Goal: Task Accomplishment & Management: Manage account settings

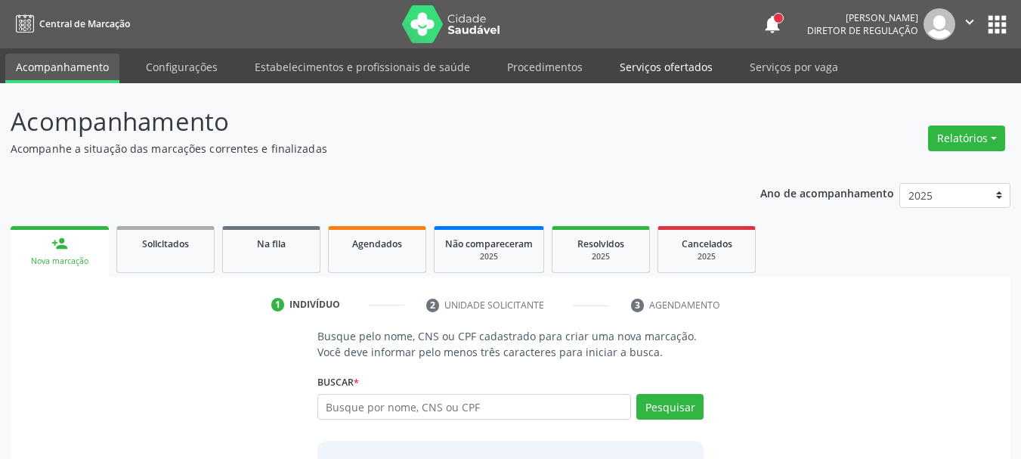
click at [669, 73] on link "Serviços ofertados" at bounding box center [666, 67] width 114 height 26
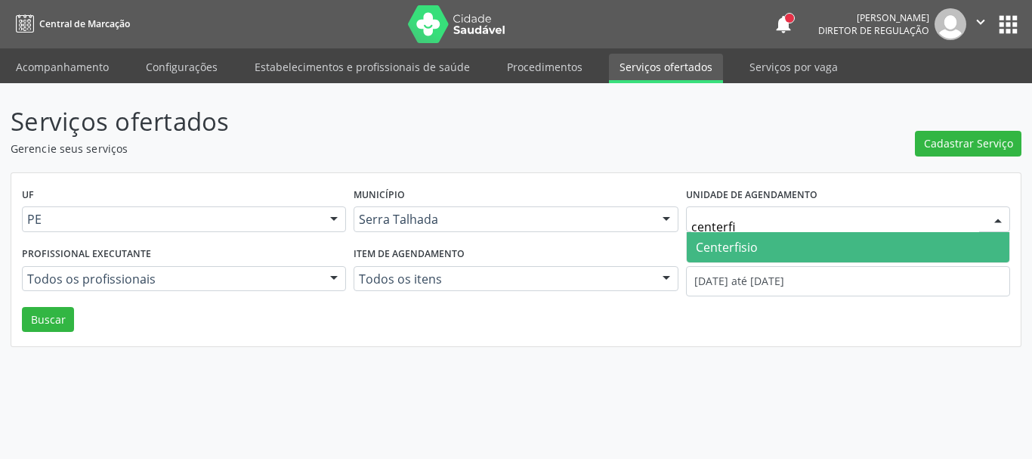
type input "centerfis"
click at [765, 237] on span "Centerfisio" at bounding box center [848, 247] width 323 height 30
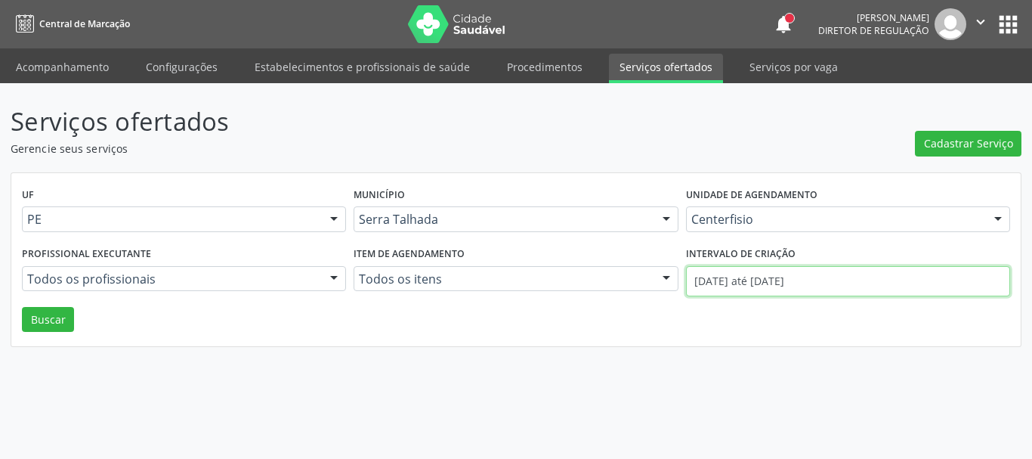
click at [760, 271] on input "[DATE] até [DATE]" at bounding box center [848, 281] width 324 height 30
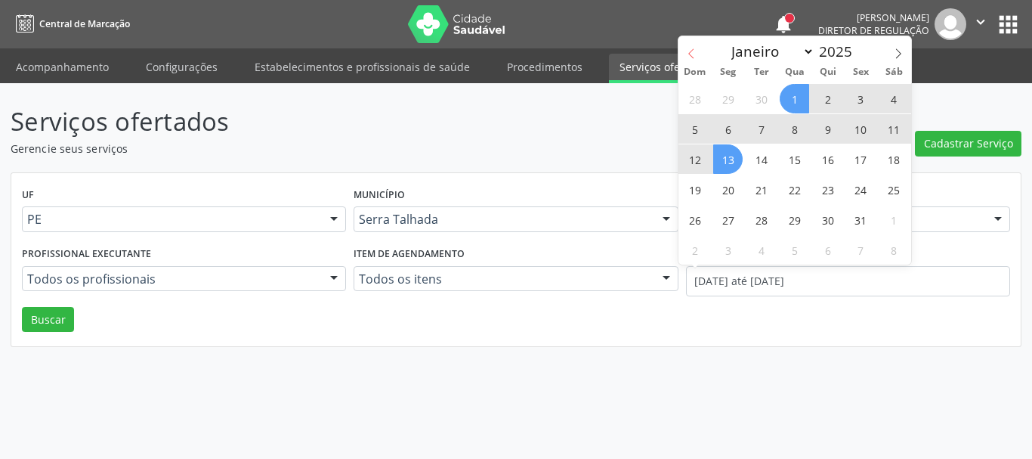
click at [682, 46] on span at bounding box center [692, 49] width 26 height 26
select select "8"
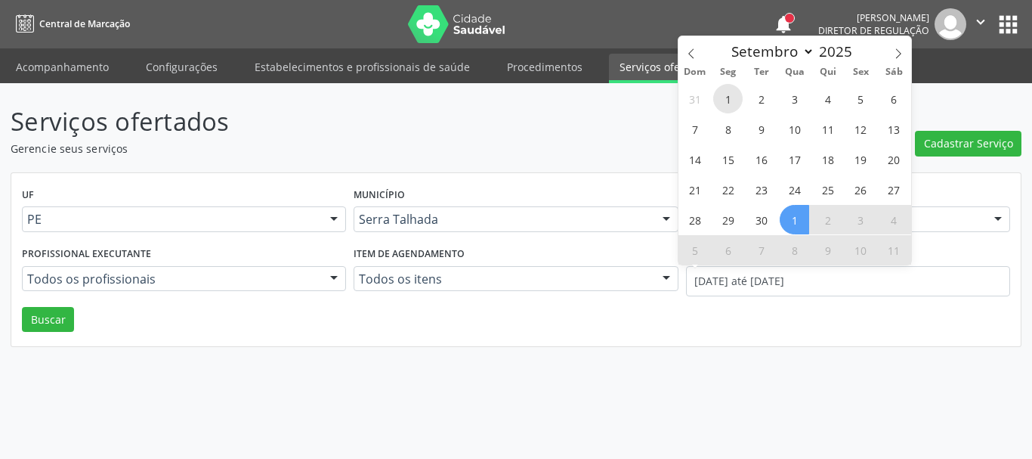
click at [729, 99] on span "1" at bounding box center [727, 98] width 29 height 29
type input "[DATE]"
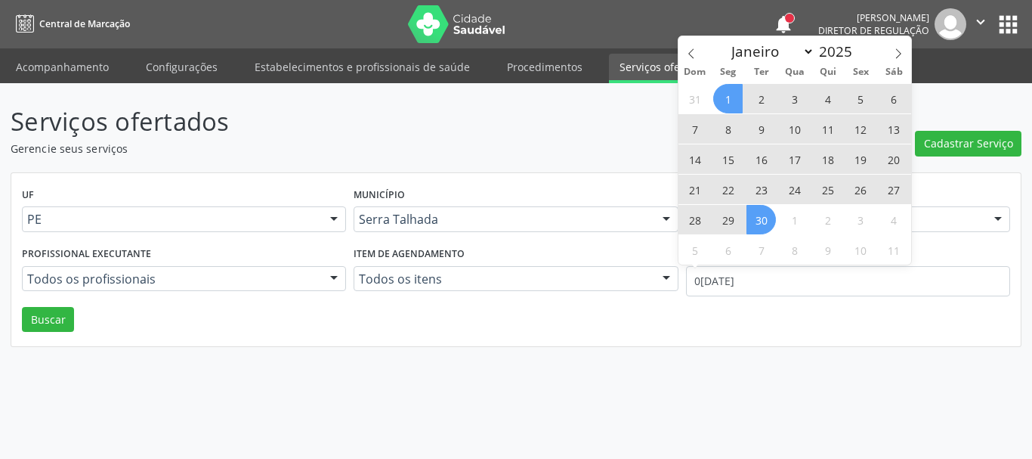
click at [766, 220] on span "30" at bounding box center [761, 219] width 29 height 29
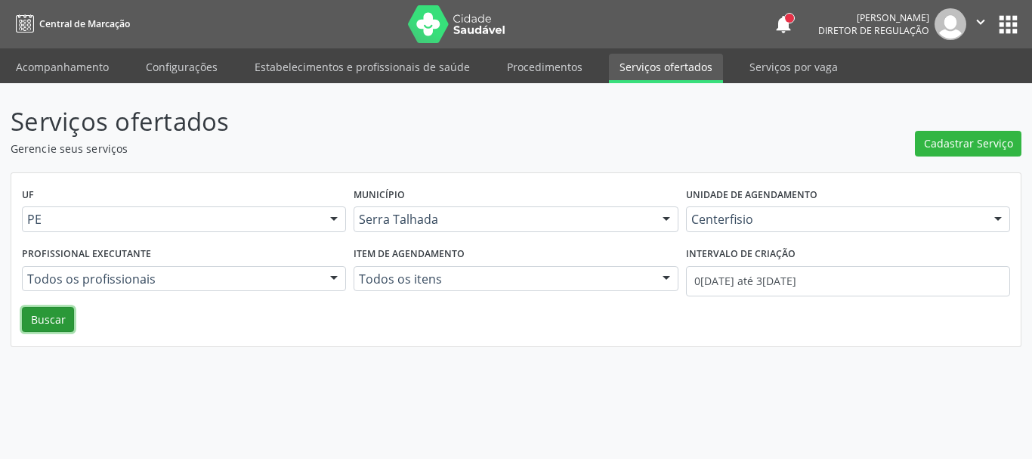
click at [39, 328] on button "Buscar" at bounding box center [48, 320] width 52 height 26
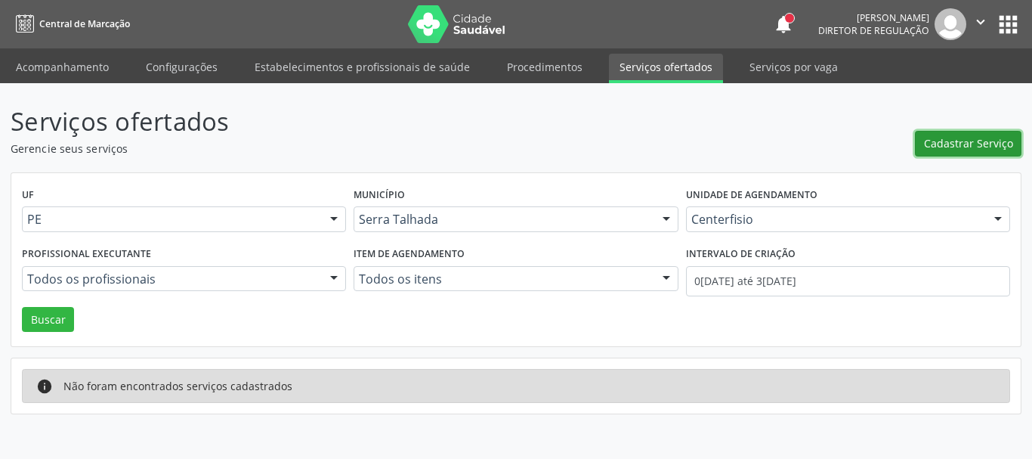
click at [936, 142] on span "Cadastrar Serviço" at bounding box center [968, 143] width 89 height 16
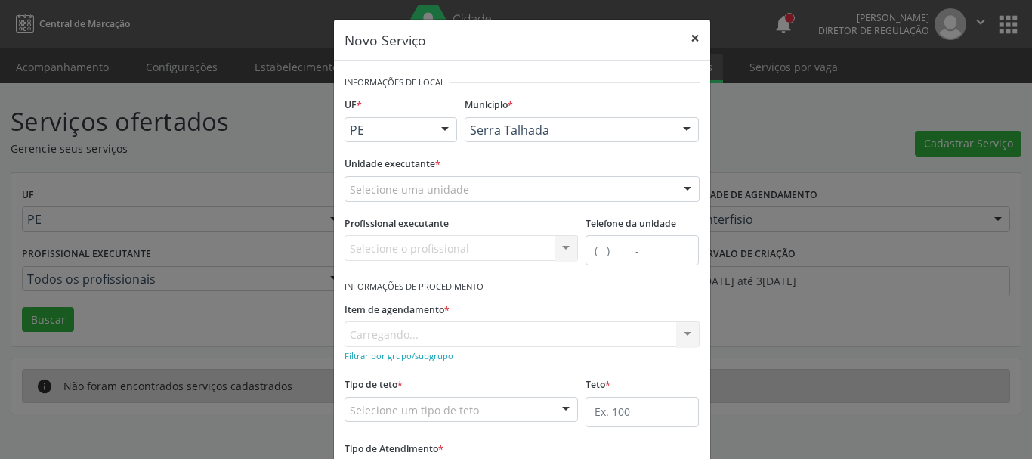
click at [690, 34] on button "×" at bounding box center [695, 38] width 30 height 37
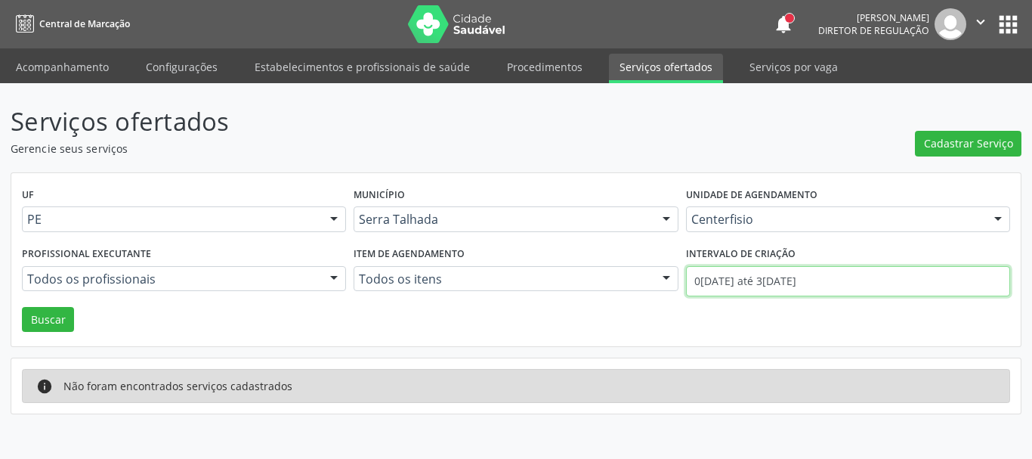
click at [803, 280] on input "[DATE] até [DATE]" at bounding box center [848, 281] width 324 height 30
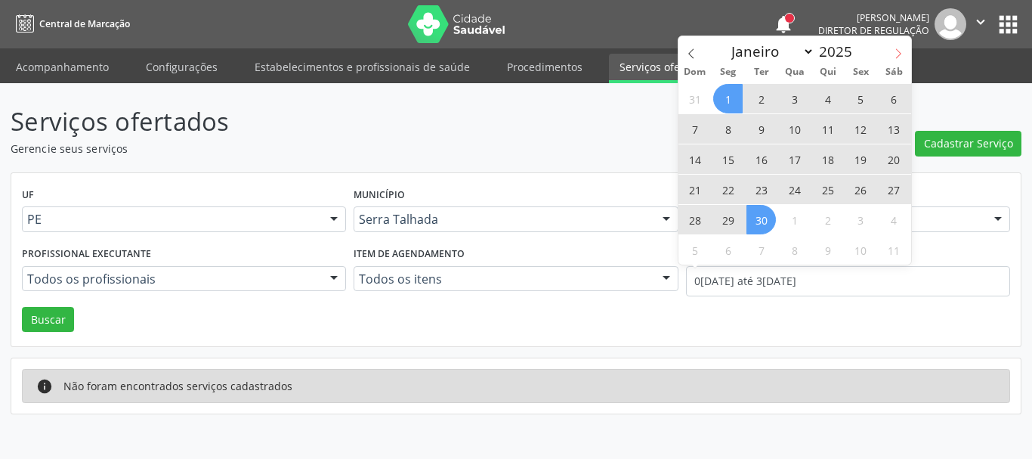
click at [892, 51] on span at bounding box center [899, 49] width 26 height 26
select select "9"
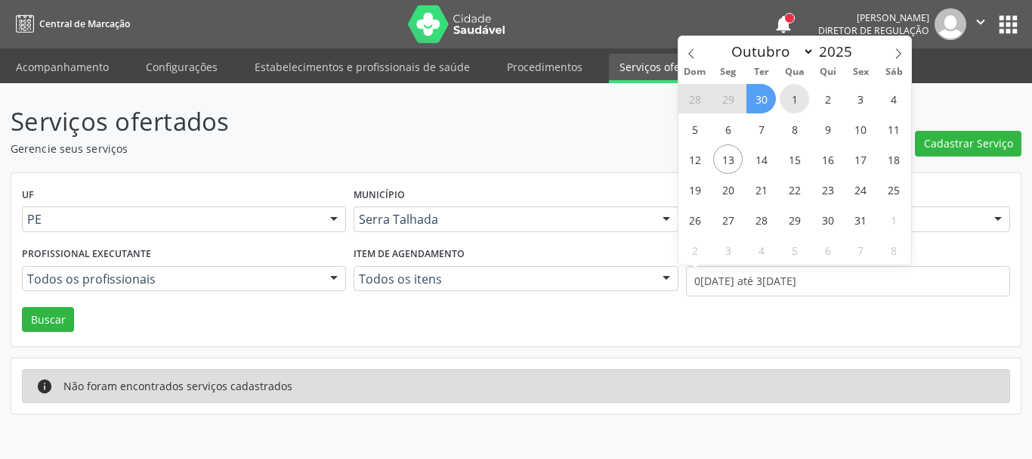
click at [784, 97] on span "1" at bounding box center [794, 98] width 29 height 29
type input "01/10/2025"
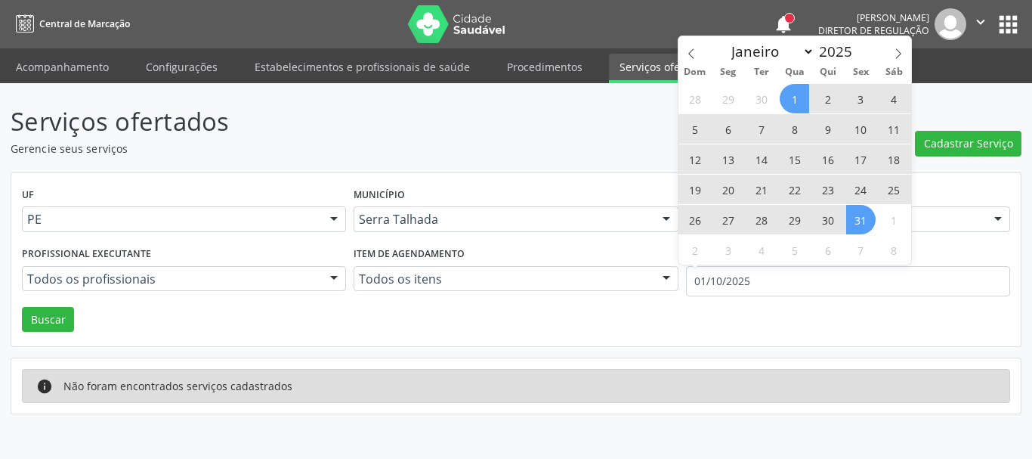
click at [853, 221] on span "31" at bounding box center [860, 219] width 29 height 29
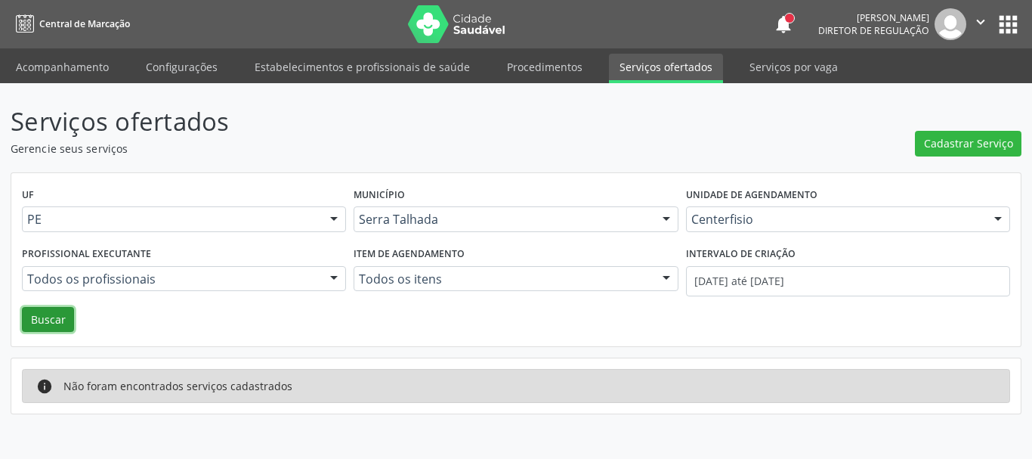
click at [60, 313] on button "Buscar" at bounding box center [48, 320] width 52 height 26
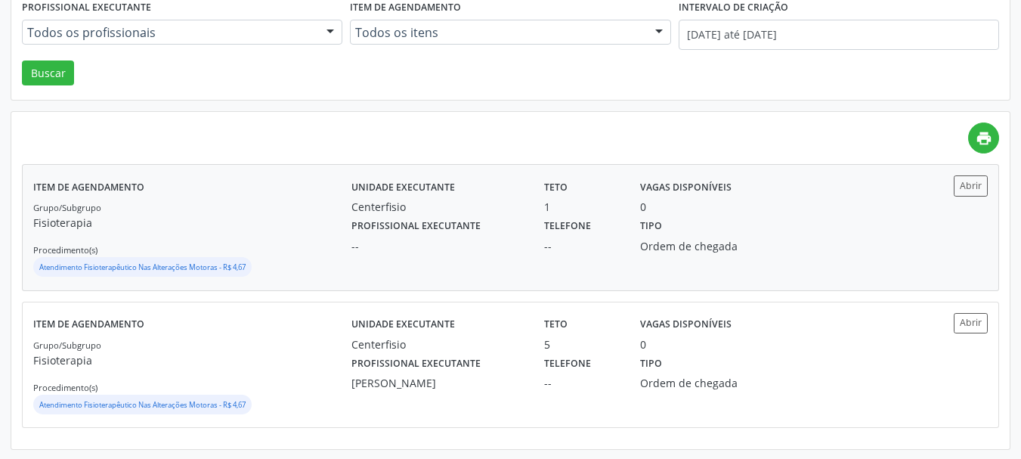
scroll to position [248, 0]
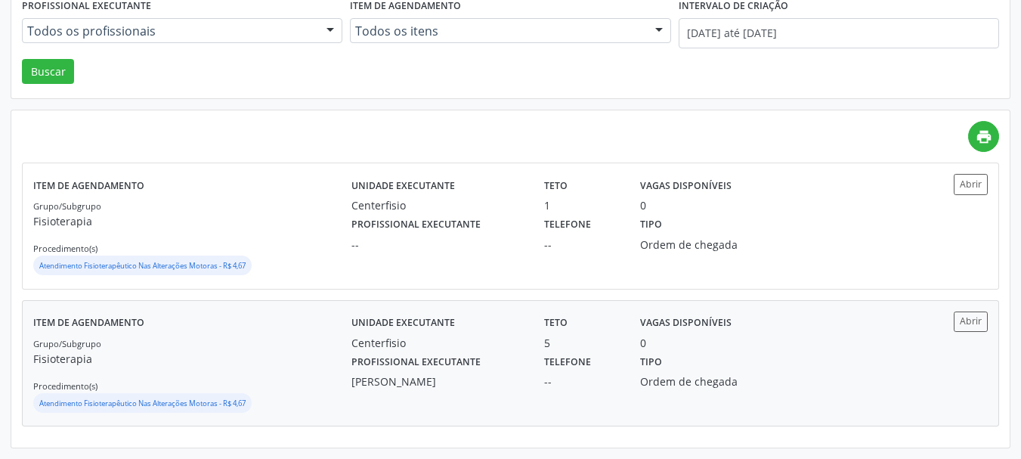
click at [738, 348] on div "0" at bounding box center [701, 343] width 123 height 16
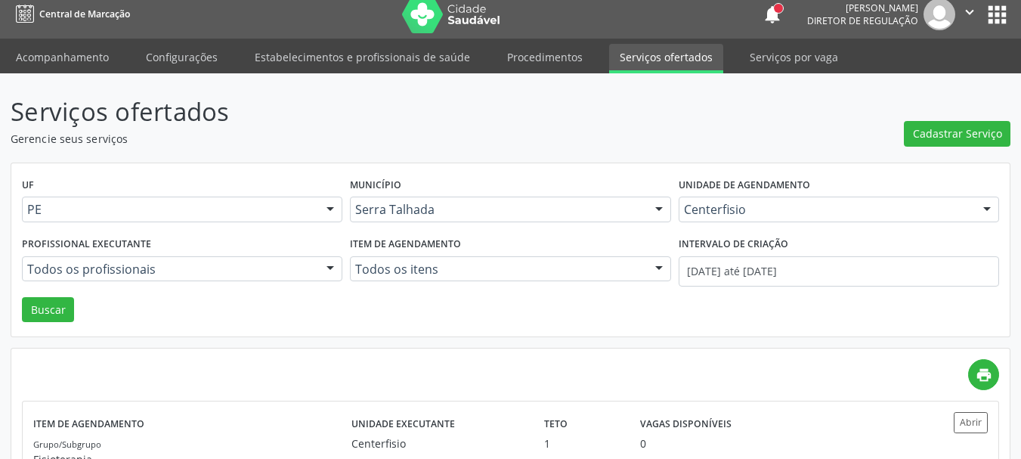
scroll to position [0, 0]
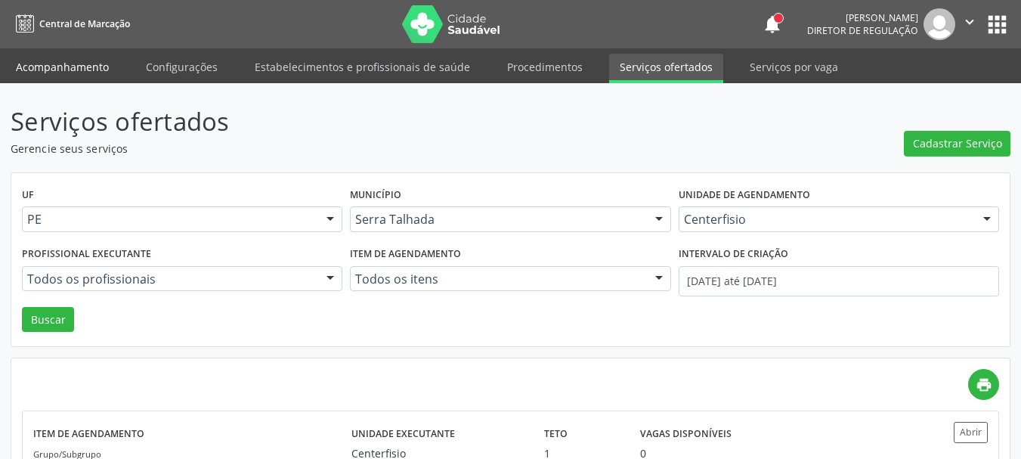
click at [95, 67] on link "Acompanhamento" at bounding box center [62, 67] width 114 height 26
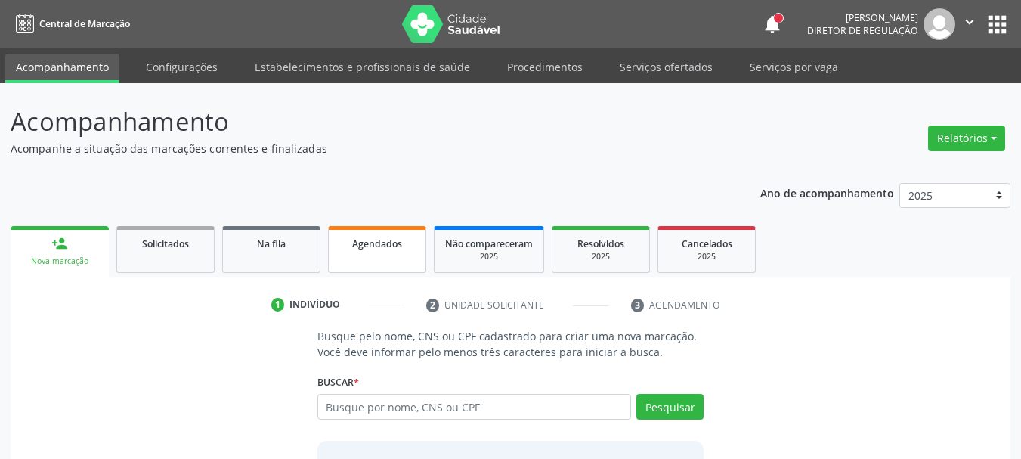
click at [362, 237] on div "Agendados" at bounding box center [377, 243] width 76 height 16
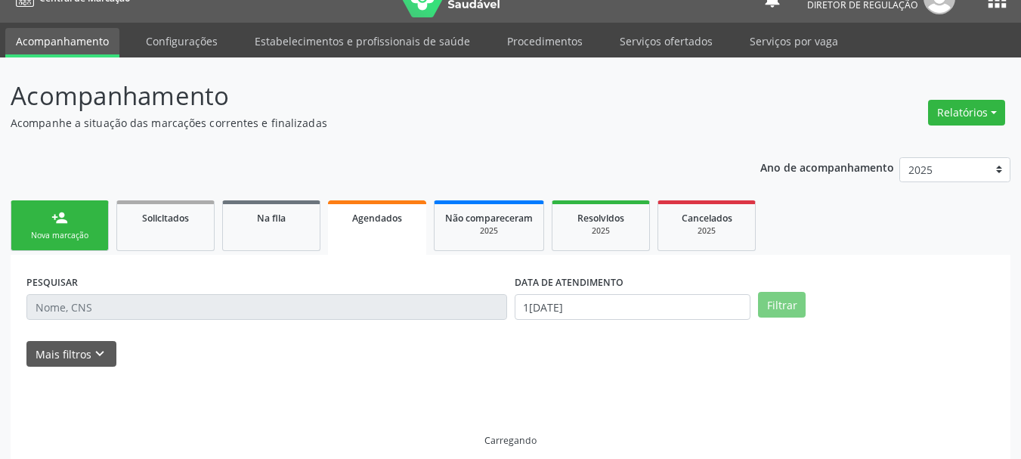
scroll to position [40, 0]
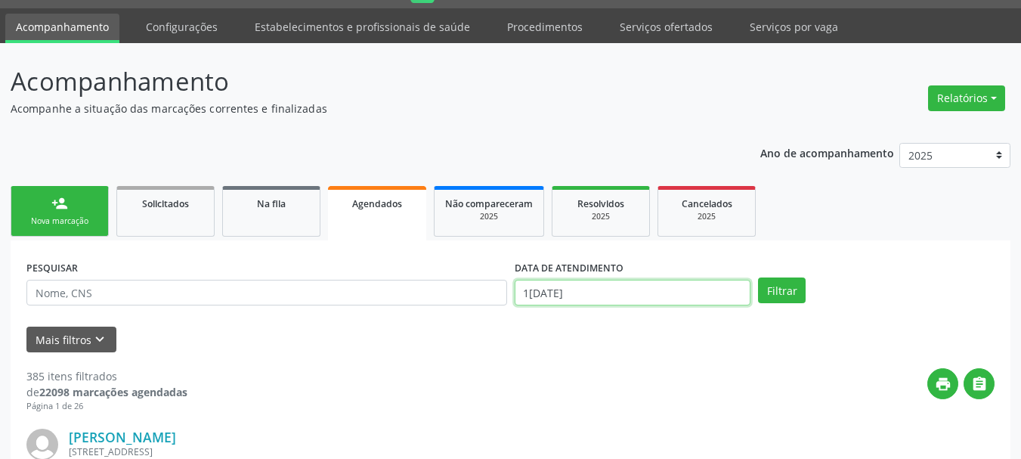
click at [568, 295] on input "[DATE]" at bounding box center [633, 293] width 237 height 26
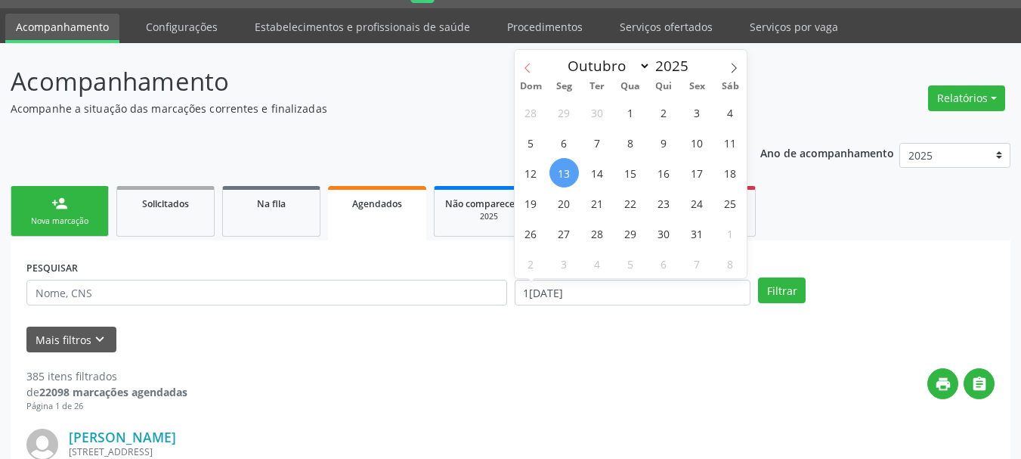
click at [529, 57] on span at bounding box center [528, 63] width 26 height 26
click at [524, 74] on span at bounding box center [528, 63] width 26 height 26
select select "7"
click at [701, 113] on span "1" at bounding box center [696, 111] width 29 height 29
type input "01/08/2025"
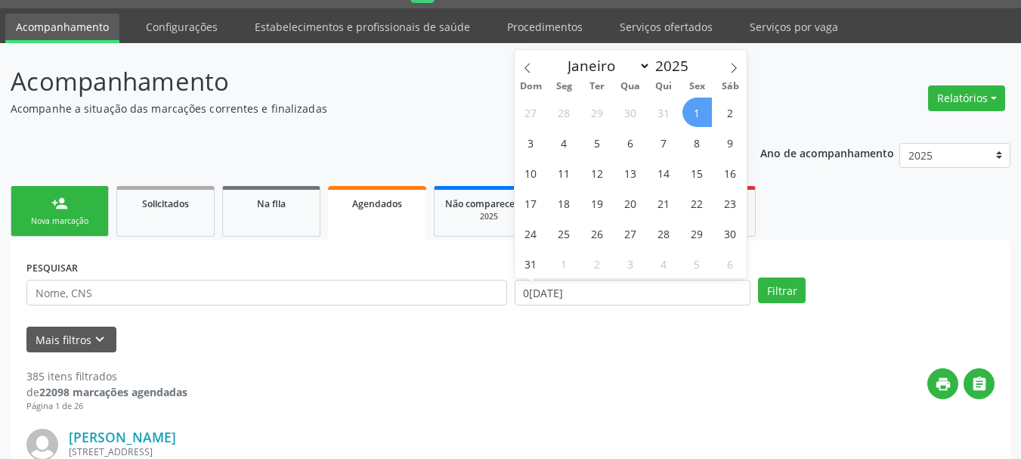
click at [694, 109] on span "1" at bounding box center [696, 111] width 29 height 29
click at [555, 292] on input "01/08/2025" at bounding box center [633, 293] width 237 height 26
click at [731, 70] on icon at bounding box center [734, 68] width 11 height 11
select select "8"
click at [573, 117] on span "1" at bounding box center [563, 111] width 29 height 29
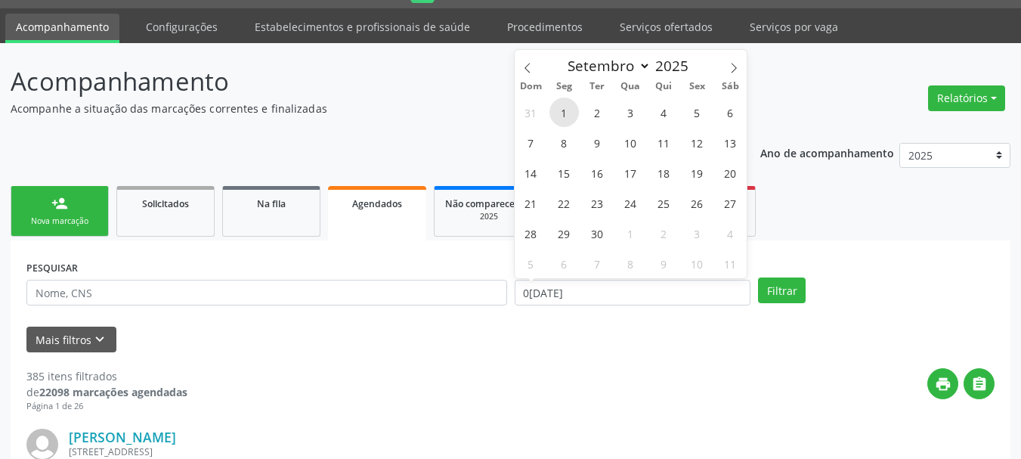
type input "[DATE]"
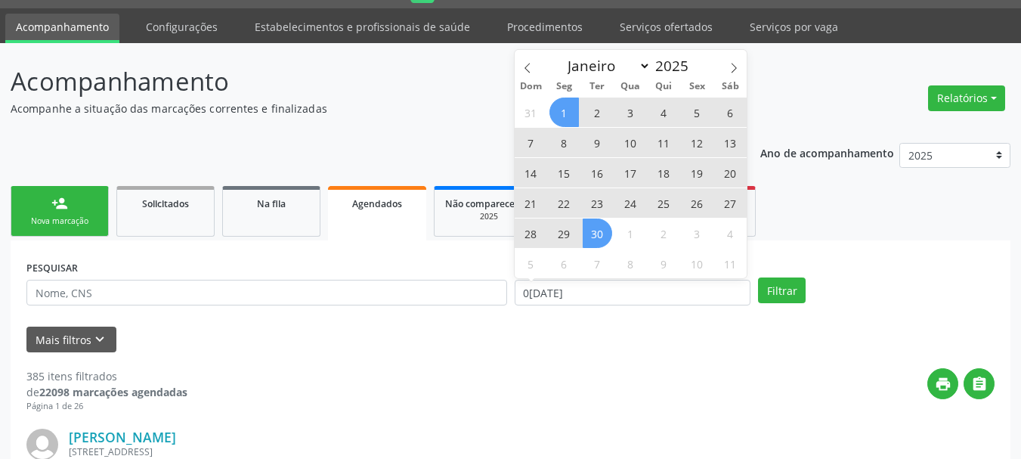
click at [590, 233] on span "30" at bounding box center [597, 232] width 29 height 29
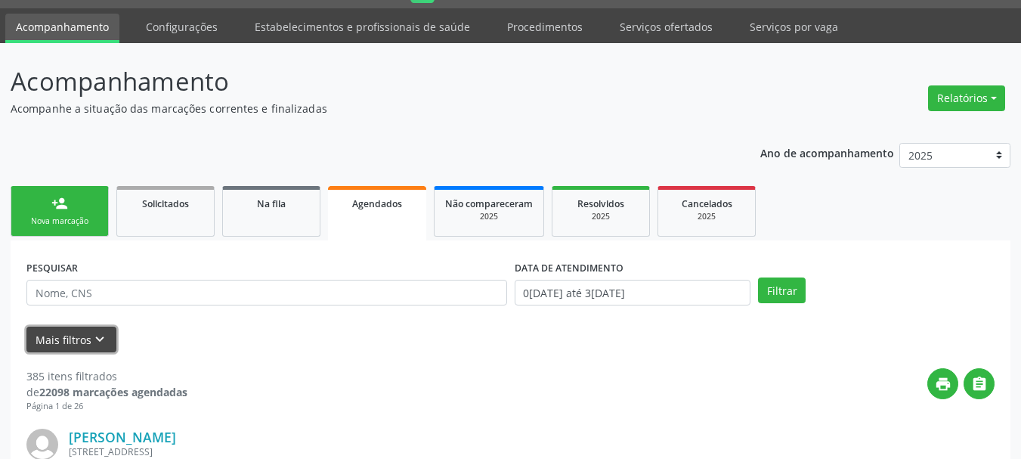
click at [91, 340] on icon "keyboard_arrow_down" at bounding box center [99, 339] width 17 height 17
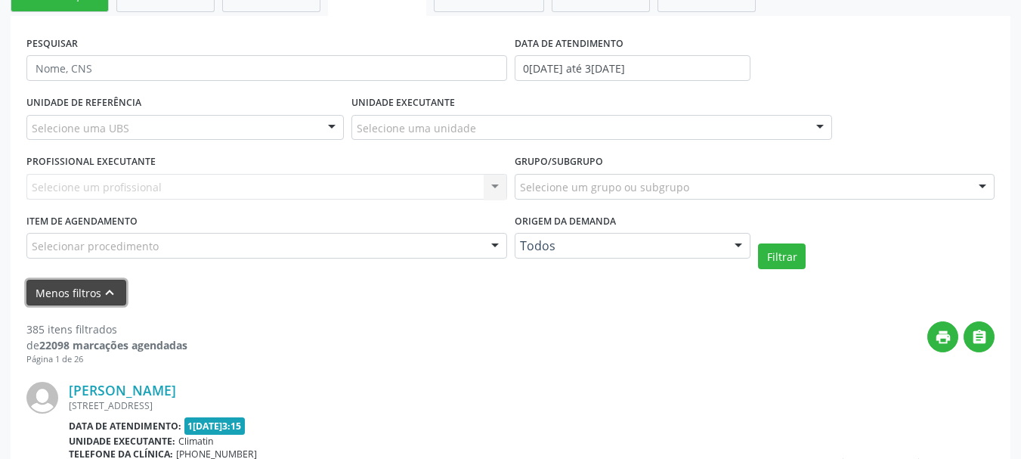
scroll to position [267, 0]
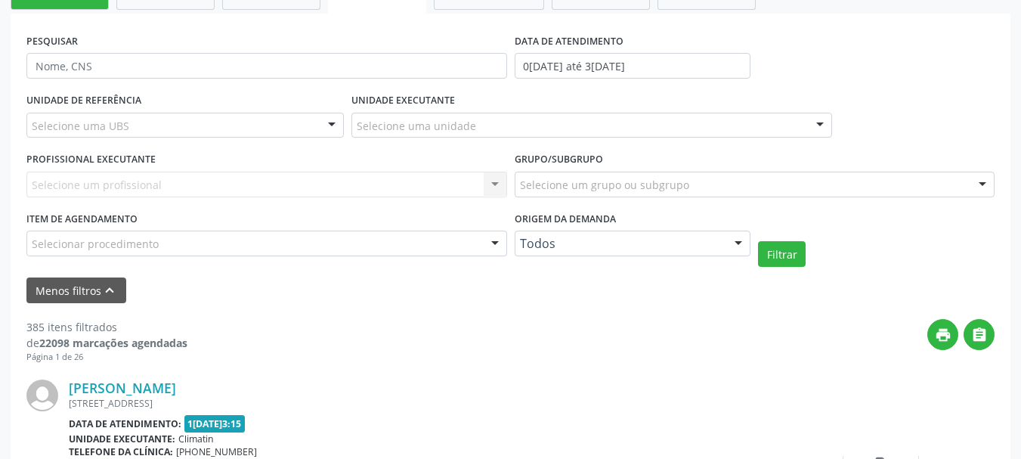
click at [125, 183] on div "Selecione um profissional Nenhum resultado encontrado para: " " Não há nenhuma …" at bounding box center [266, 185] width 481 height 26
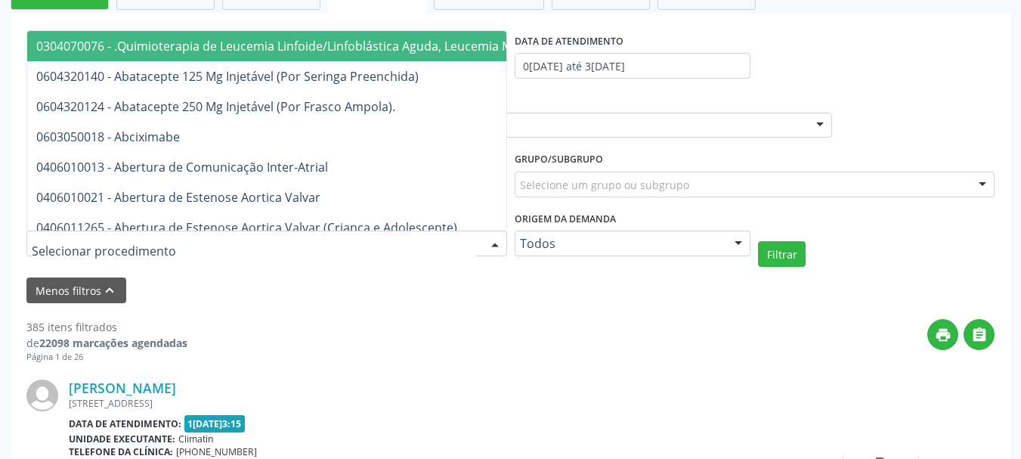
click at [73, 242] on input "text" at bounding box center [254, 251] width 444 height 30
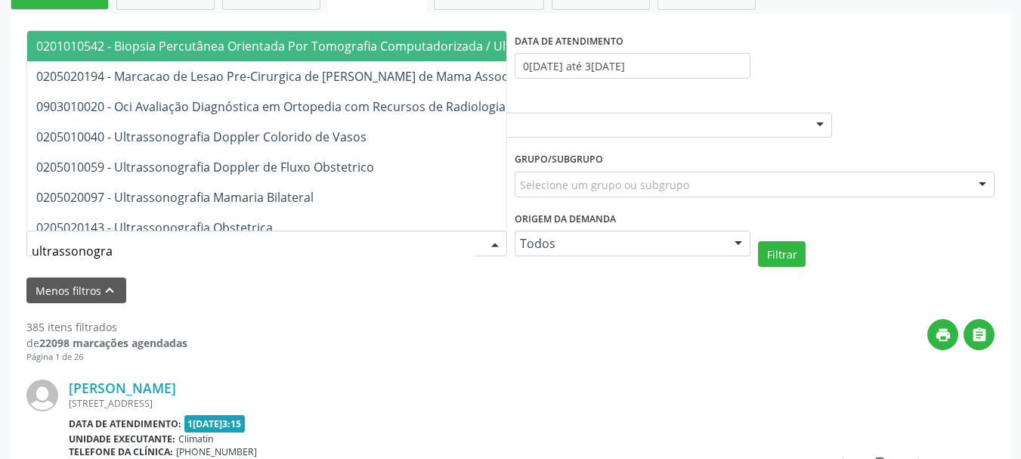
type input "ultrassonograf"
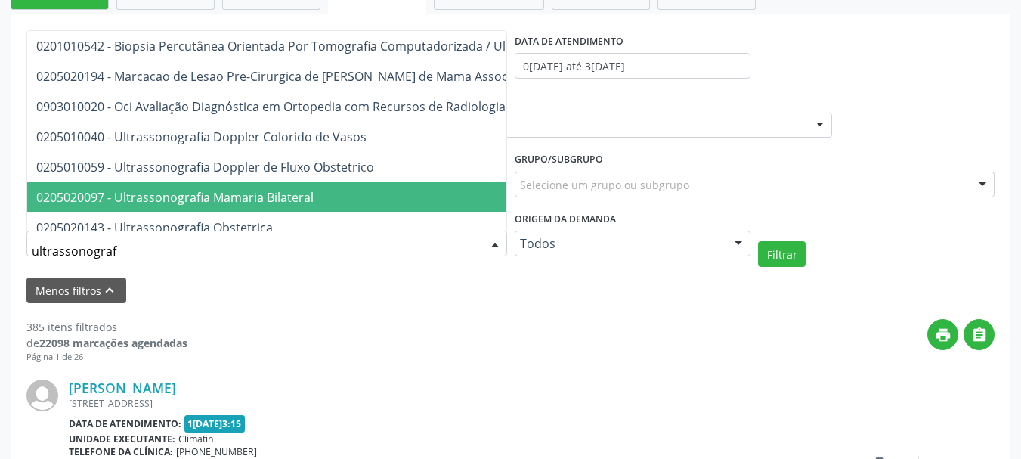
click at [100, 201] on span "0205020097 - Ultrassonografia Mamaria Bilateral" at bounding box center [174, 197] width 277 height 17
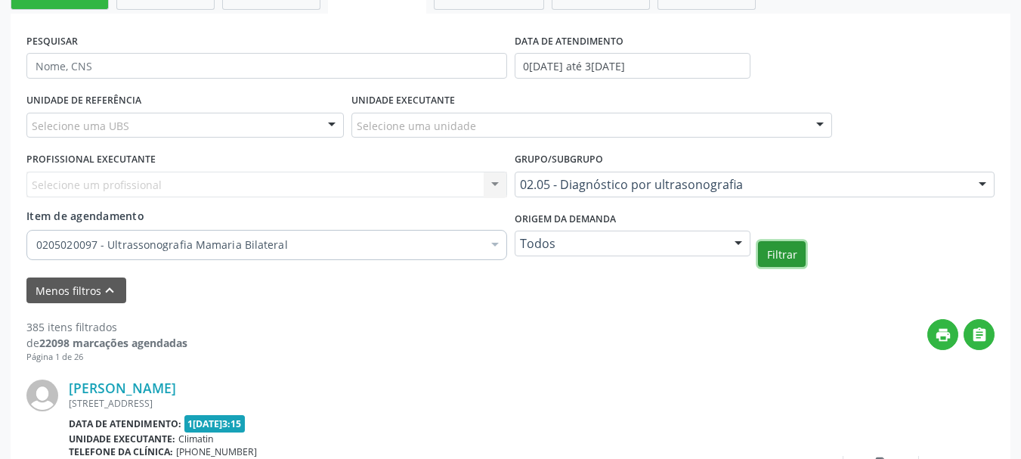
click at [784, 258] on button "Filtrar" at bounding box center [782, 254] width 48 height 26
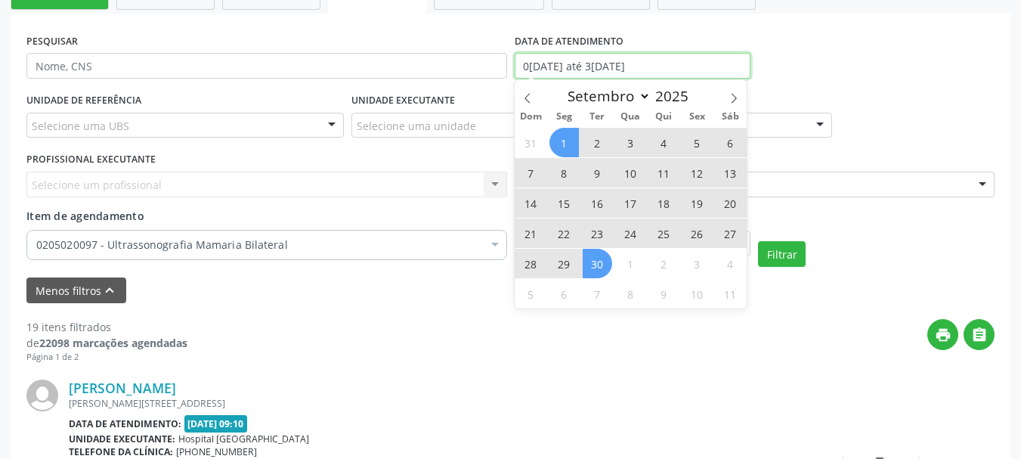
click at [578, 57] on input "[DATE] até [DATE]" at bounding box center [633, 66] width 237 height 26
click at [521, 90] on span at bounding box center [528, 93] width 26 height 26
select select "7"
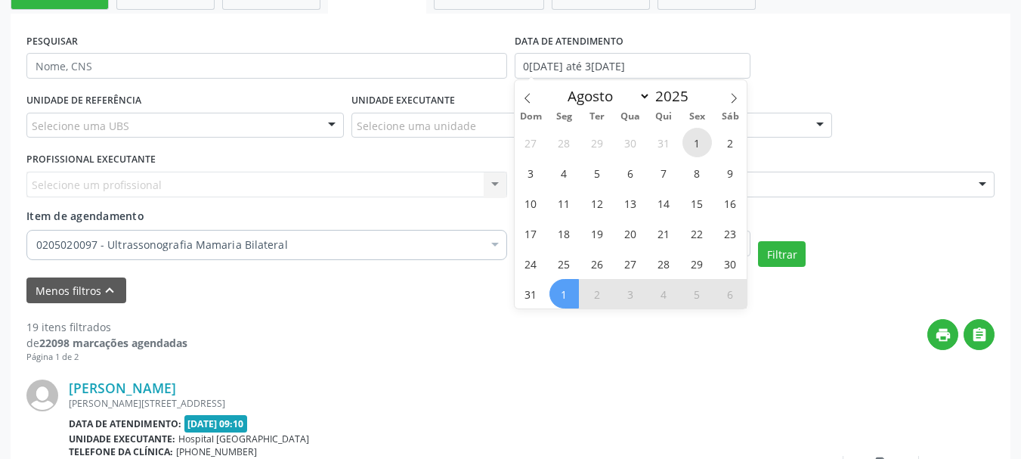
click at [691, 150] on span "1" at bounding box center [696, 142] width 29 height 29
type input "01/08/2025"
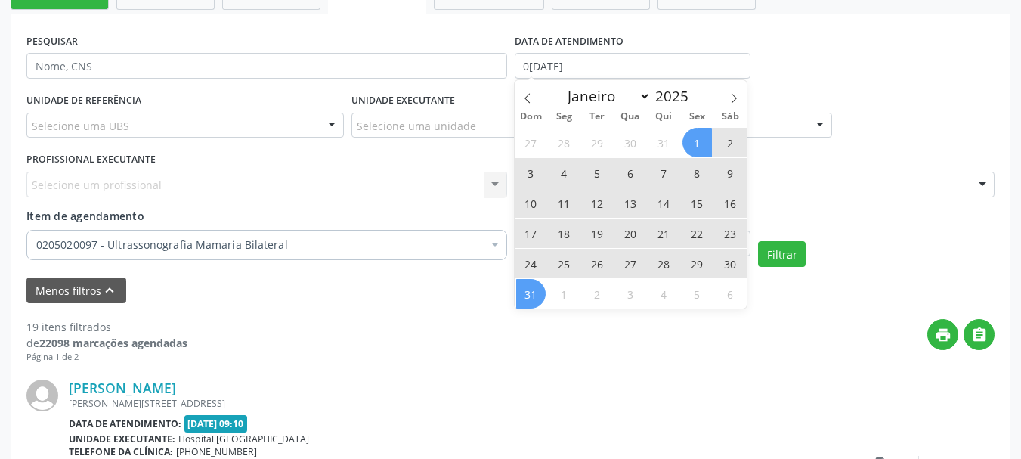
click at [531, 293] on span "31" at bounding box center [530, 293] width 29 height 29
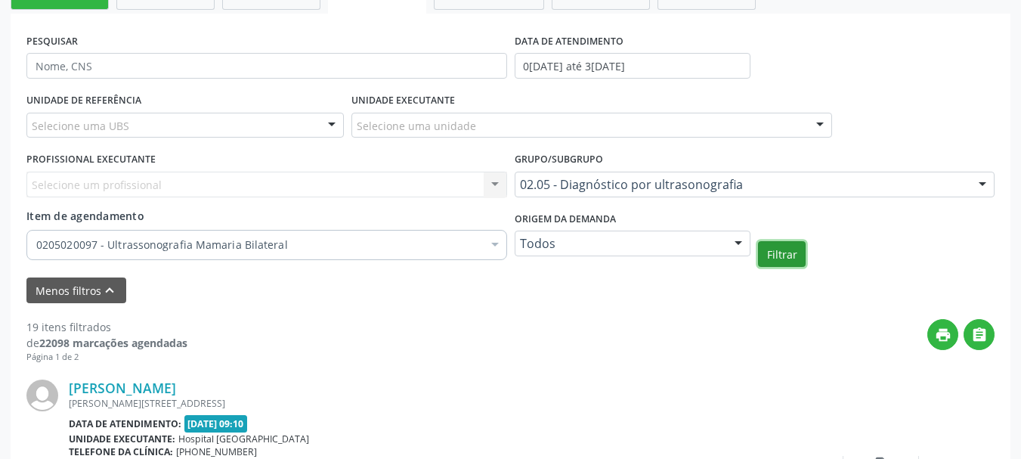
click at [780, 246] on button "Filtrar" at bounding box center [782, 254] width 48 height 26
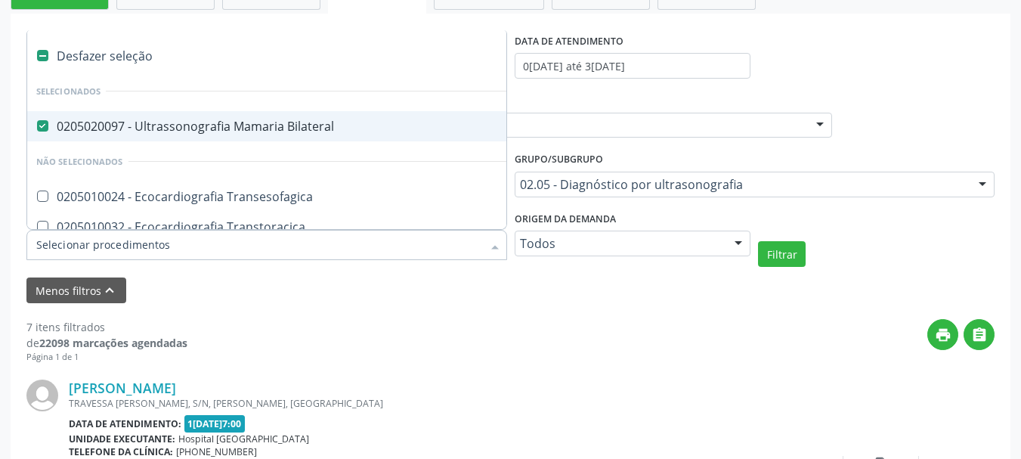
click at [237, 130] on div "0205020097 - Ultrassonografia Mamaria Bilateral" at bounding box center [349, 126] width 626 height 12
checkbox Bilateral "false"
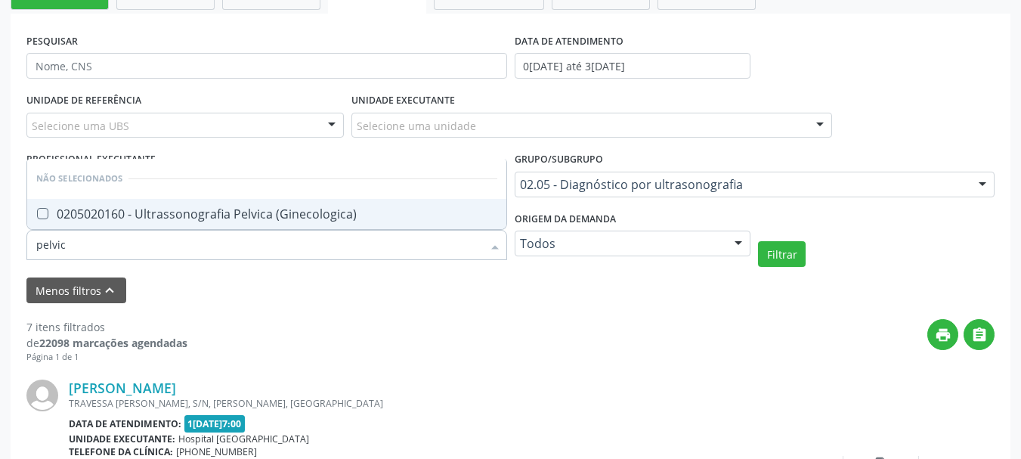
type input "pelvica"
click at [169, 213] on div "0205020160 - Ultrassonografia Pelvica (Ginecologica)" at bounding box center [266, 214] width 461 height 12
checkbox \(Ginecologica\) "true"
click at [781, 249] on button "Filtrar" at bounding box center [782, 254] width 48 height 26
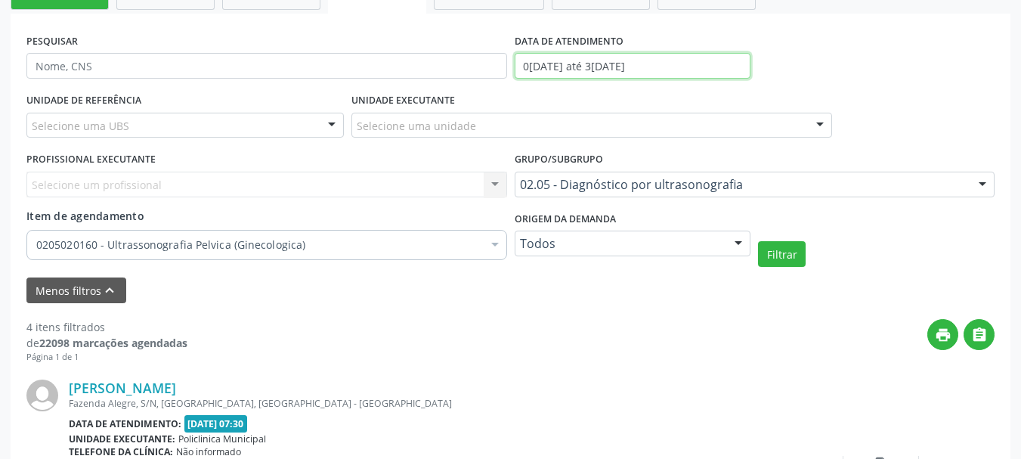
click at [592, 69] on input "01/08/2025 até 31/08/2025" at bounding box center [633, 66] width 237 height 26
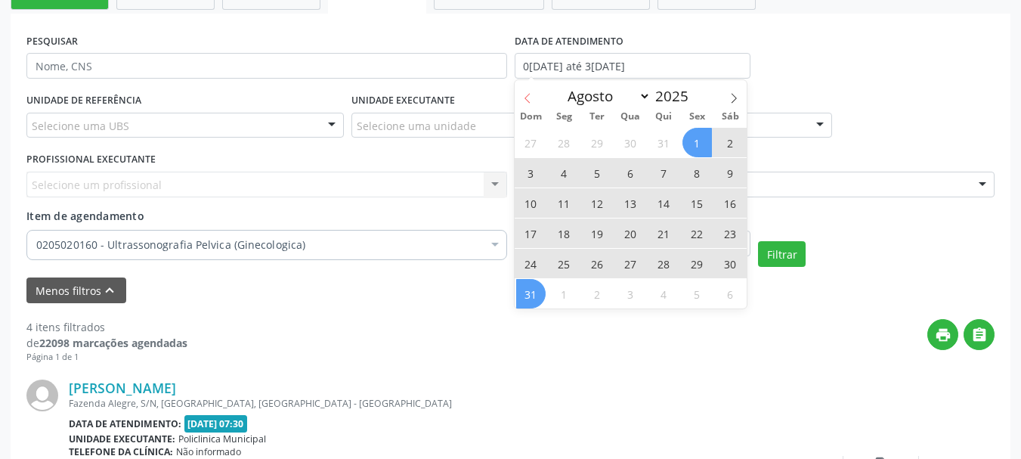
click at [524, 91] on span at bounding box center [528, 93] width 26 height 26
select select "6"
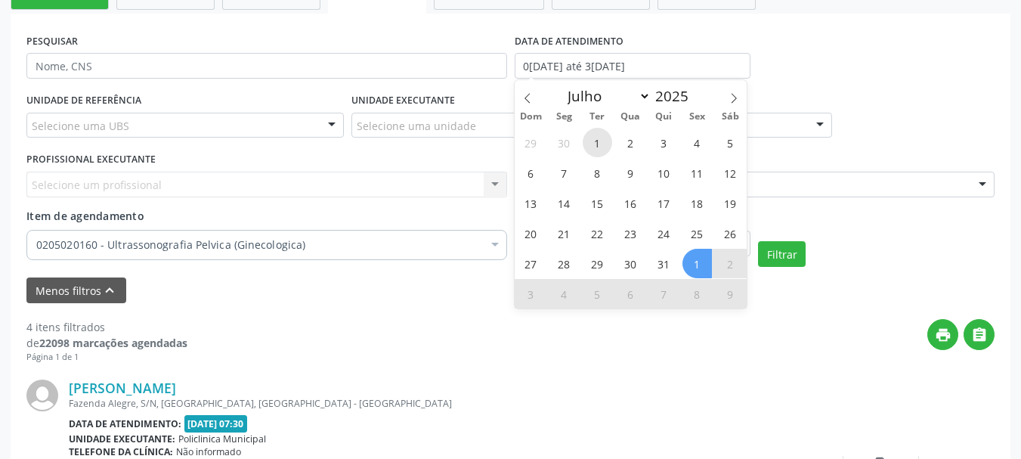
click at [589, 136] on span "1" at bounding box center [597, 142] width 29 height 29
type input "01/07/2025"
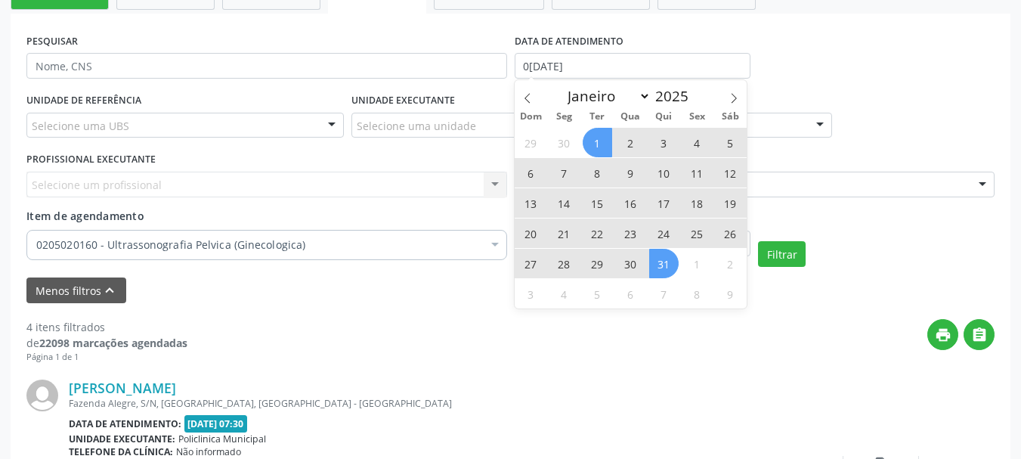
click at [659, 268] on span "31" at bounding box center [663, 263] width 29 height 29
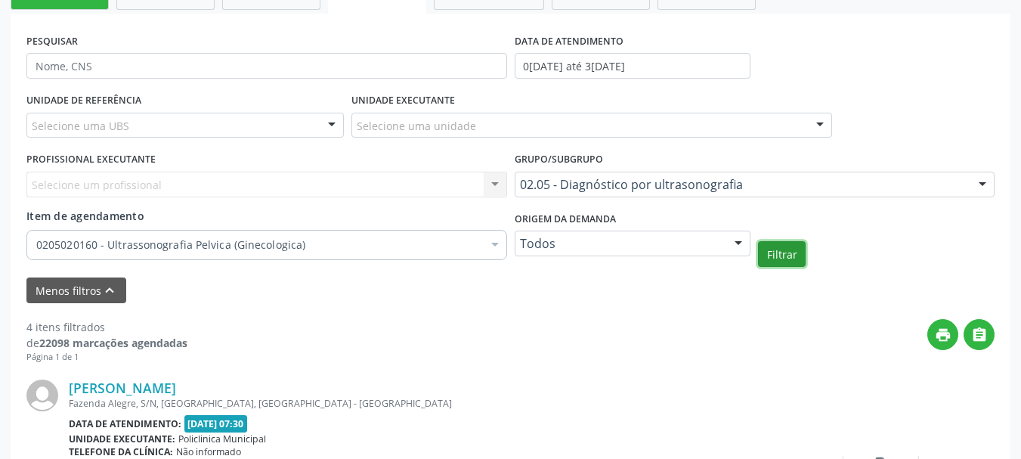
click at [770, 252] on button "Filtrar" at bounding box center [782, 254] width 48 height 26
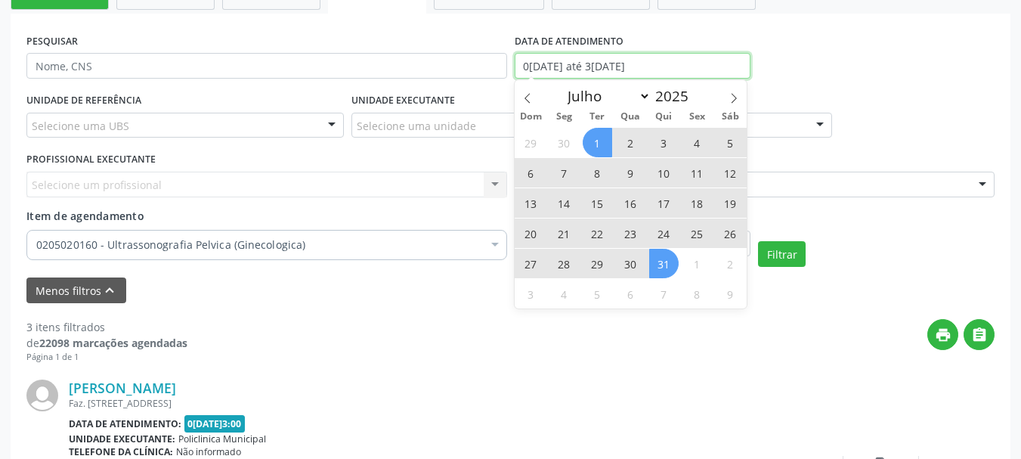
click at [549, 70] on input "01/07/2025 até 31/07/2025" at bounding box center [633, 66] width 237 height 26
click at [726, 94] on span at bounding box center [734, 93] width 26 height 26
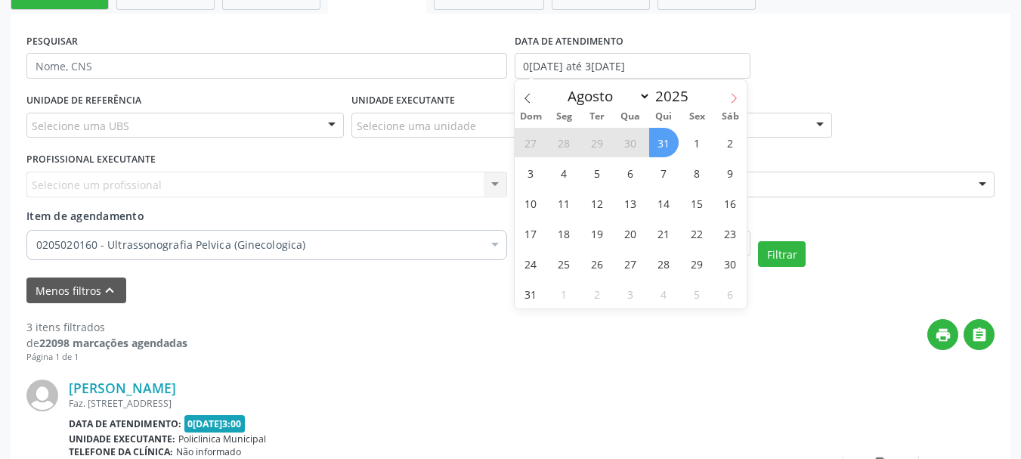
click at [728, 94] on span at bounding box center [734, 93] width 26 height 26
select select "8"
click at [554, 146] on span "1" at bounding box center [563, 142] width 29 height 29
type input "[DATE]"
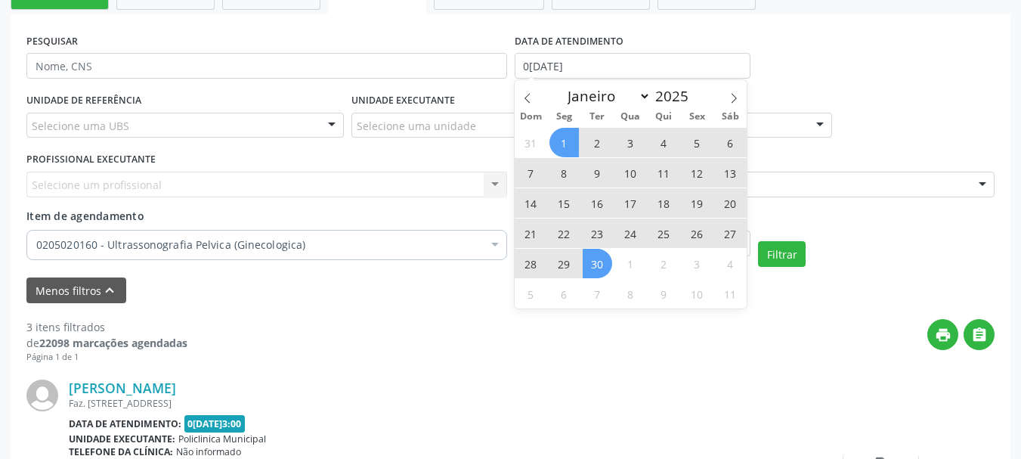
click at [589, 277] on span "30" at bounding box center [597, 263] width 29 height 29
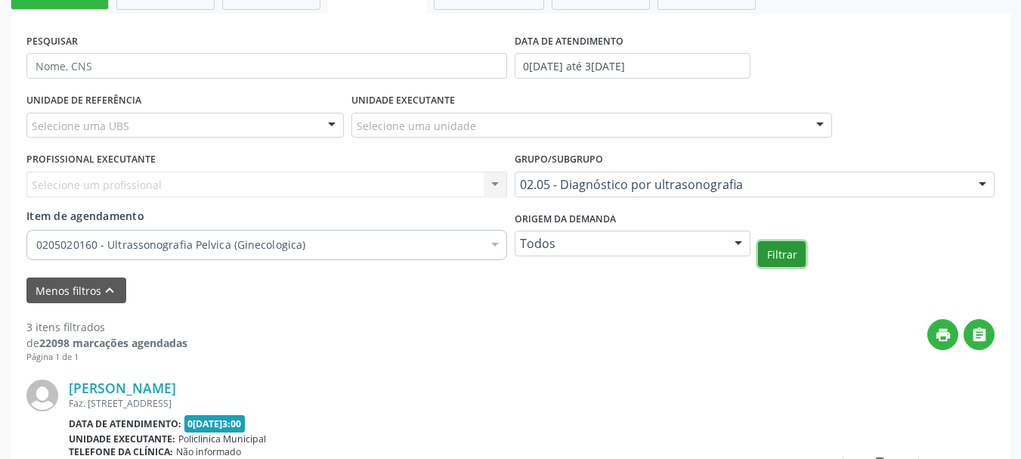
click at [773, 251] on button "Filtrar" at bounding box center [782, 254] width 48 height 26
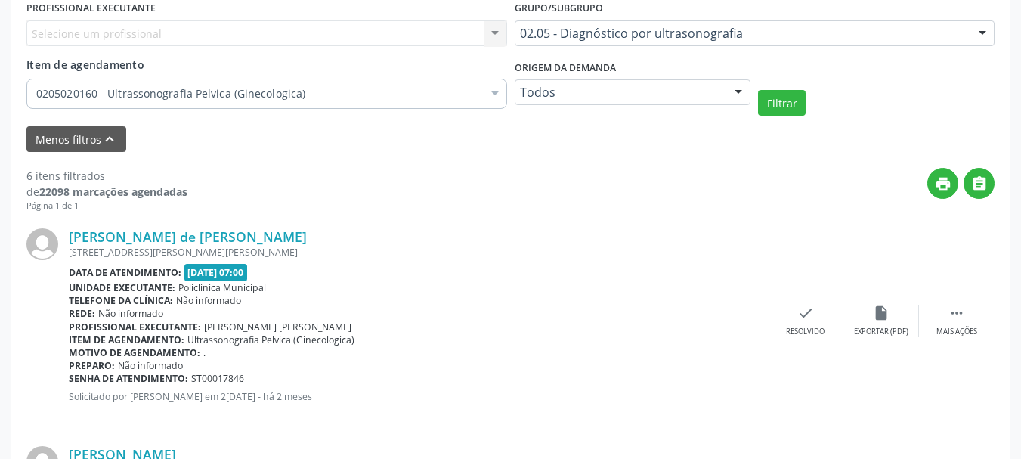
scroll to position [342, 0]
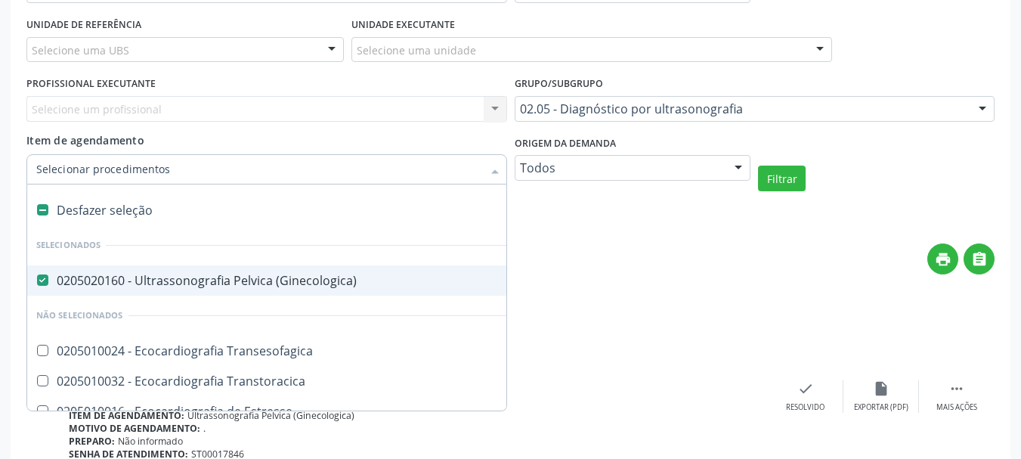
click at [172, 286] on div "0205020160 - Ultrassonografia Pelvica (Ginecologica)" at bounding box center [349, 280] width 626 height 12
checkbox \(Ginecologica\) "false"
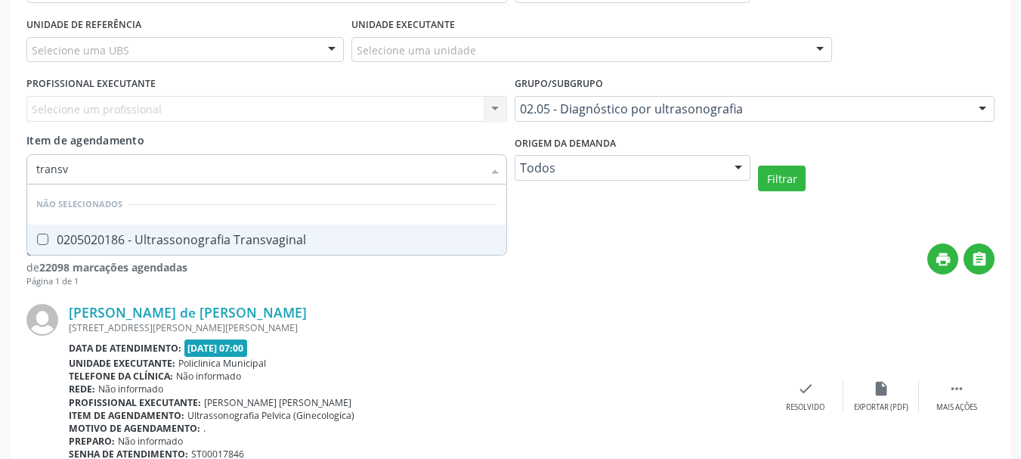
type input "transva"
click at [157, 234] on div "0205020186 - Ultrassonografia Transvaginal" at bounding box center [266, 240] width 461 height 12
checkbox Transvaginal "true"
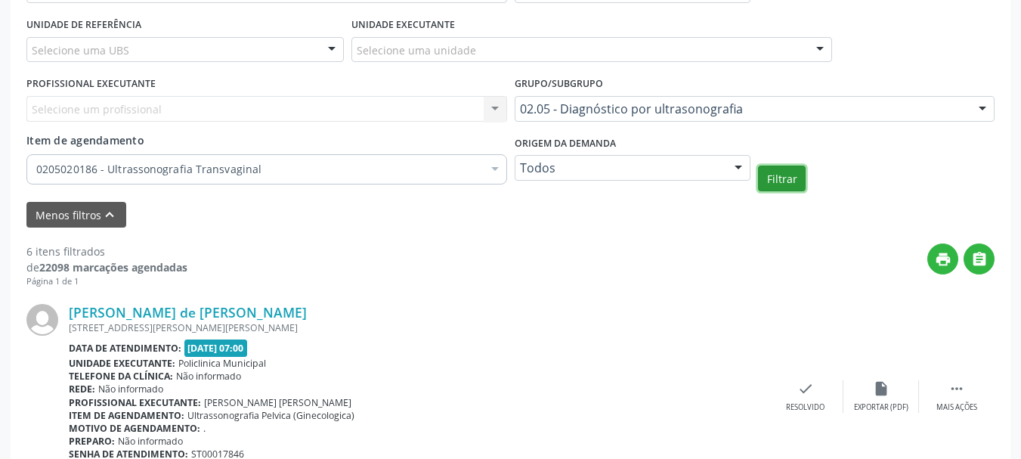
click at [766, 172] on button "Filtrar" at bounding box center [782, 179] width 48 height 26
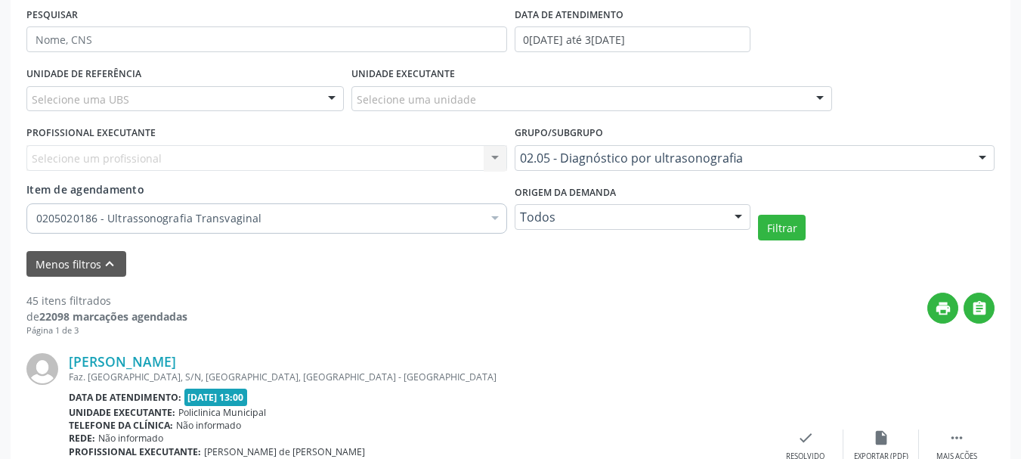
scroll to position [267, 0]
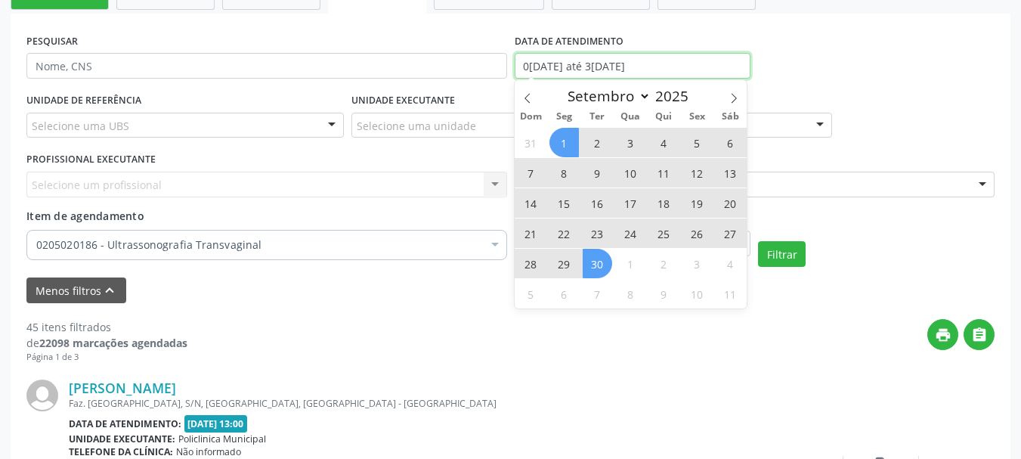
click at [573, 64] on input "[DATE] até [DATE]" at bounding box center [633, 66] width 237 height 26
click at [516, 96] on span at bounding box center [528, 93] width 26 height 26
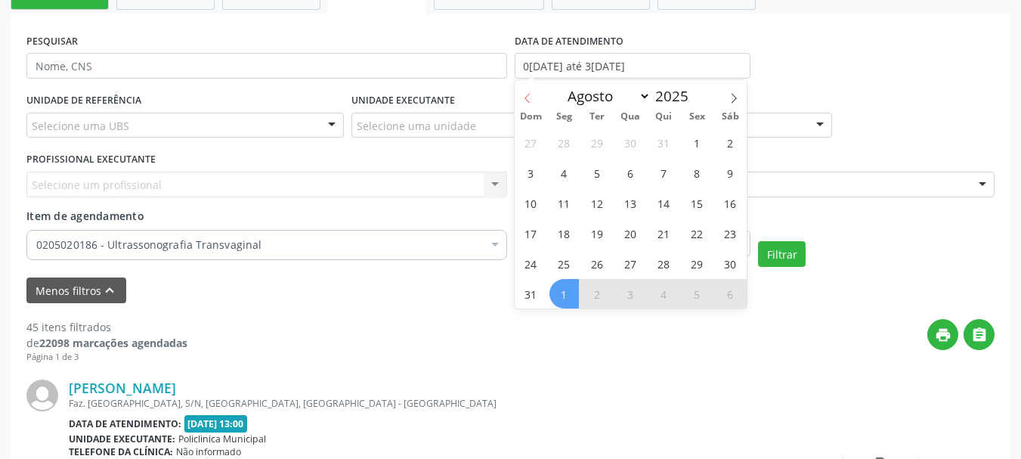
click at [524, 96] on icon at bounding box center [527, 98] width 11 height 11
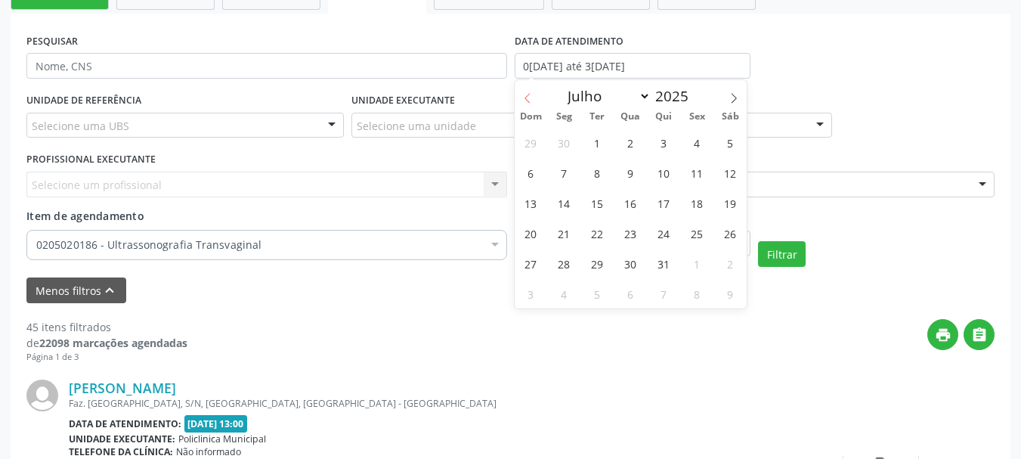
click at [526, 102] on icon at bounding box center [527, 98] width 11 height 11
select select "5"
click at [541, 140] on span "1" at bounding box center [530, 142] width 29 height 29
type input "01/06/2025"
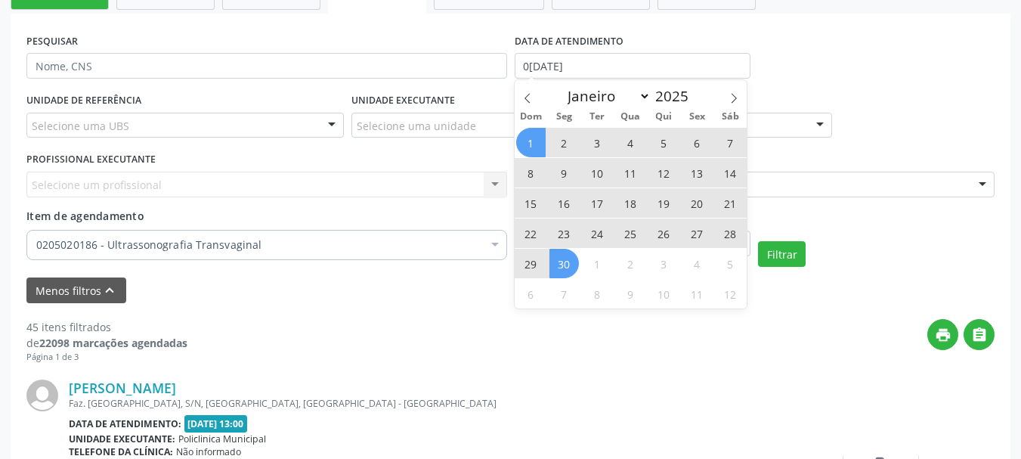
click at [564, 265] on span "30" at bounding box center [563, 263] width 29 height 29
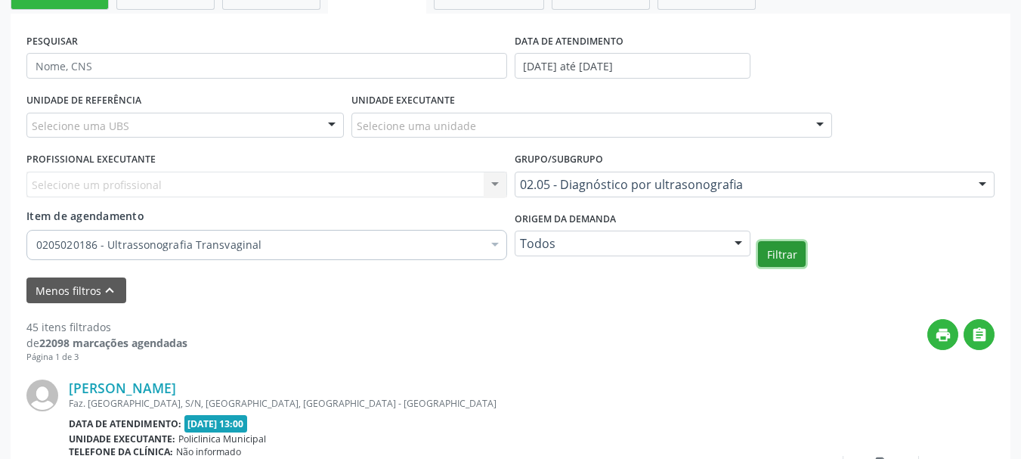
click at [777, 253] on button "Filtrar" at bounding box center [782, 254] width 48 height 26
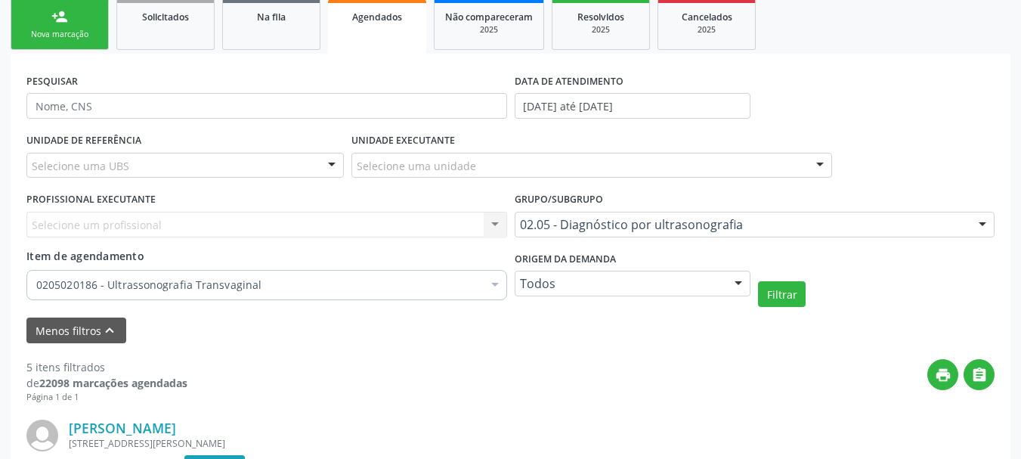
scroll to position [191, 0]
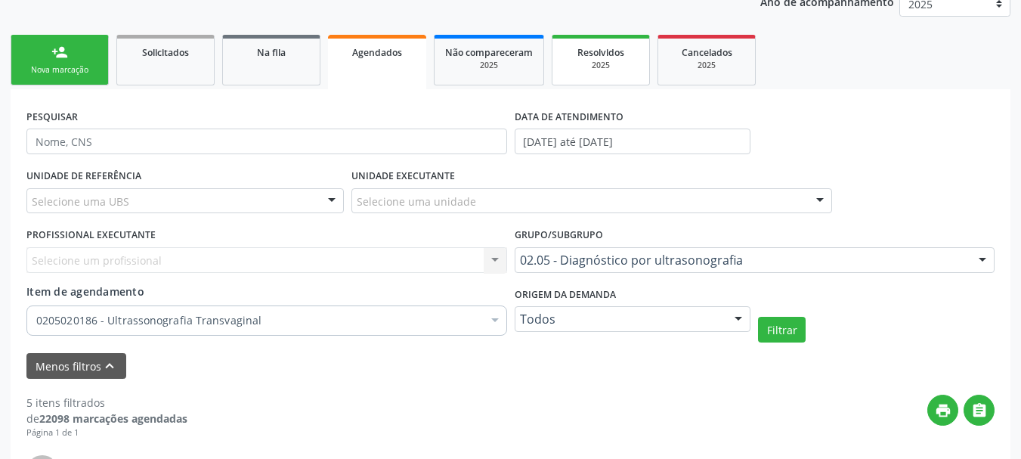
click at [591, 66] on div "2025" at bounding box center [601, 65] width 76 height 11
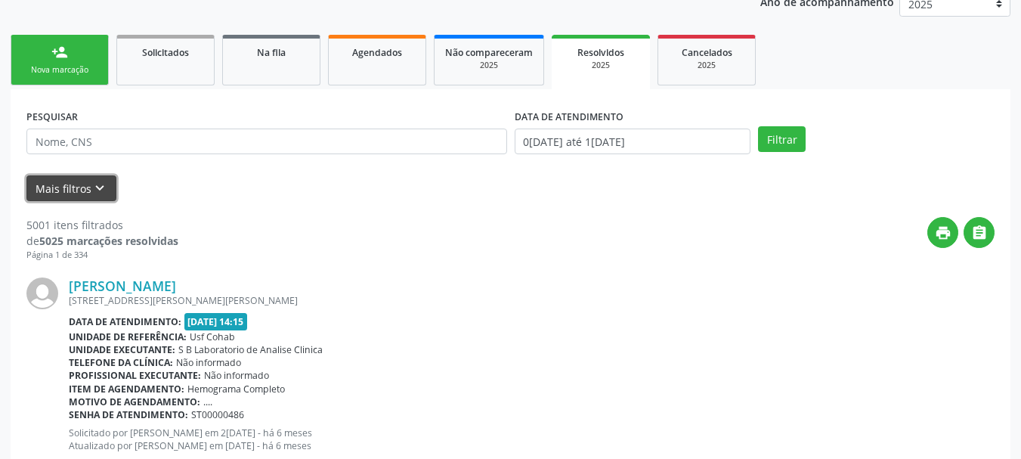
click at [98, 186] on icon "keyboard_arrow_down" at bounding box center [99, 188] width 17 height 17
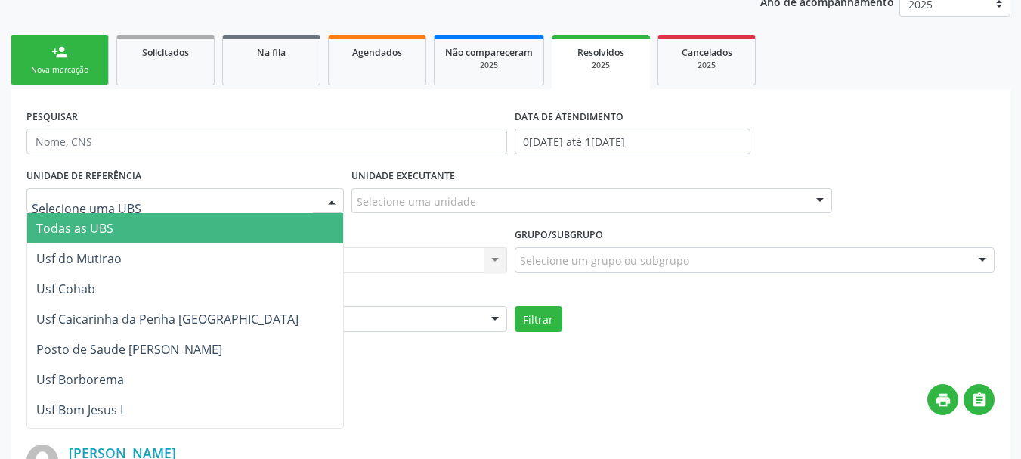
click at [166, 128] on div "PESQUISAR" at bounding box center [267, 134] width 488 height 59
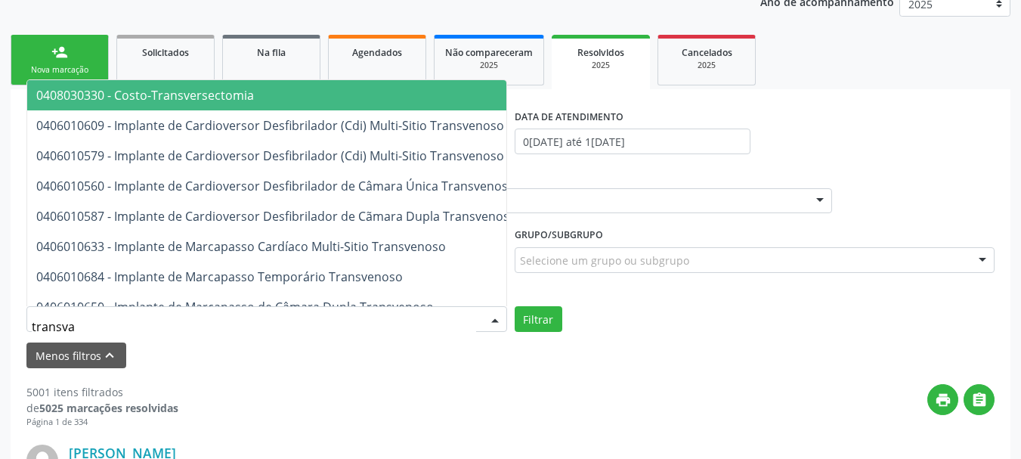
type input "transvag"
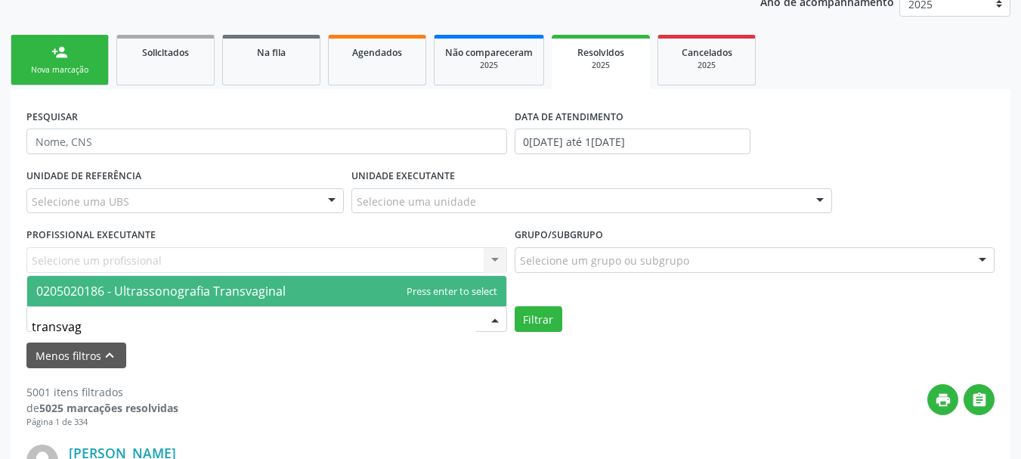
click at [140, 285] on span "0205020186 - Ultrassonografia Transvaginal" at bounding box center [160, 291] width 249 height 17
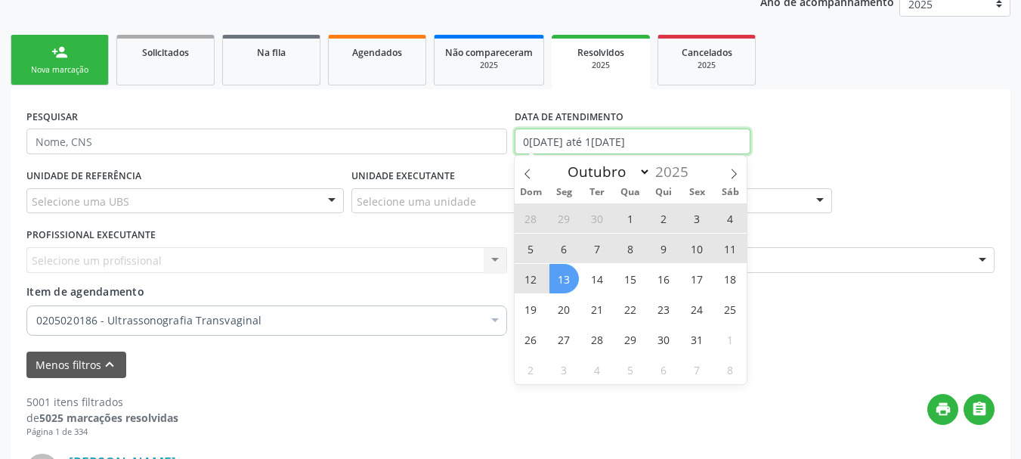
click at [581, 141] on input "01/01/2025 até 13/10/2025" at bounding box center [633, 141] width 237 height 26
click at [528, 165] on span at bounding box center [528, 169] width 26 height 26
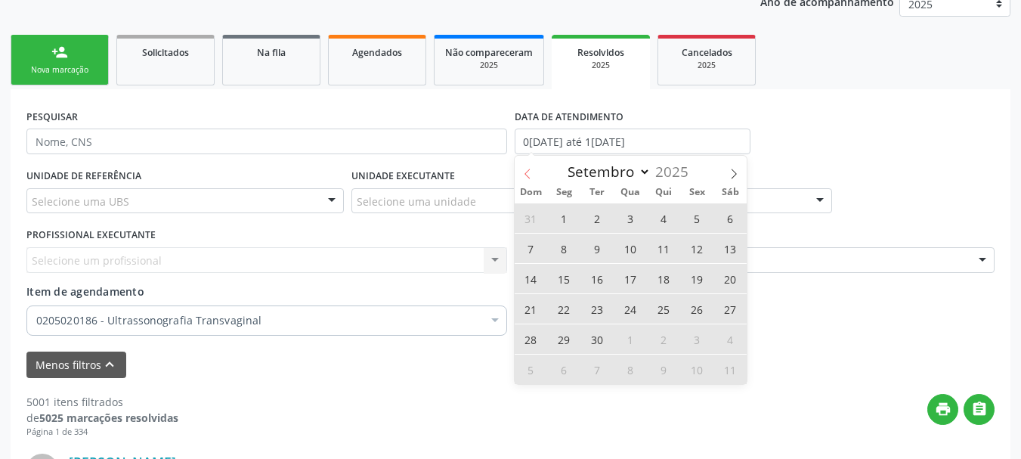
click at [528, 165] on span at bounding box center [528, 169] width 26 height 26
select select "6"
click at [602, 215] on span "1" at bounding box center [597, 217] width 29 height 29
type input "01/07/2025"
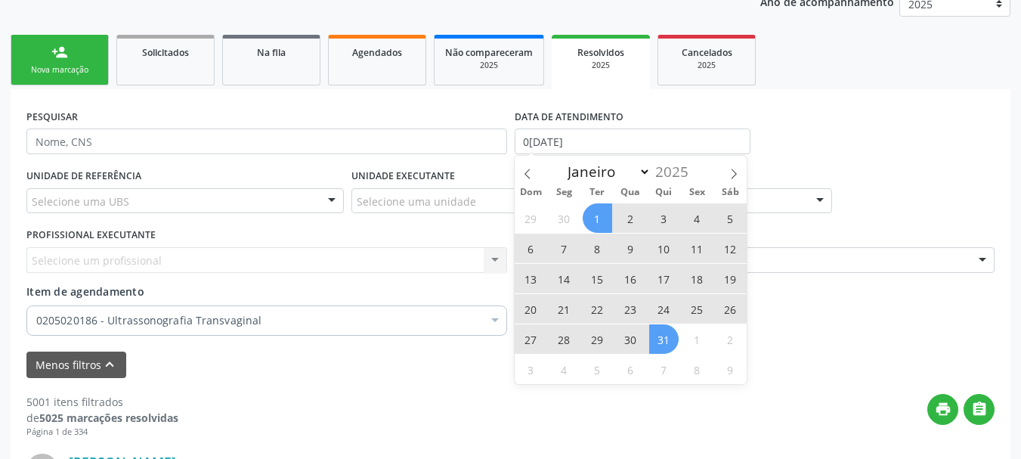
click at [671, 336] on span "31" at bounding box center [663, 338] width 29 height 29
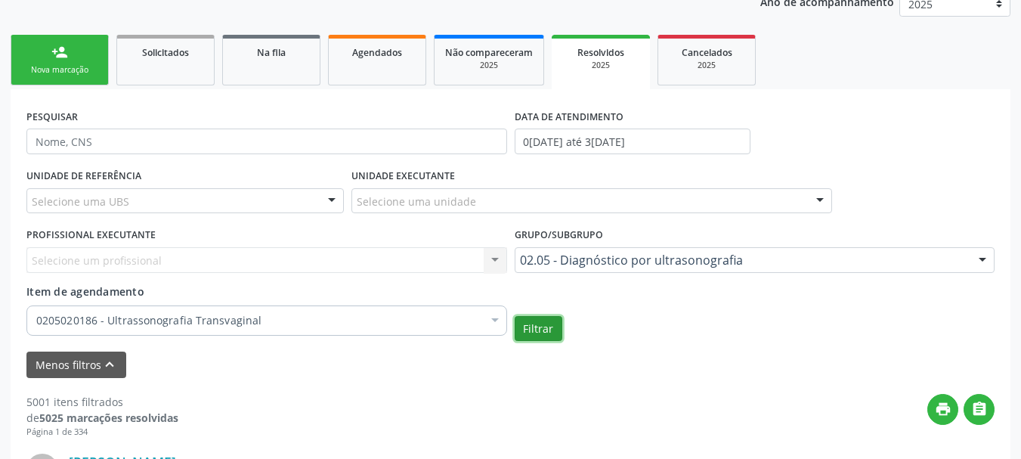
click at [541, 333] on button "Filtrar" at bounding box center [539, 329] width 48 height 26
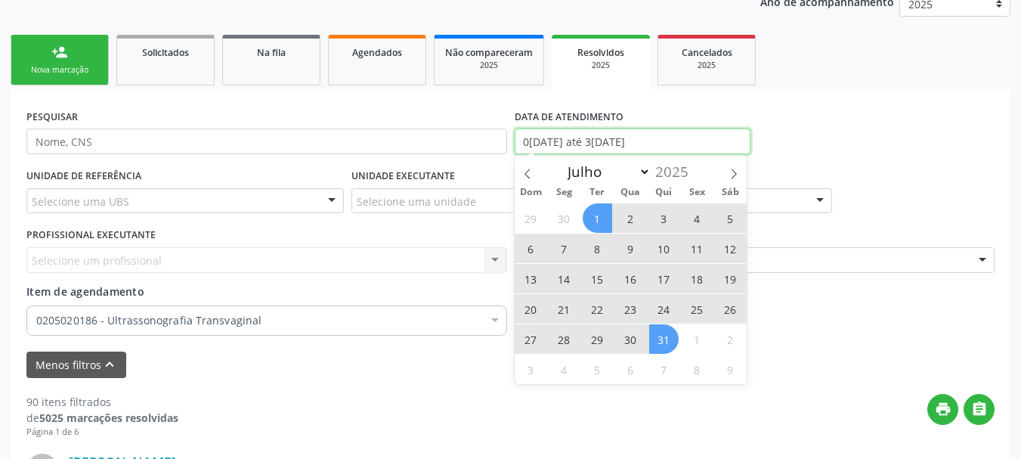
click at [616, 138] on input "01/07/2025 até 31/07/2025" at bounding box center [633, 141] width 237 height 26
click at [526, 179] on span at bounding box center [528, 169] width 26 height 26
select select "5"
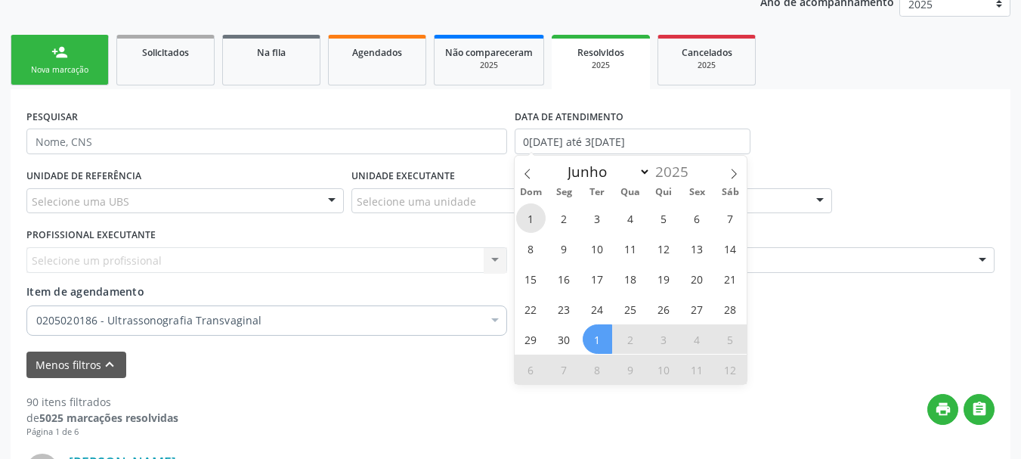
click at [529, 220] on span "1" at bounding box center [530, 217] width 29 height 29
type input "01/06/2025"
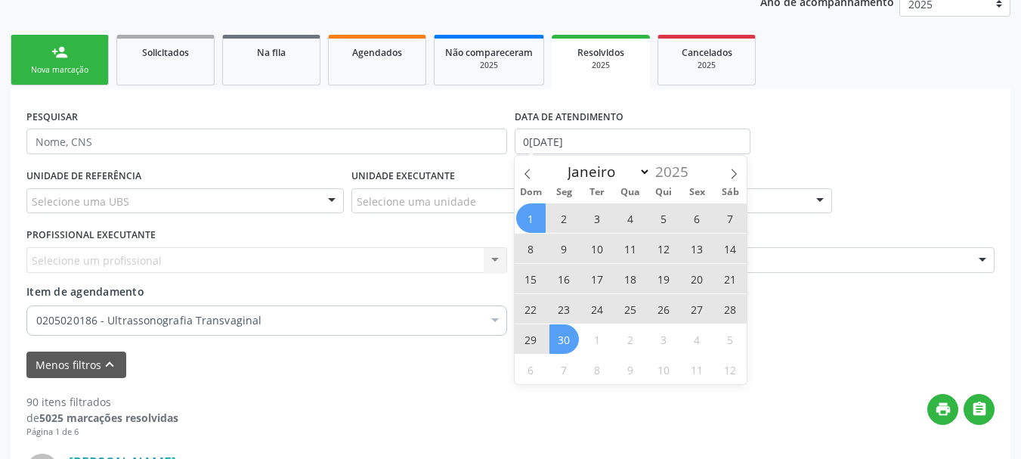
click at [564, 343] on span "30" at bounding box center [563, 338] width 29 height 29
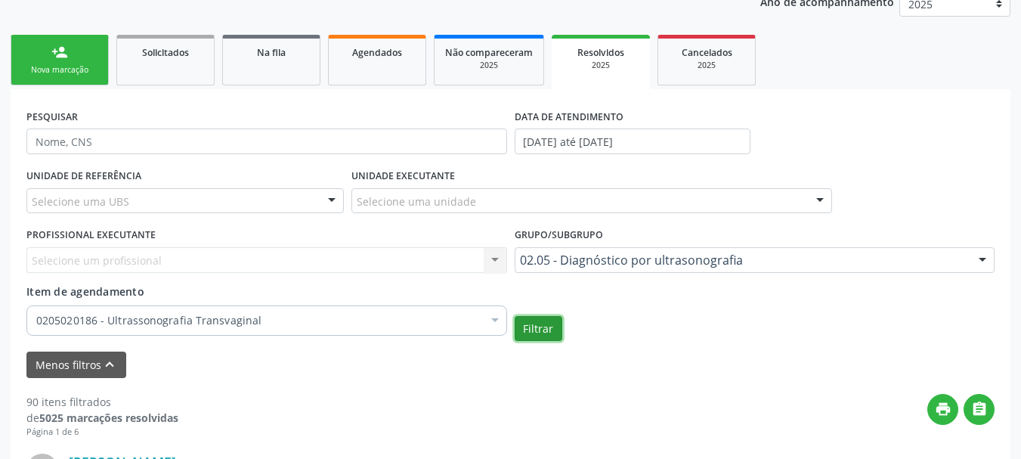
click at [528, 324] on button "Filtrar" at bounding box center [539, 329] width 48 height 26
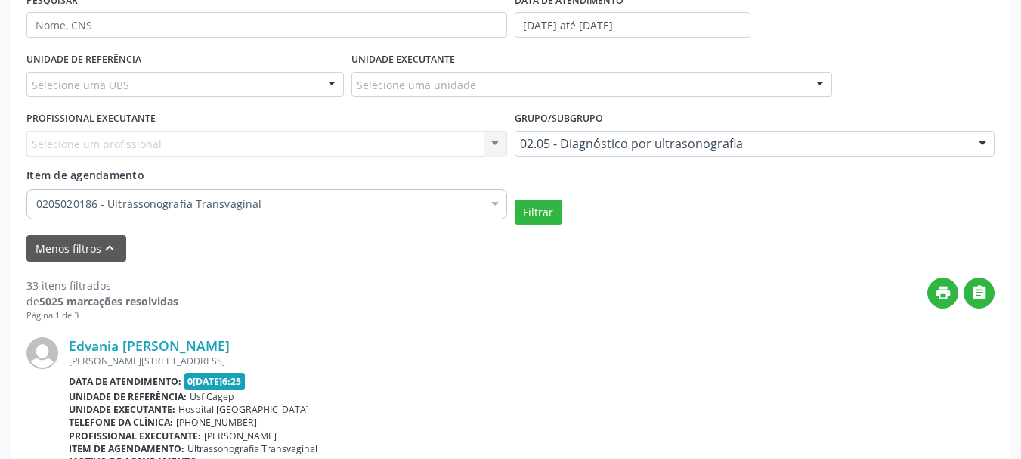
scroll to position [308, 0]
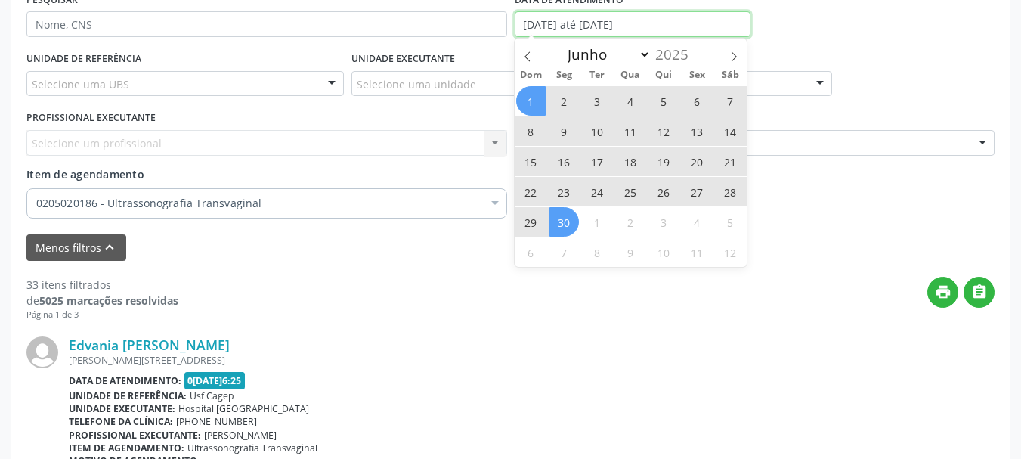
click at [562, 27] on input "01/06/2025 até 30/06/2025" at bounding box center [633, 24] width 237 height 26
click at [736, 52] on icon at bounding box center [734, 56] width 11 height 11
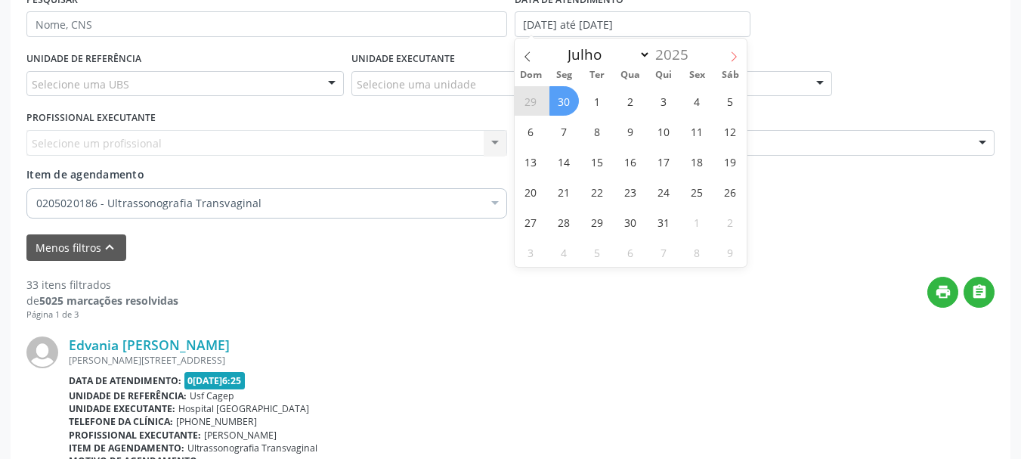
click at [736, 52] on icon at bounding box center [734, 56] width 11 height 11
select select "7"
click at [691, 101] on span "1" at bounding box center [696, 100] width 29 height 29
type input "01/08/2025"
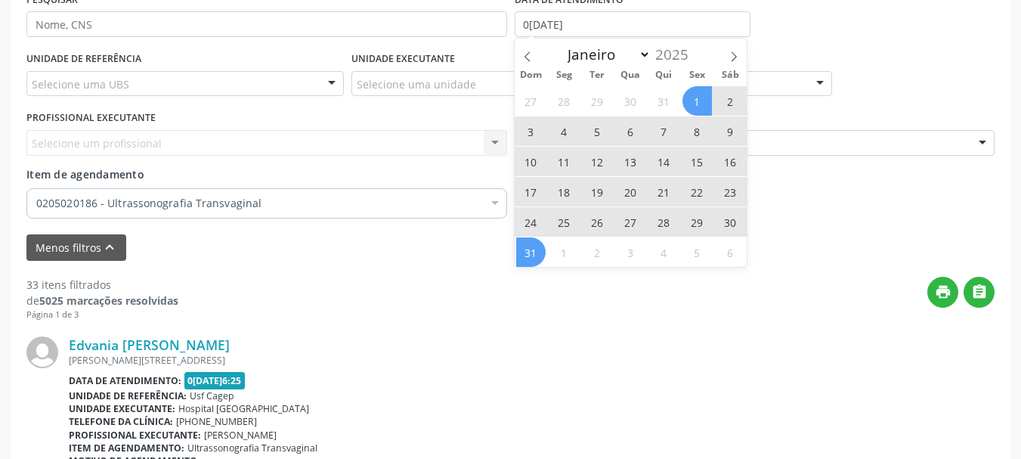
click at [531, 255] on span "31" at bounding box center [530, 251] width 29 height 29
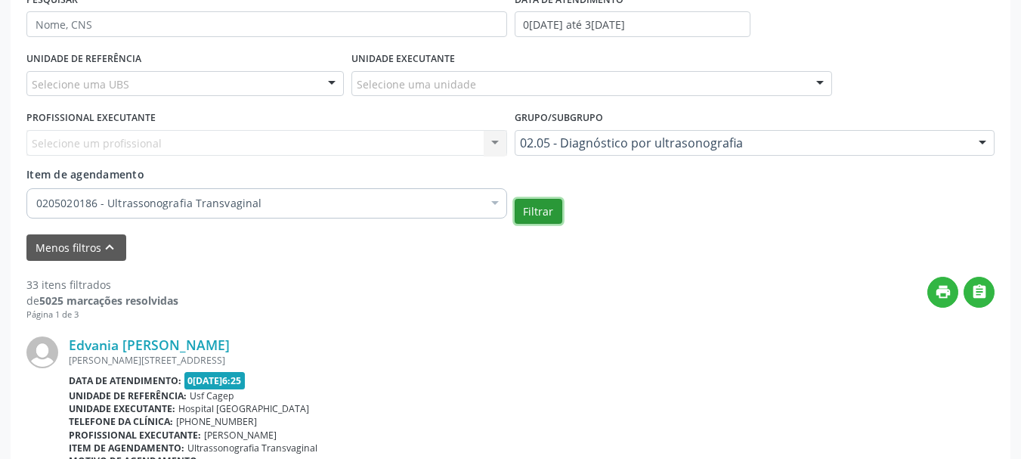
click at [541, 210] on button "Filtrar" at bounding box center [539, 212] width 48 height 26
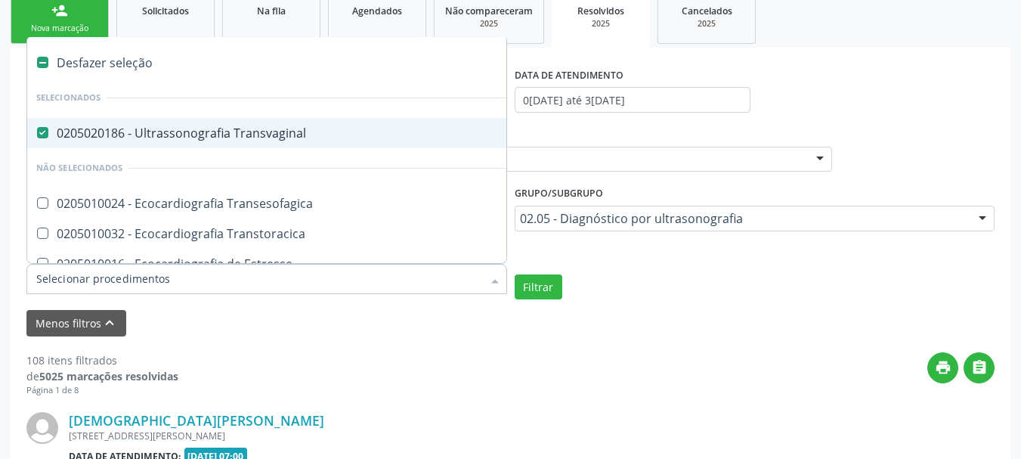
click at [168, 135] on div "0205020186 - Ultrassonografia Transvaginal" at bounding box center [349, 133] width 626 height 12
checkbox Transvaginal "false"
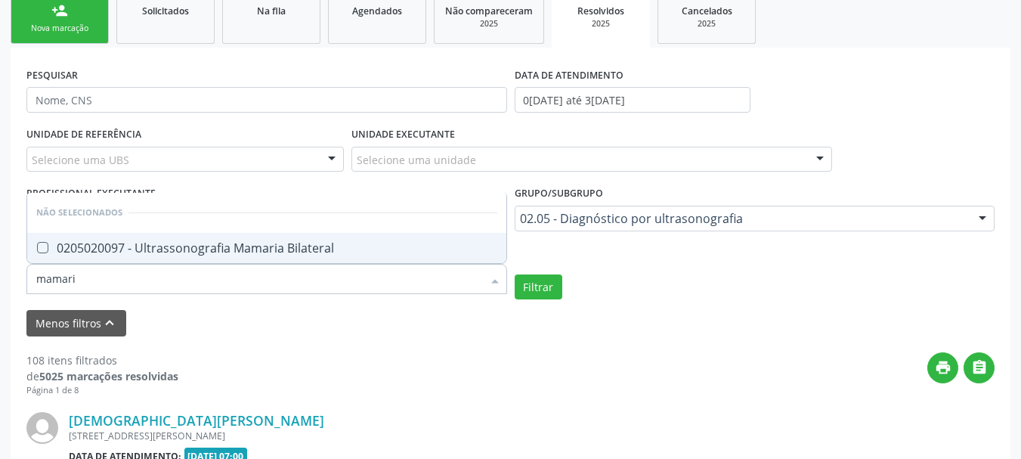
type input "mamaria"
click at [161, 256] on span "0205020097 - Ultrassonografia Mamaria Bilateral" at bounding box center [266, 248] width 479 height 30
checkbox Bilateral "true"
click at [543, 280] on button "Filtrar" at bounding box center [539, 287] width 48 height 26
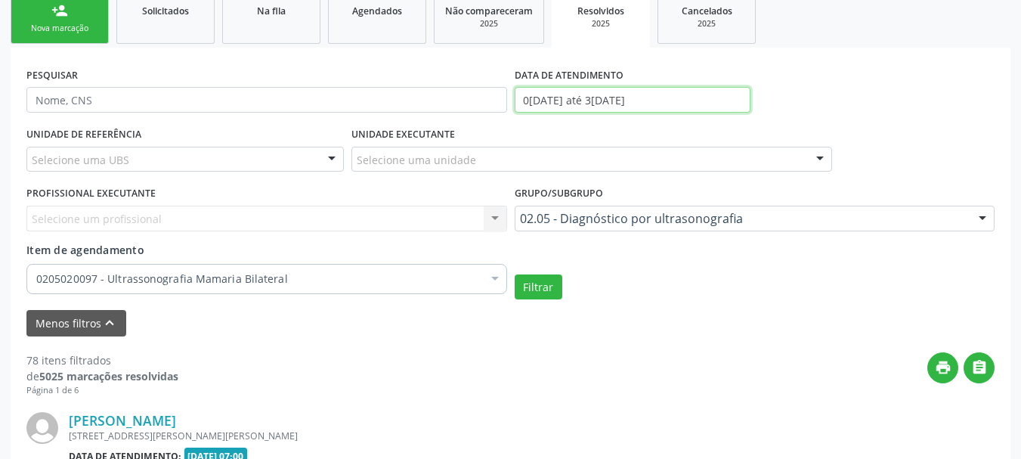
click at [607, 95] on input "01/08/2025 até 31/08/2025" at bounding box center [633, 100] width 237 height 26
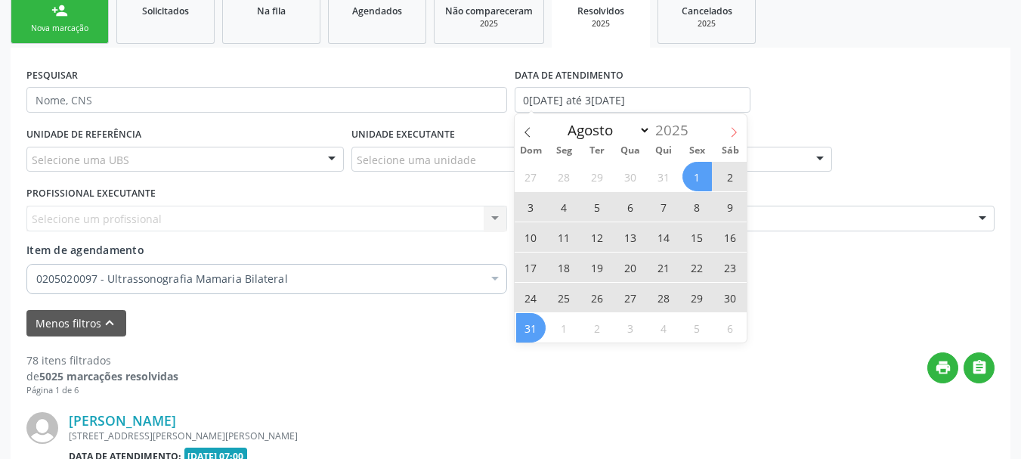
click at [732, 133] on icon at bounding box center [734, 132] width 11 height 11
select select "8"
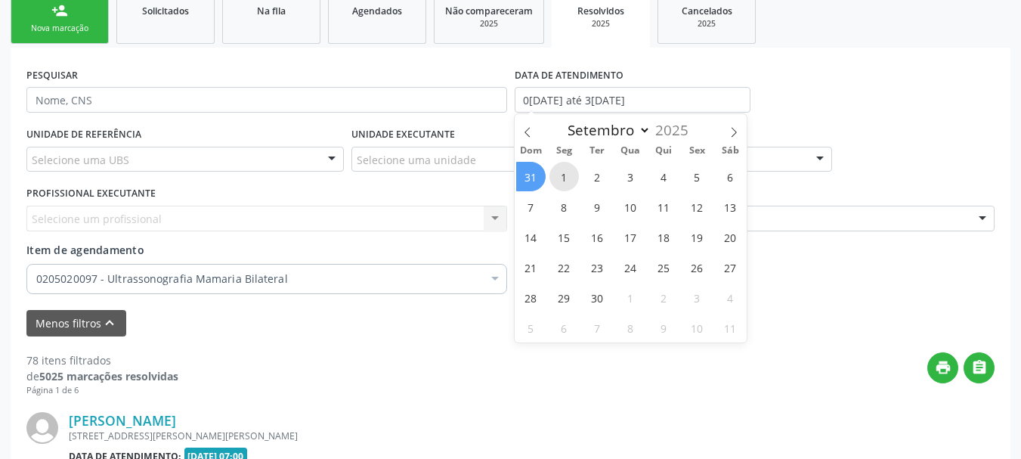
click at [569, 174] on span "1" at bounding box center [563, 176] width 29 height 29
type input "[DATE]"
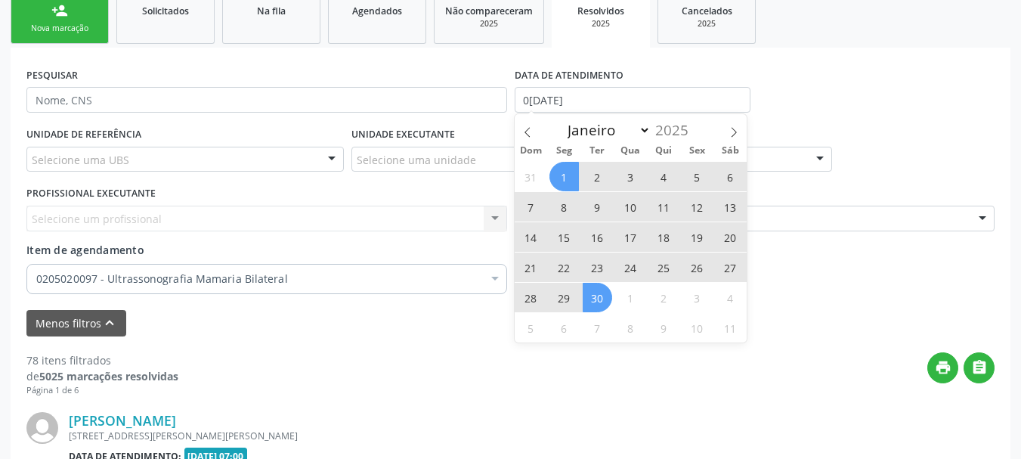
click at [591, 293] on span "30" at bounding box center [597, 297] width 29 height 29
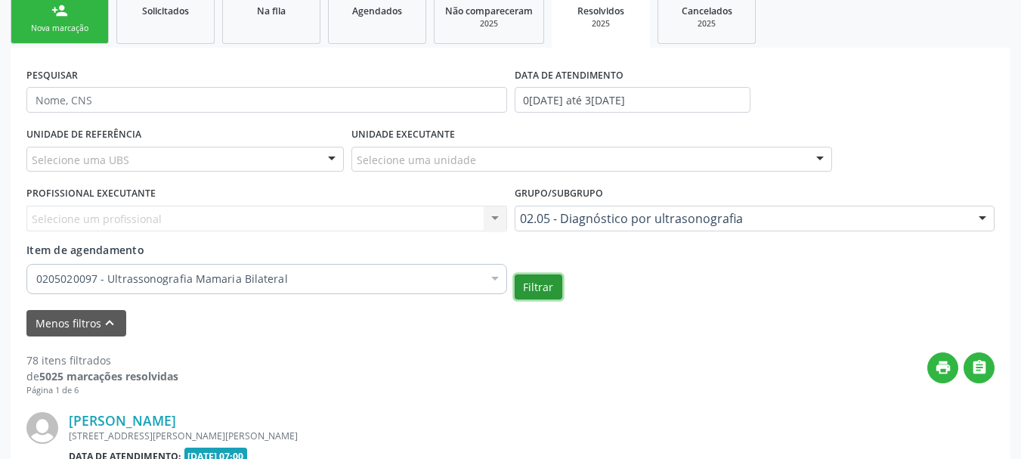
click at [529, 289] on button "Filtrar" at bounding box center [539, 287] width 48 height 26
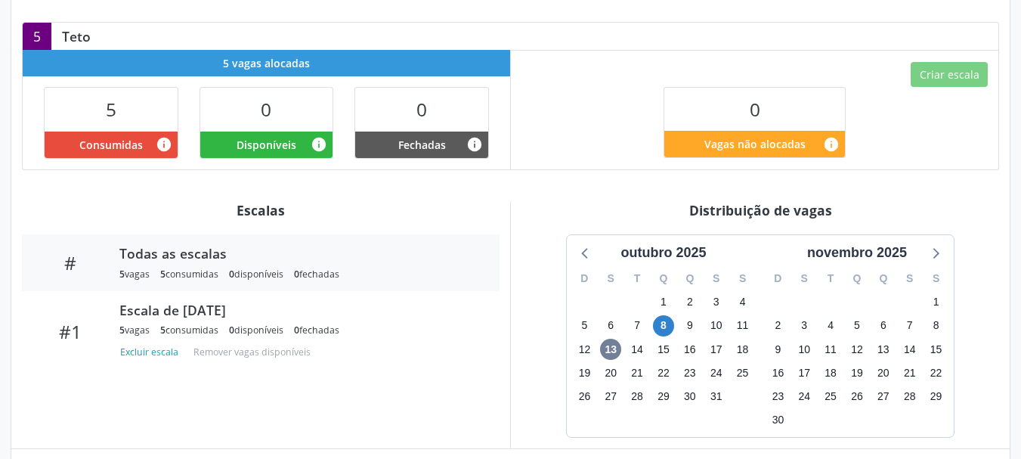
scroll to position [378, 0]
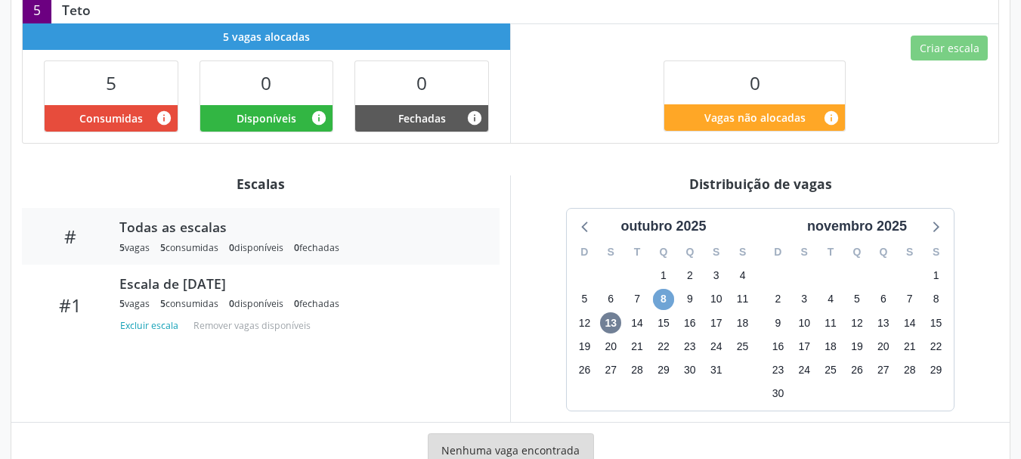
click at [657, 296] on span "8" at bounding box center [663, 299] width 21 height 21
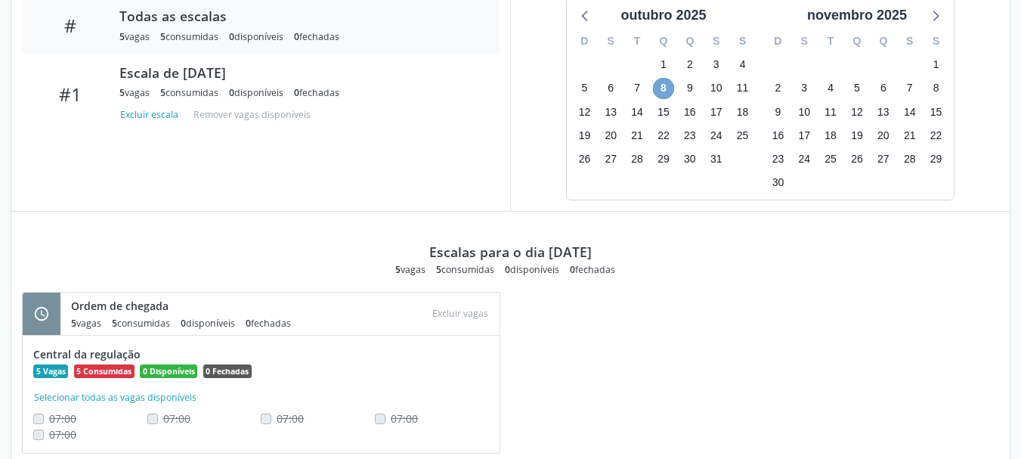
scroll to position [481, 0]
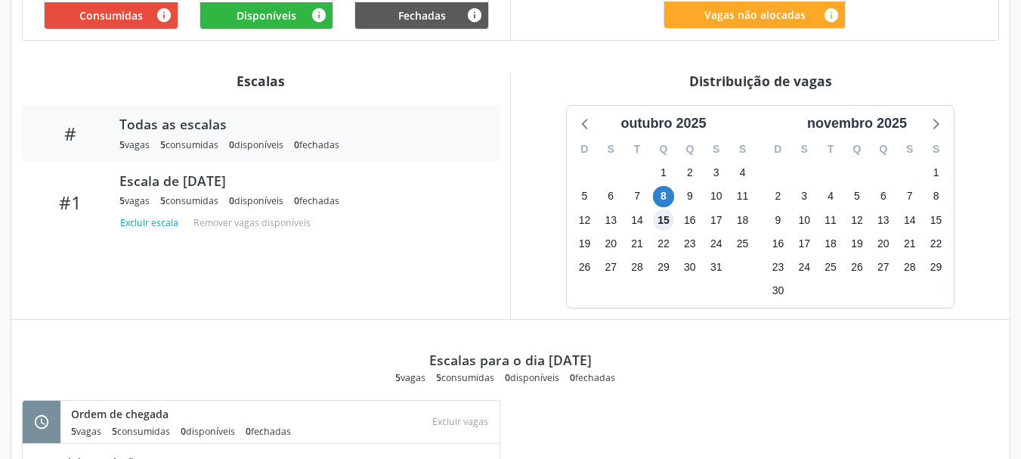
click at [661, 224] on span "15" at bounding box center [663, 219] width 21 height 21
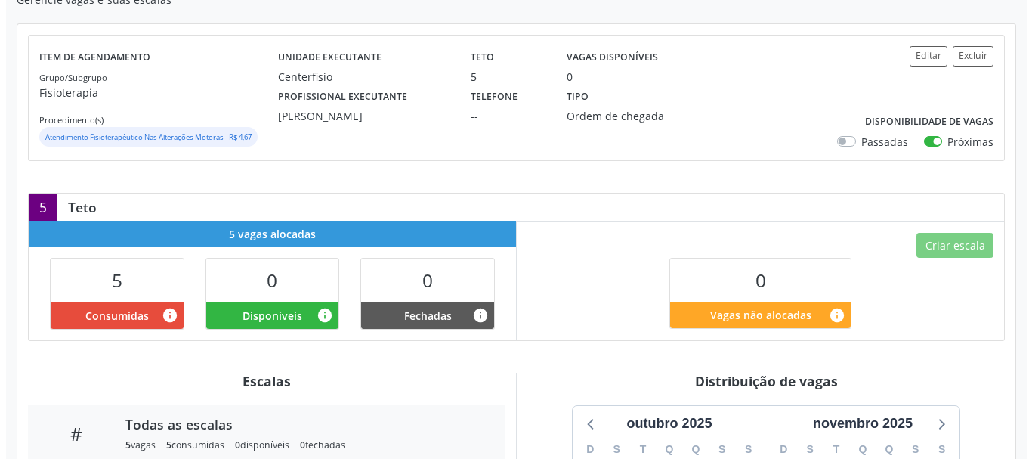
scroll to position [178, 0]
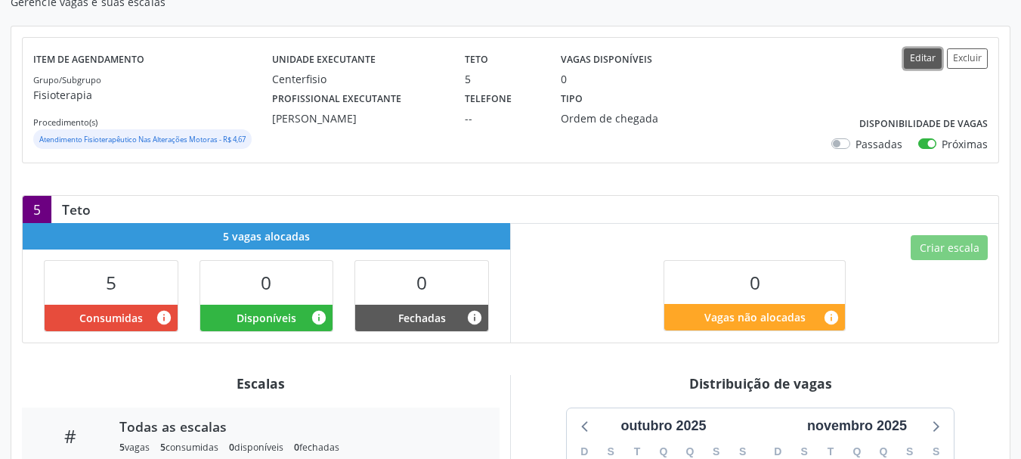
click at [939, 61] on button "Editar" at bounding box center [923, 58] width 38 height 20
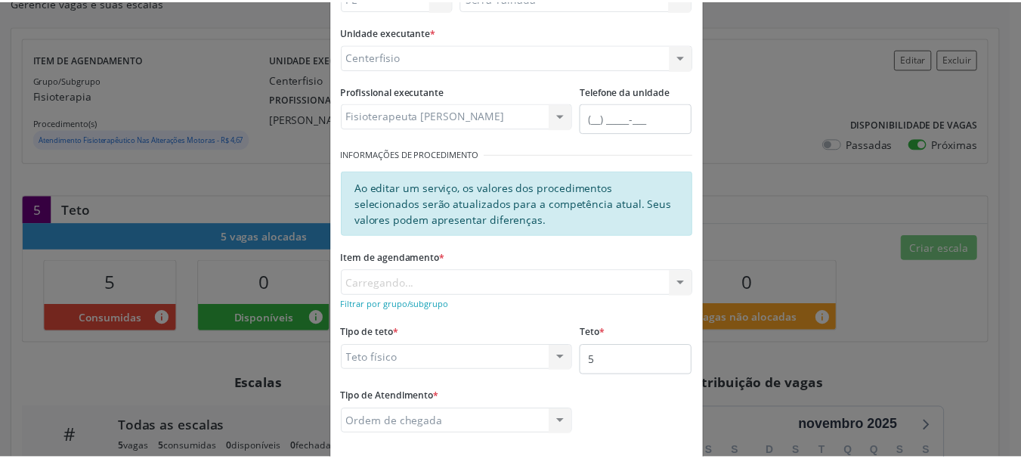
scroll to position [206, 0]
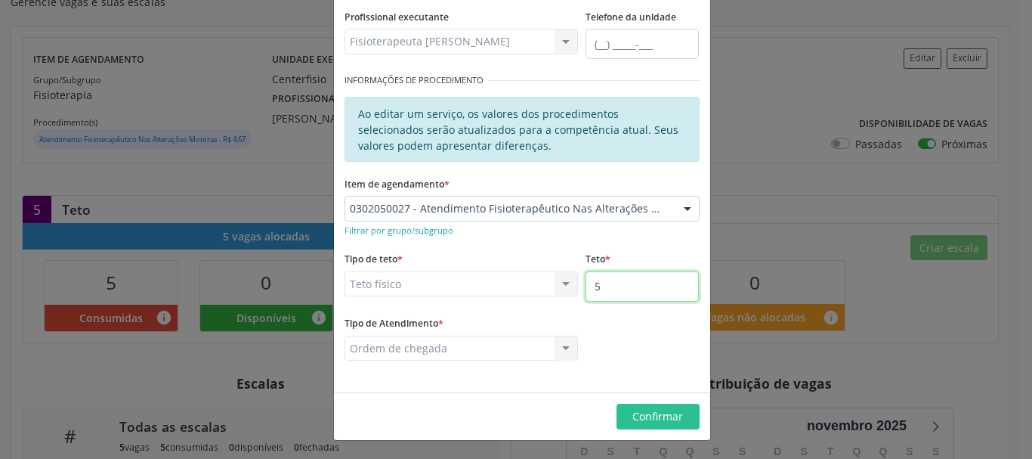
click at [611, 275] on input "5" at bounding box center [642, 286] width 113 height 30
type input "6"
click at [633, 419] on span "Confirmar" at bounding box center [658, 416] width 51 height 14
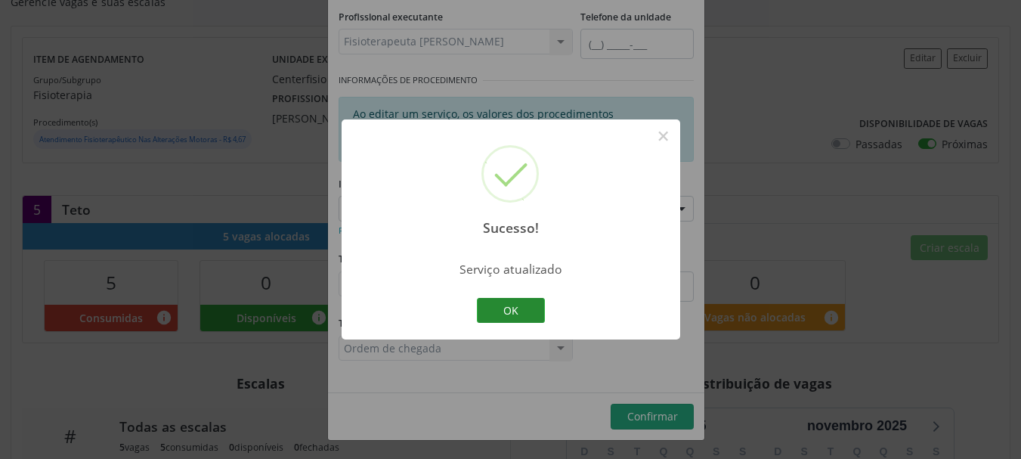
click at [492, 311] on button "OK" at bounding box center [511, 311] width 68 height 26
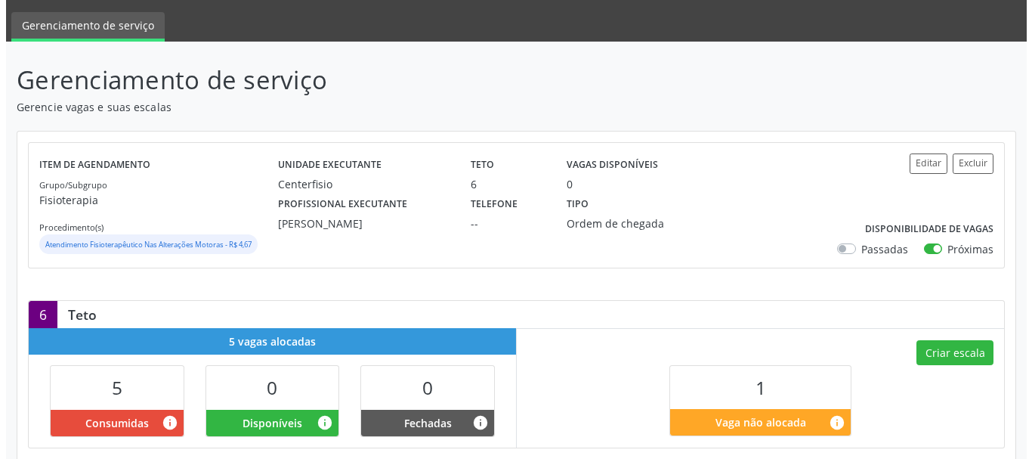
scroll to position [302, 0]
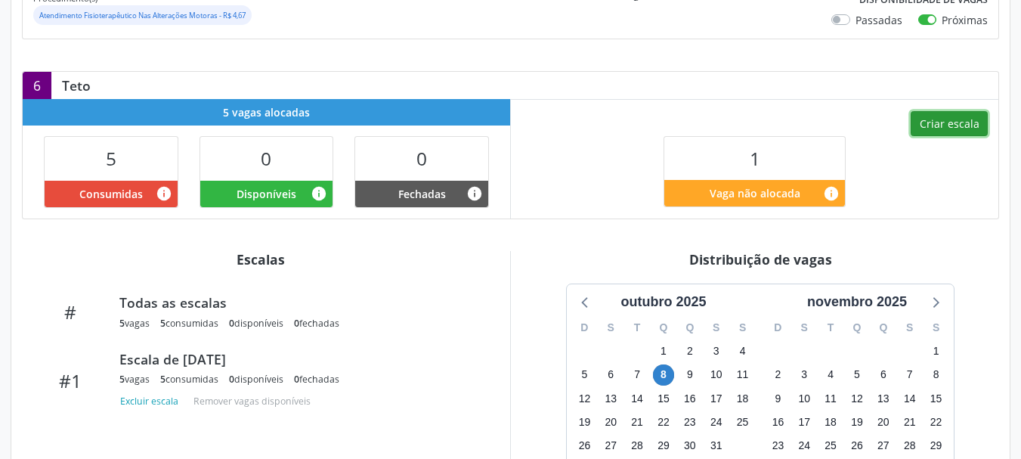
click at [966, 131] on button "Criar escala" at bounding box center [949, 124] width 77 height 26
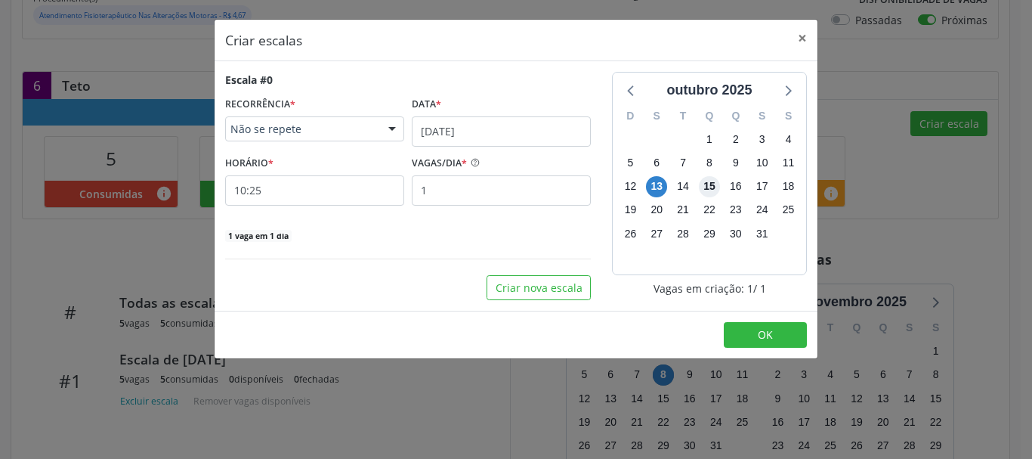
click at [711, 185] on span "15" at bounding box center [709, 186] width 21 height 21
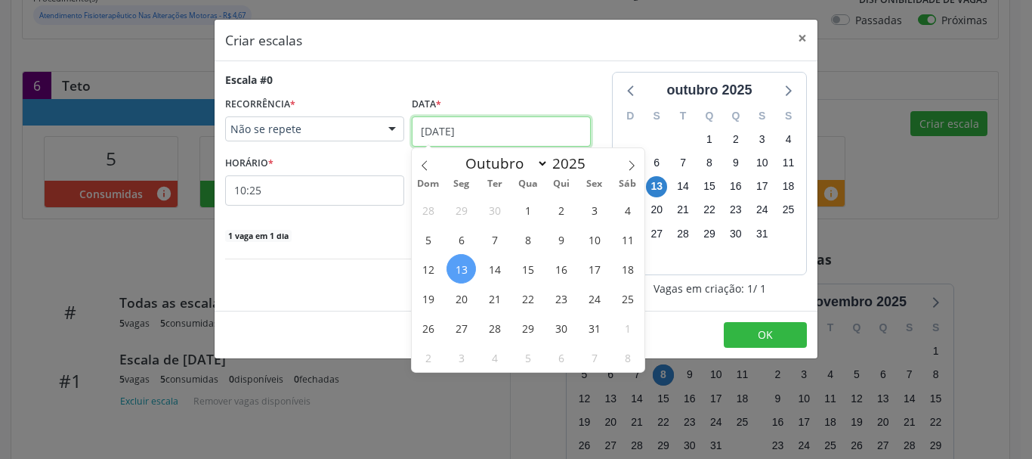
click at [498, 139] on input "[DATE]" at bounding box center [501, 131] width 179 height 30
click at [528, 262] on span "15" at bounding box center [527, 268] width 29 height 29
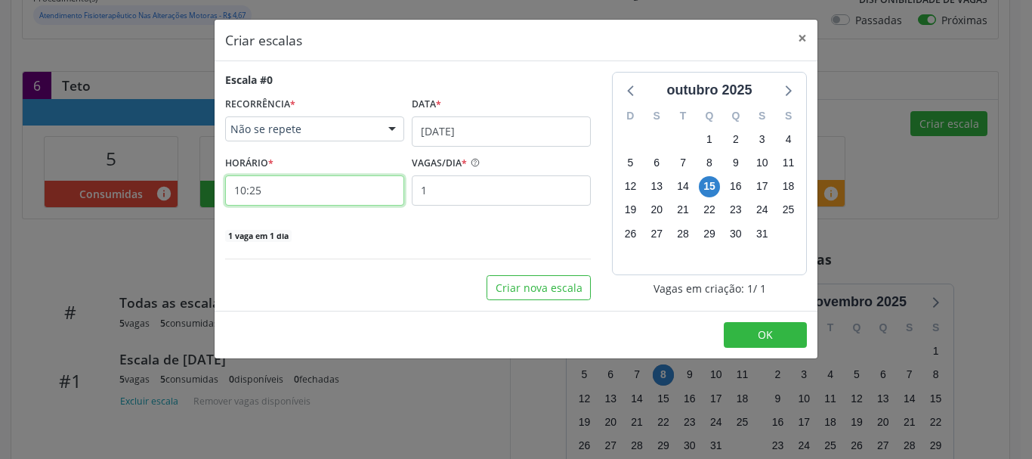
click at [338, 188] on input "10:25" at bounding box center [314, 190] width 179 height 30
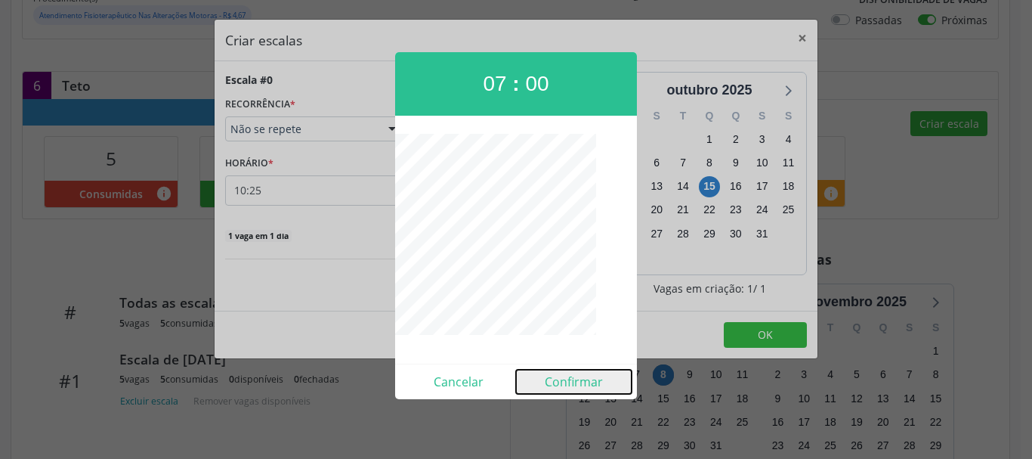
click at [583, 379] on button "Confirmar" at bounding box center [574, 382] width 116 height 24
type input "07:00"
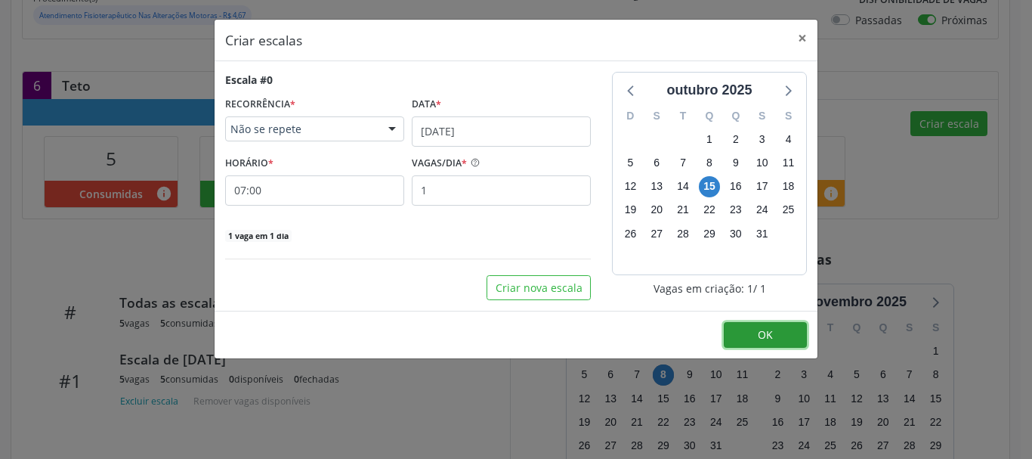
click at [756, 343] on button "OK" at bounding box center [765, 335] width 83 height 26
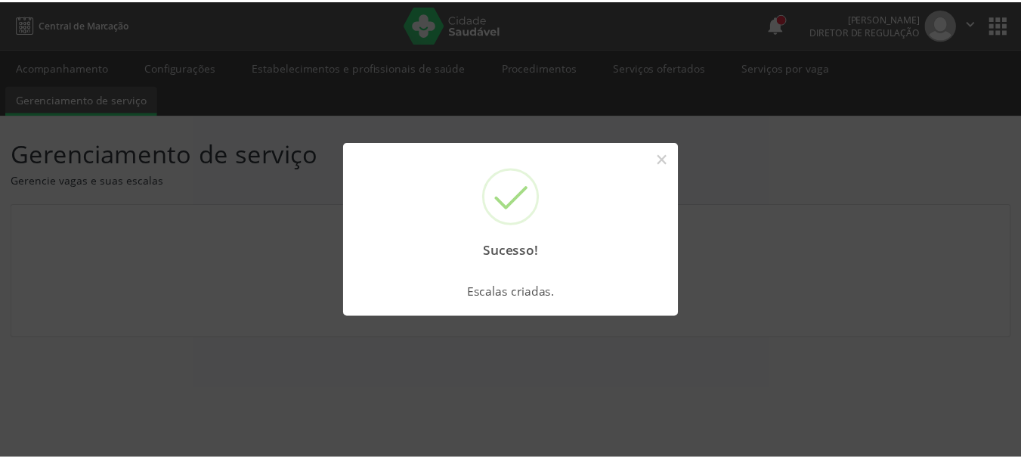
scroll to position [0, 0]
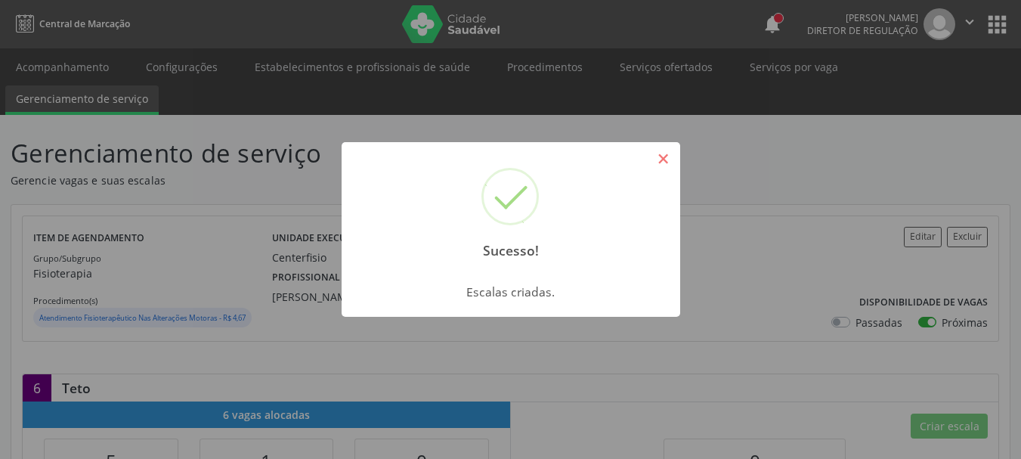
click at [668, 165] on button "×" at bounding box center [664, 159] width 26 height 26
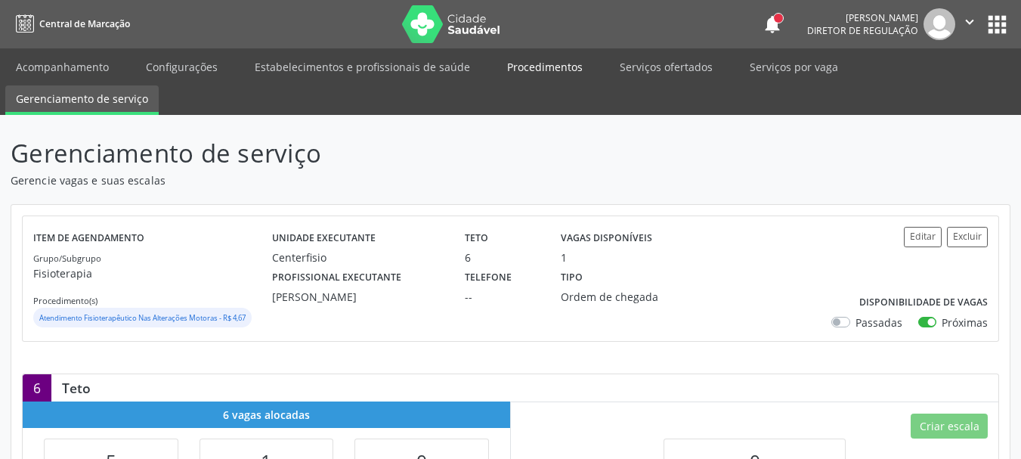
click at [546, 63] on link "Procedimentos" at bounding box center [545, 67] width 97 height 26
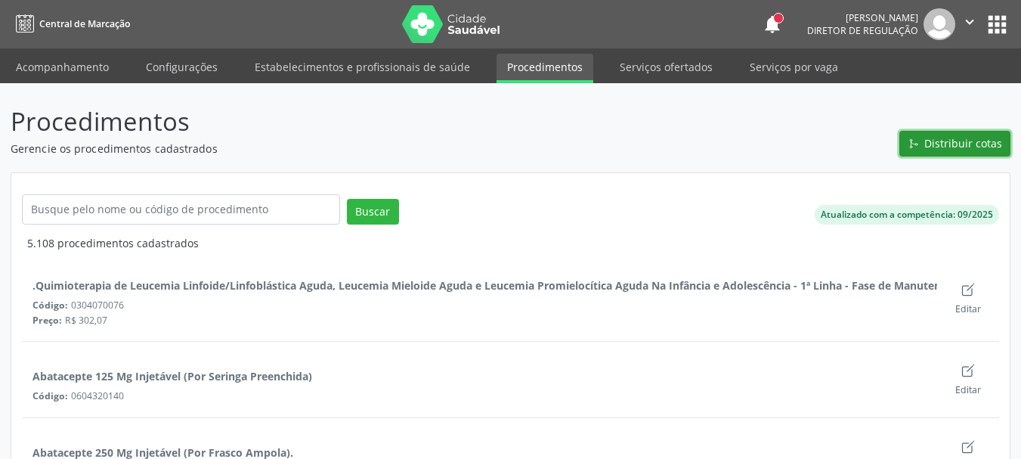
click at [938, 144] on span "Distribuir cotas" at bounding box center [963, 143] width 78 height 16
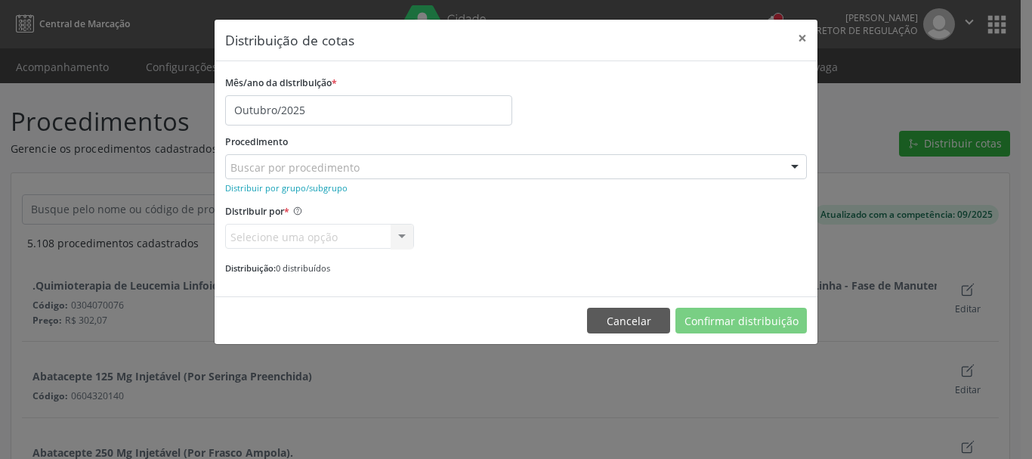
click at [563, 108] on div "Mês/ano da distribuição * Outubro/2025" at bounding box center [515, 99] width 589 height 54
click at [283, 185] on small "Distribuir por grupo/subgrupo" at bounding box center [286, 187] width 122 height 11
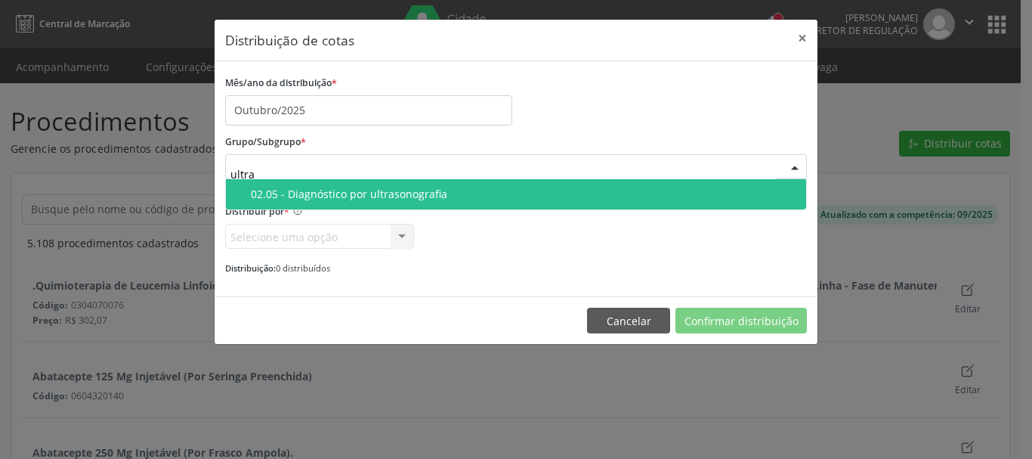
type input "ultras"
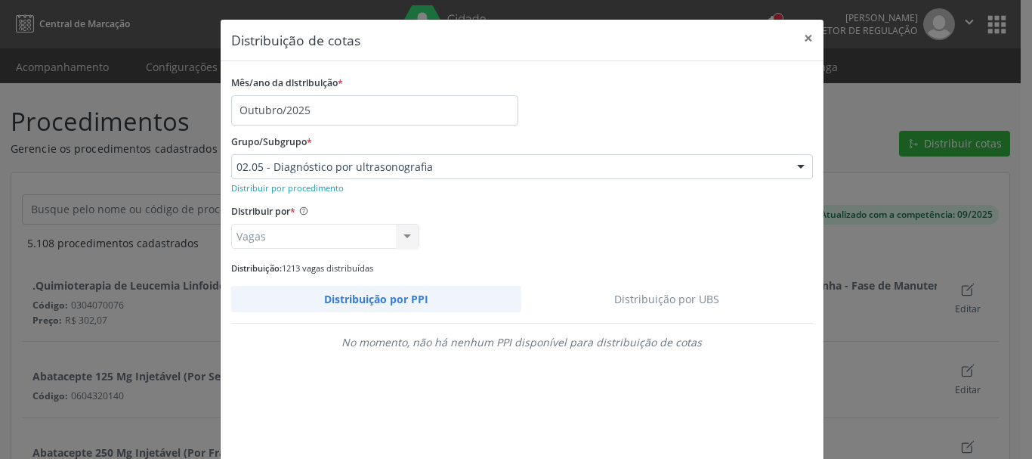
click at [698, 287] on link "Distribuição por UBS" at bounding box center [667, 299] width 292 height 26
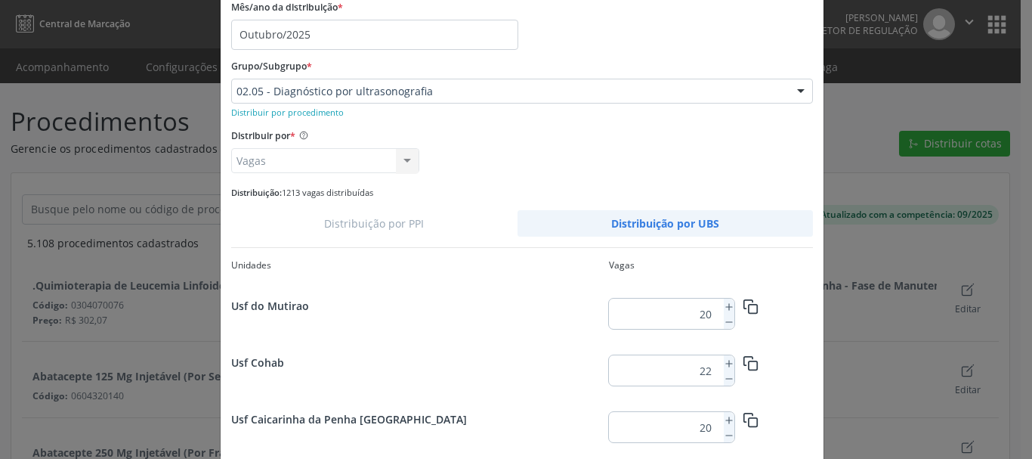
scroll to position [847, 0]
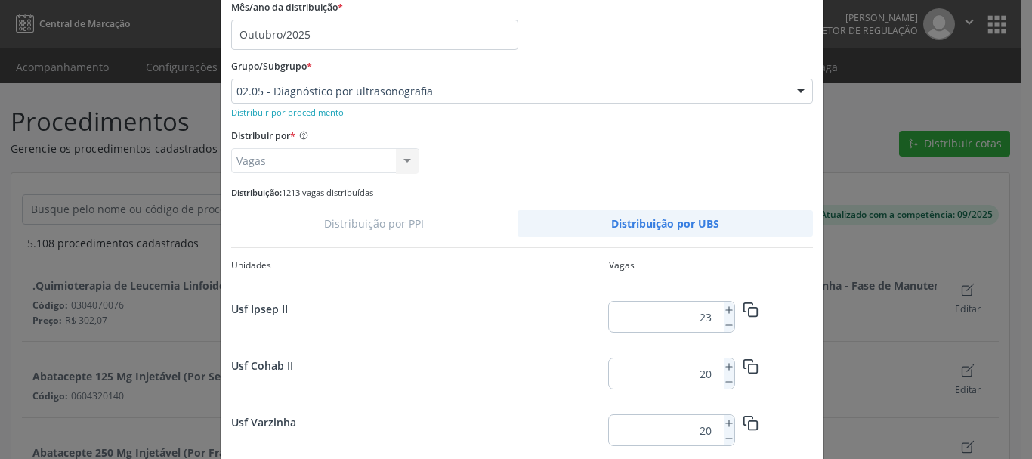
click at [716, 367] on div "20" at bounding box center [671, 373] width 125 height 30
click at [724, 366] on icon at bounding box center [729, 366] width 11 height 11
type input "22"
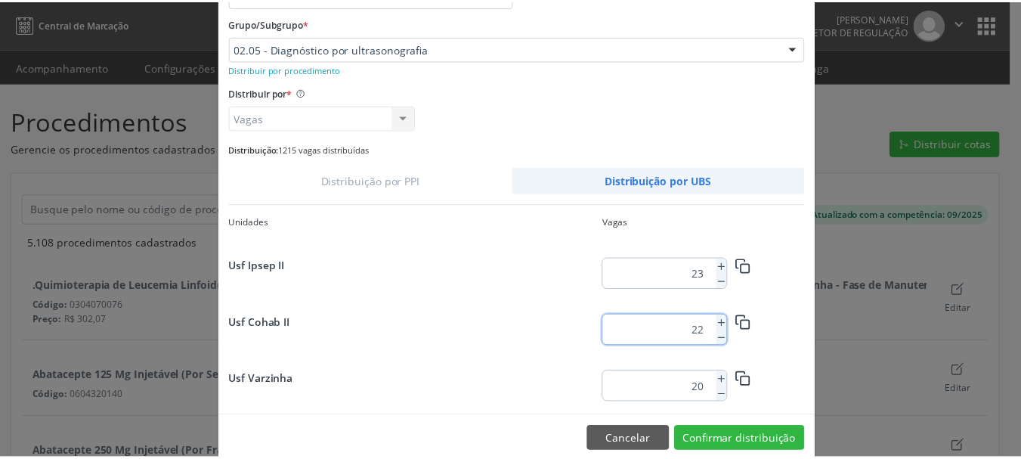
scroll to position [142, 0]
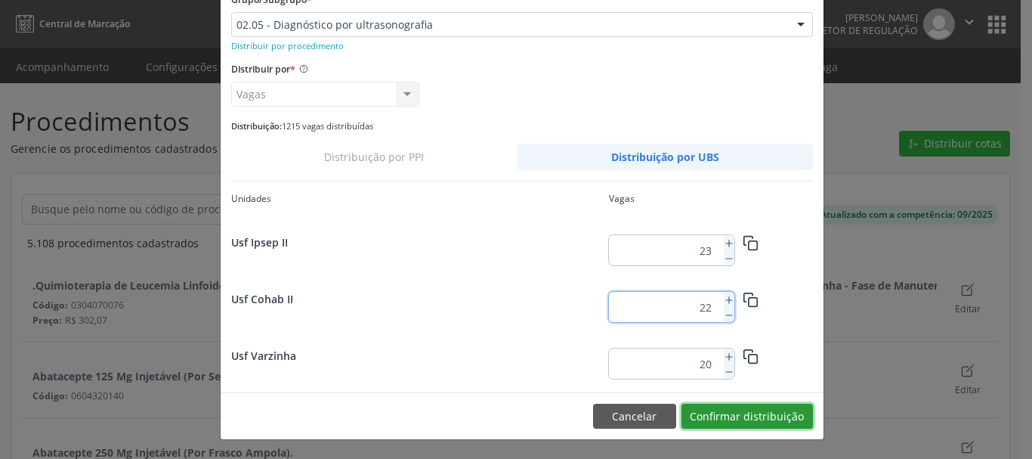
click at [800, 422] on button "Confirmar distribuição" at bounding box center [747, 417] width 131 height 26
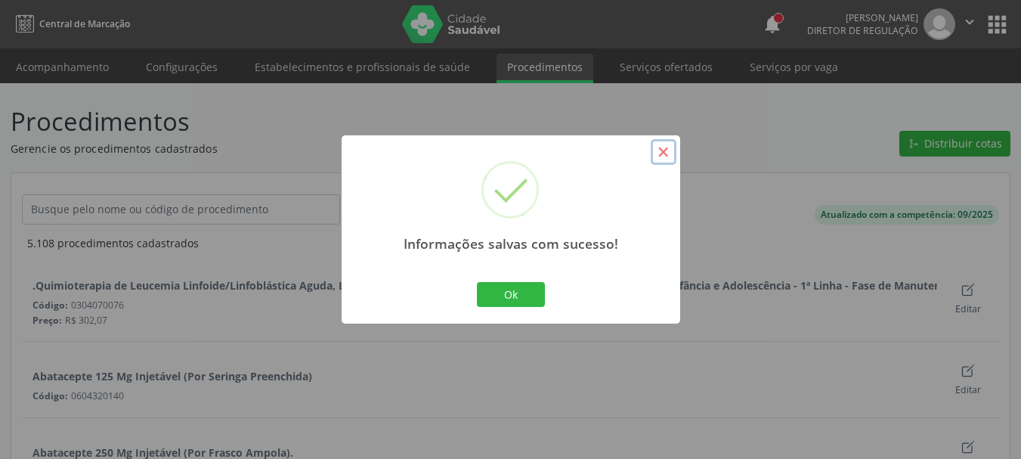
click at [660, 149] on button "×" at bounding box center [664, 152] width 26 height 26
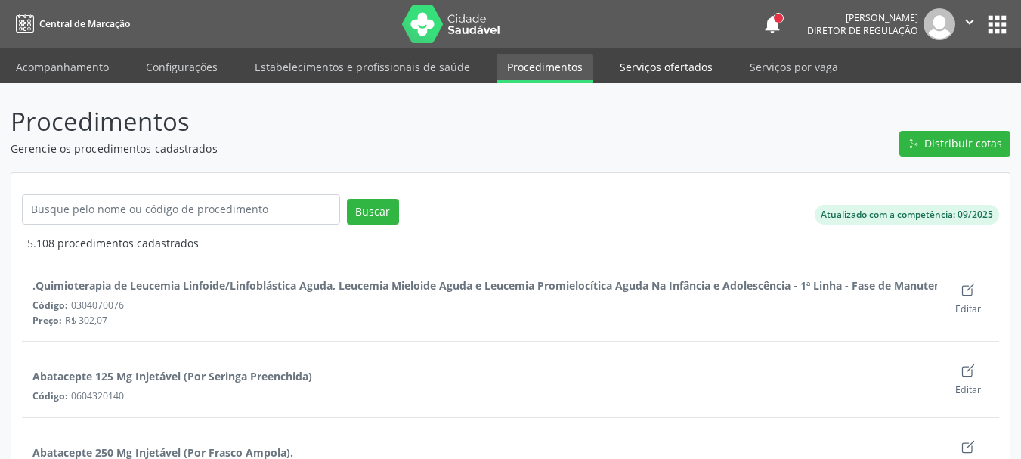
click at [703, 70] on link "Serviços ofertados" at bounding box center [666, 67] width 114 height 26
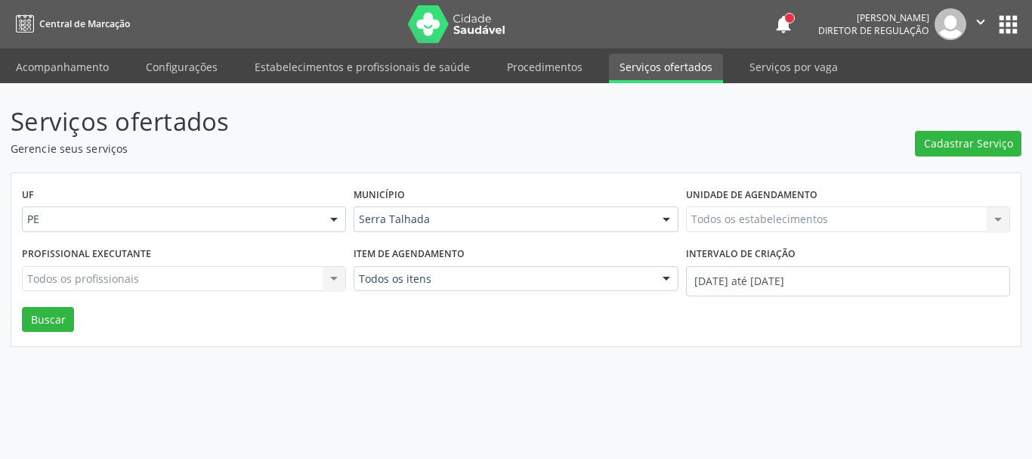
click at [736, 207] on div "Unidade de agendamento Todos os estabelecimentos Todos os estabelecimentos Nenh…" at bounding box center [848, 213] width 332 height 59
click at [737, 212] on div "Todos os estabelecimentos Todos os estabelecimentos Nenhum resultado encontrado…" at bounding box center [848, 219] width 324 height 26
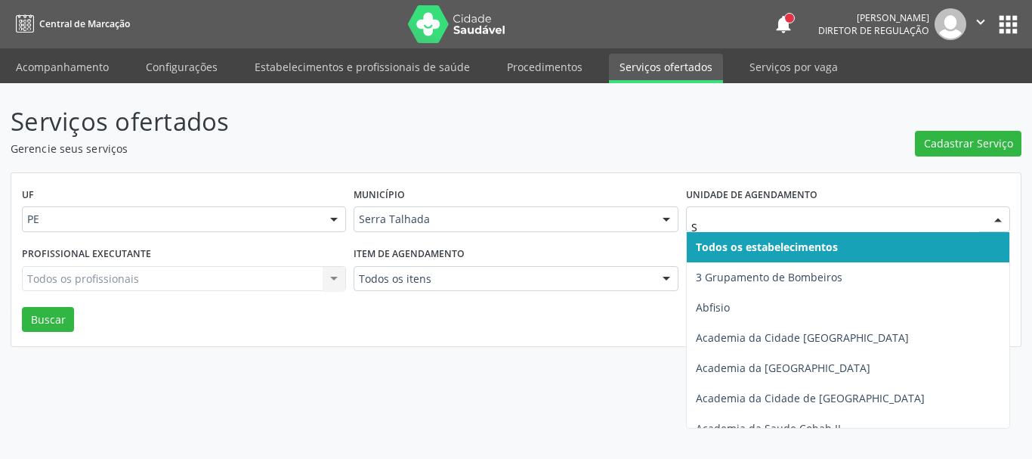
type input "S B"
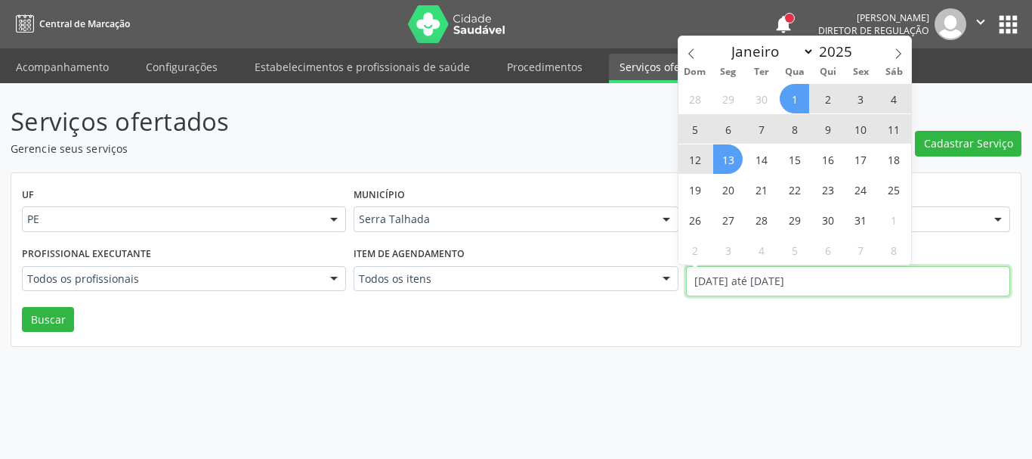
click at [708, 268] on input "[DATE] até [DATE]" at bounding box center [848, 281] width 324 height 30
click at [694, 51] on icon at bounding box center [691, 53] width 11 height 11
select select "8"
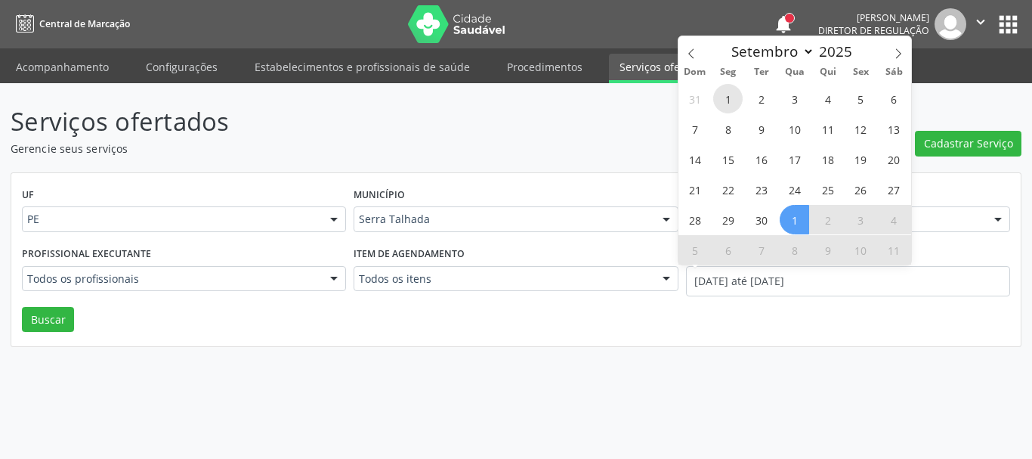
click at [717, 95] on span "1" at bounding box center [727, 98] width 29 height 29
type input "[DATE]"
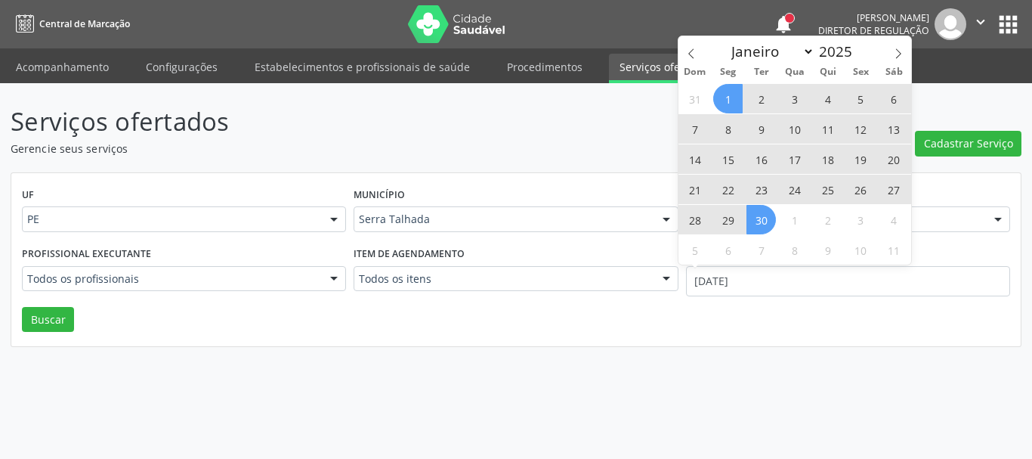
click at [753, 214] on span "30" at bounding box center [761, 219] width 29 height 29
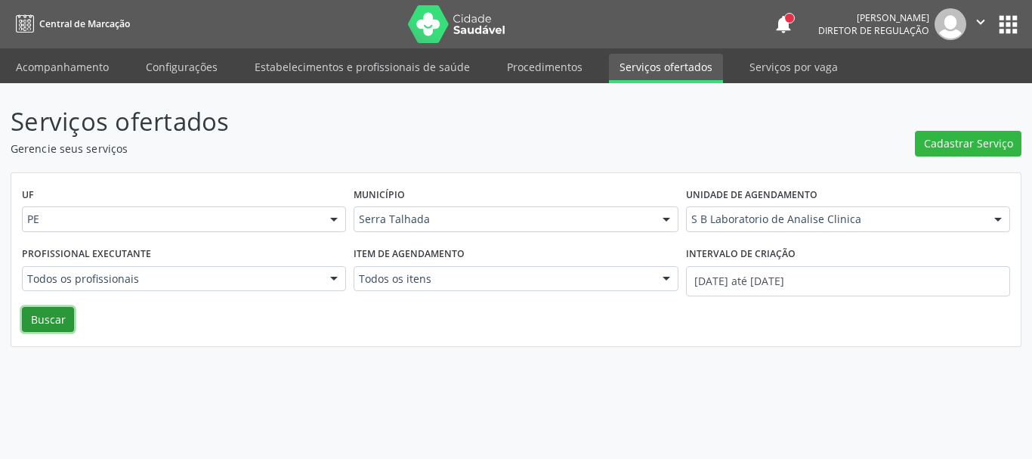
click at [45, 326] on button "Buscar" at bounding box center [48, 320] width 52 height 26
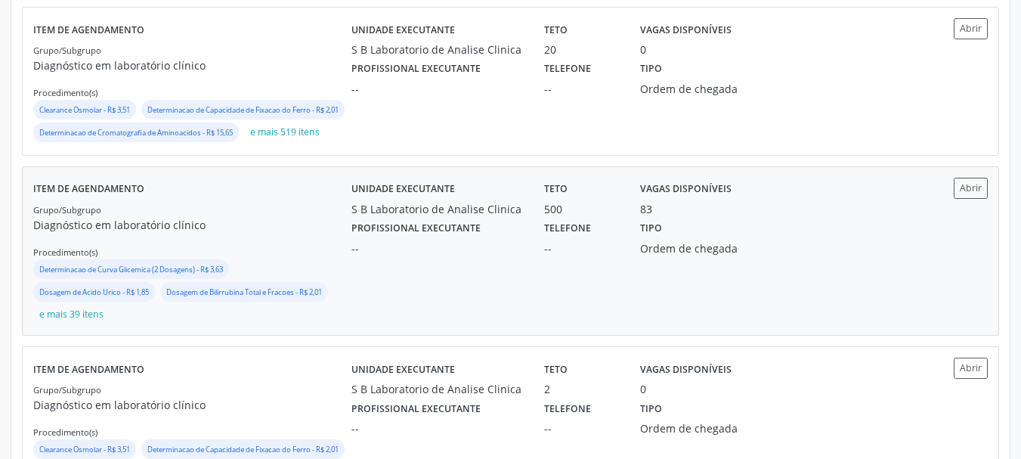
scroll to position [453, 0]
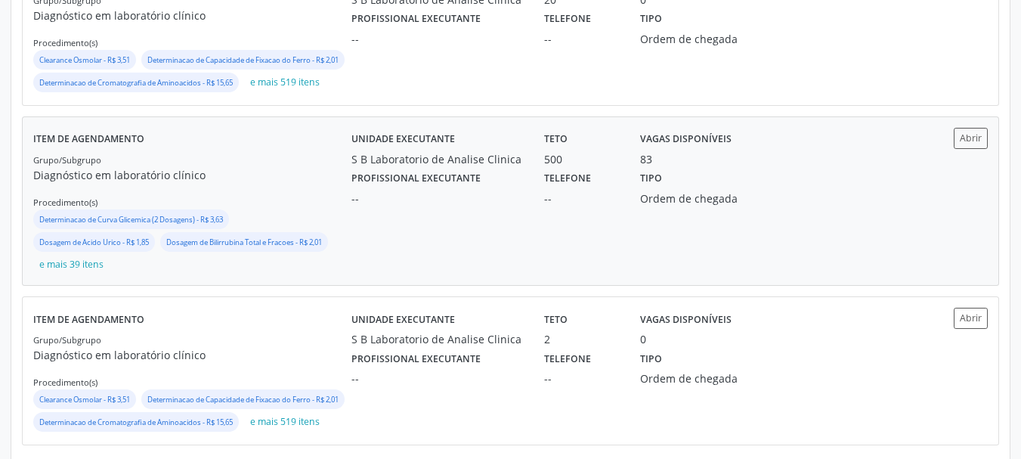
click at [768, 259] on div "Unidade executante S B Laboratorio de Analise Clinica Teto 500 Vagas disponívei…" at bounding box center [629, 201] width 557 height 147
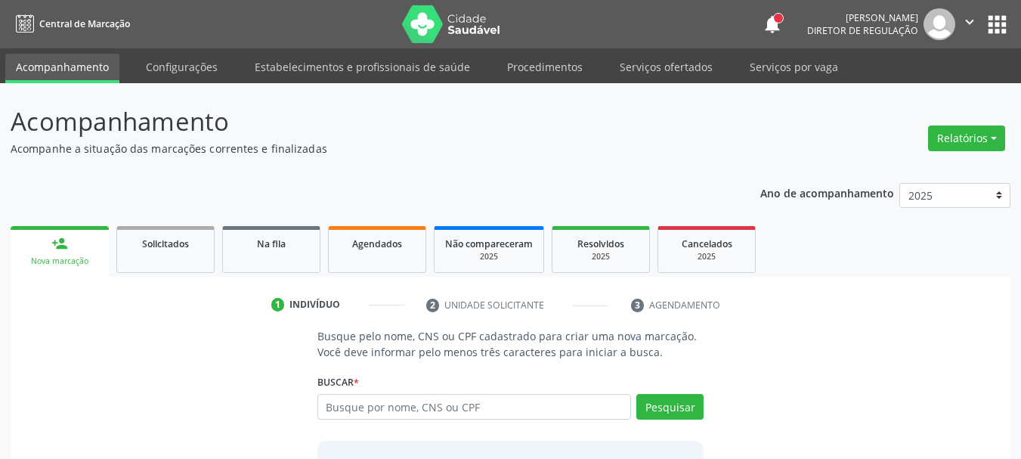
scroll to position [124, 0]
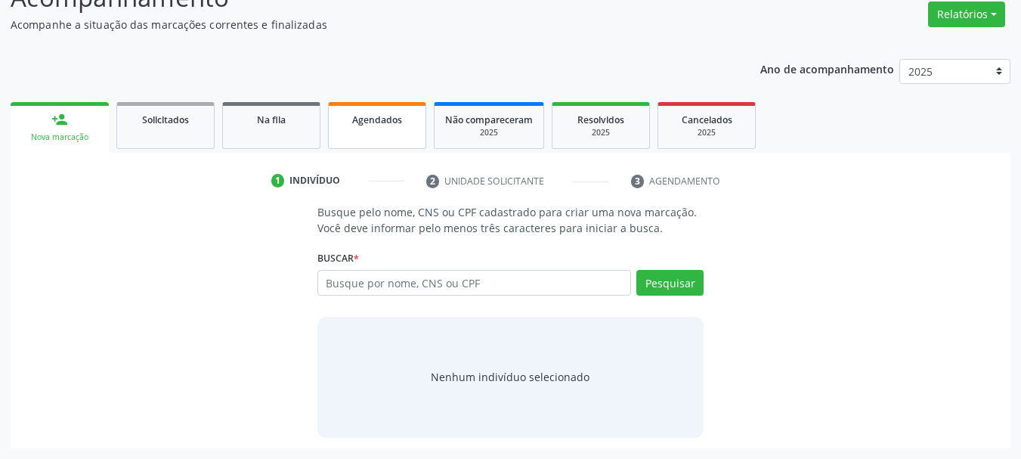
click at [364, 116] on span "Agendados" at bounding box center [377, 119] width 50 height 13
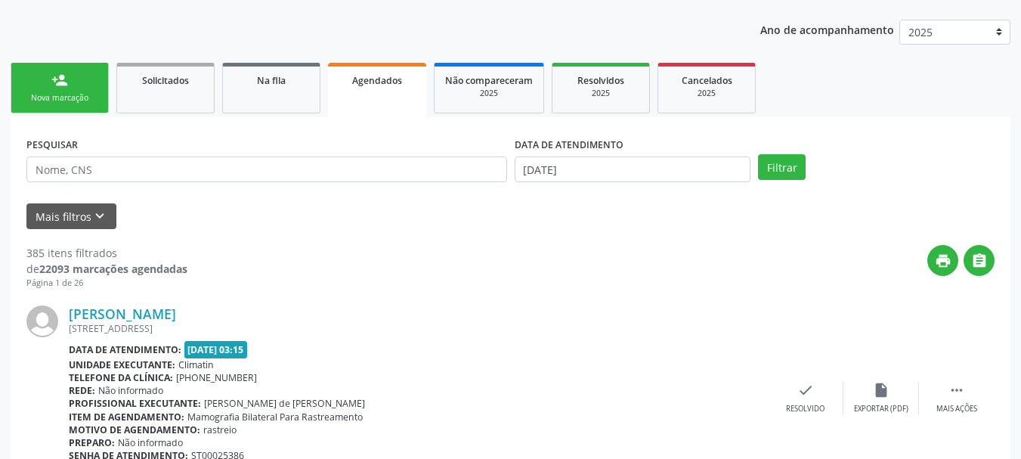
scroll to position [275, 0]
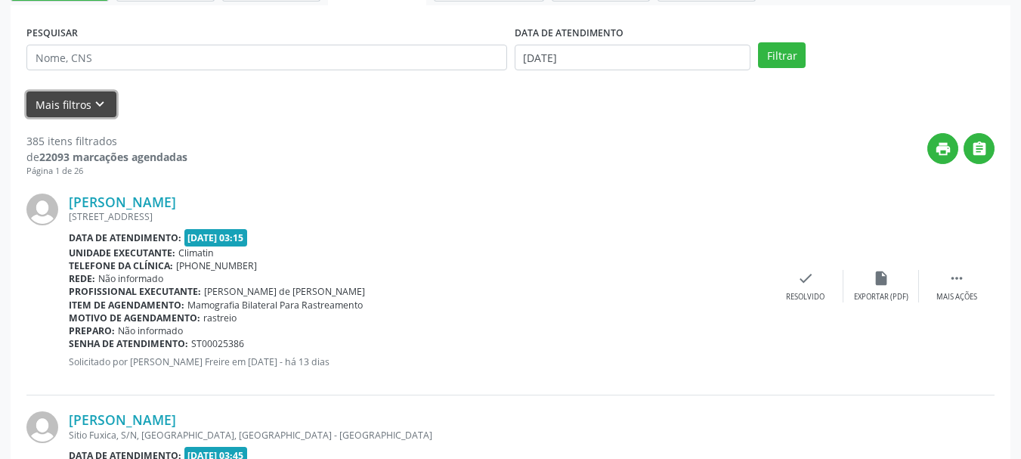
click at [113, 104] on button "Mais filtros keyboard_arrow_down" at bounding box center [71, 104] width 90 height 26
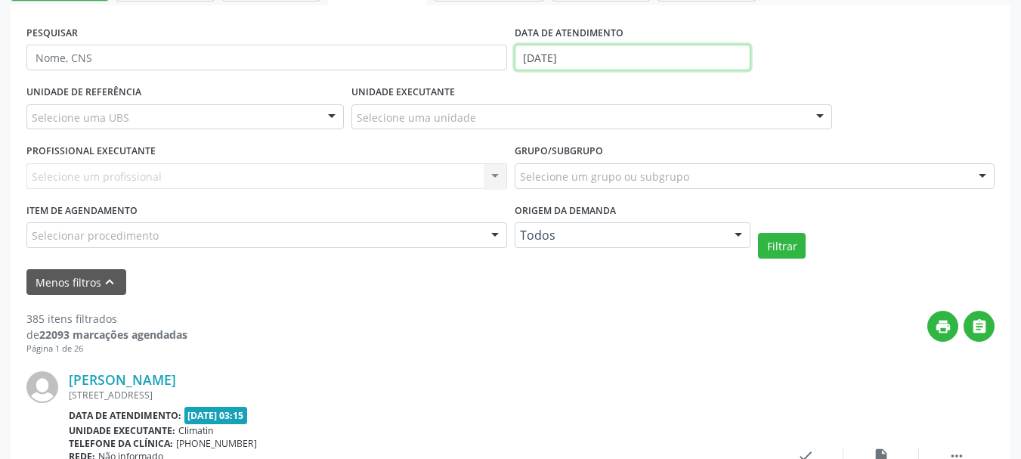
click at [525, 63] on input "[DATE]" at bounding box center [633, 58] width 237 height 26
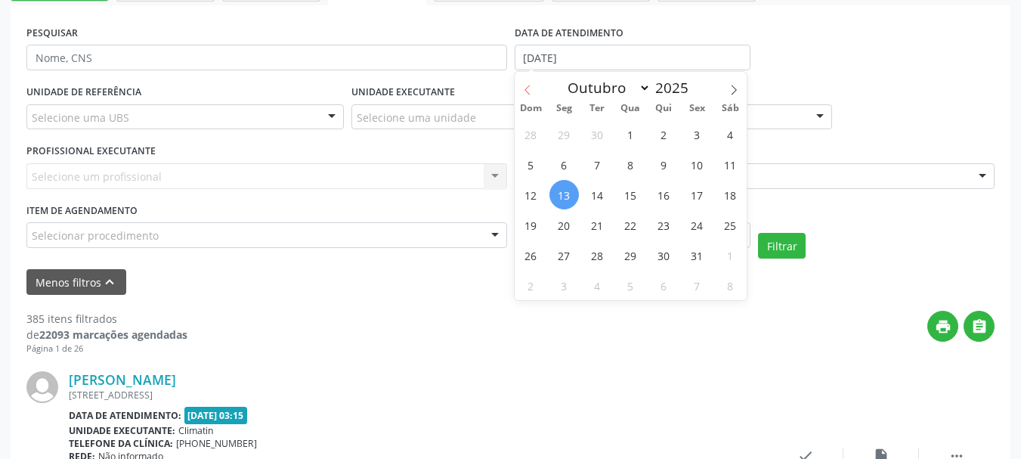
click at [523, 76] on span at bounding box center [528, 85] width 26 height 26
click at [534, 88] on span at bounding box center [528, 85] width 26 height 26
select select "6"
click at [590, 138] on span "1" at bounding box center [597, 133] width 29 height 29
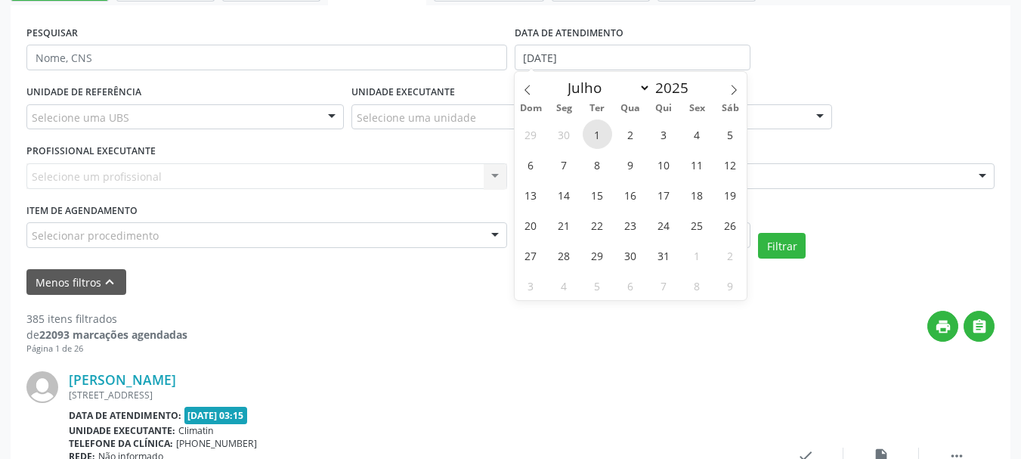
type input "01/07/2025"
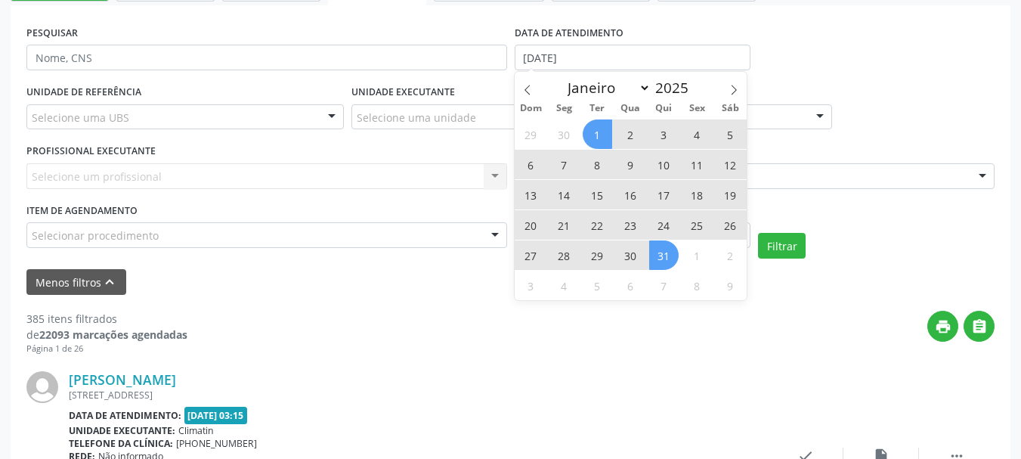
click at [655, 252] on span "31" at bounding box center [663, 254] width 29 height 29
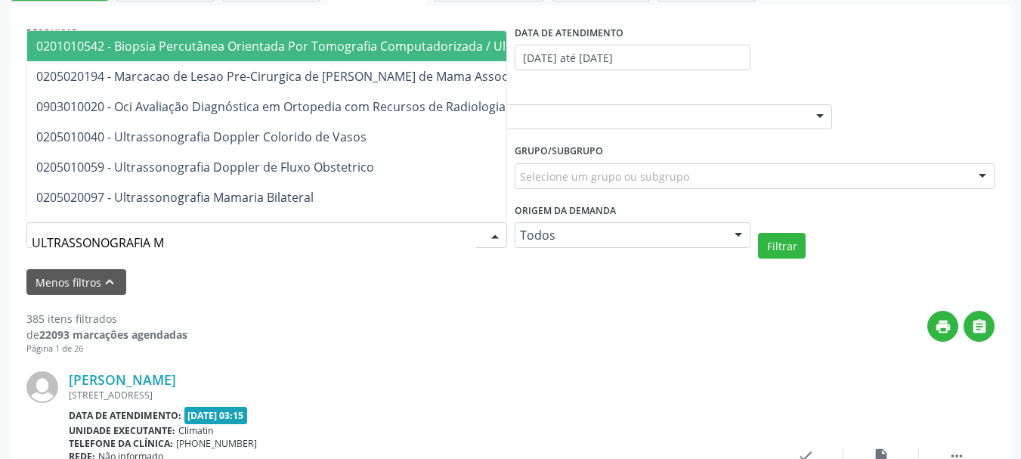
type input "ULTRASSONOGRAFIA MA"
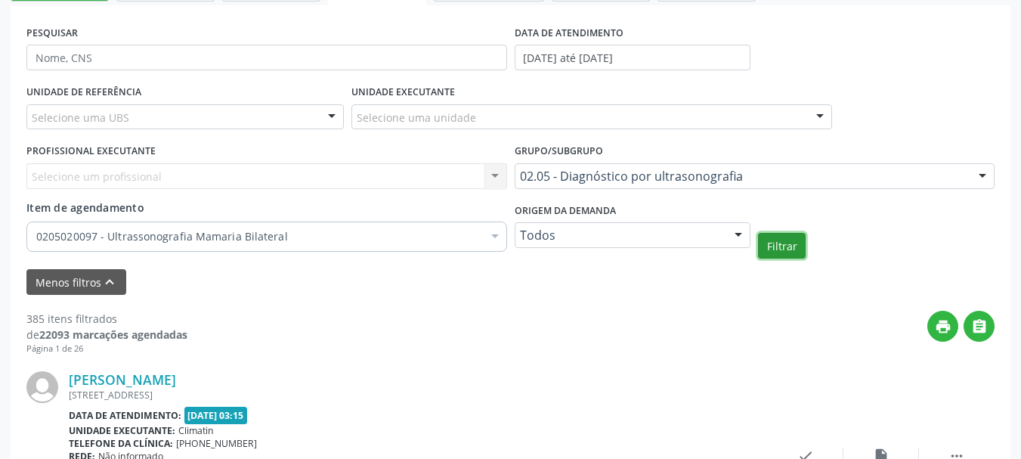
click at [789, 248] on button "Filtrar" at bounding box center [782, 246] width 48 height 26
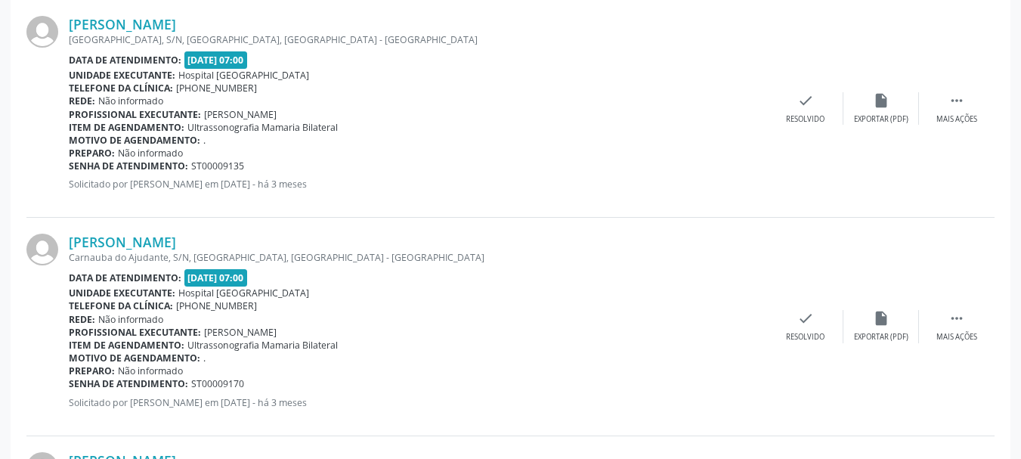
scroll to position [1722, 0]
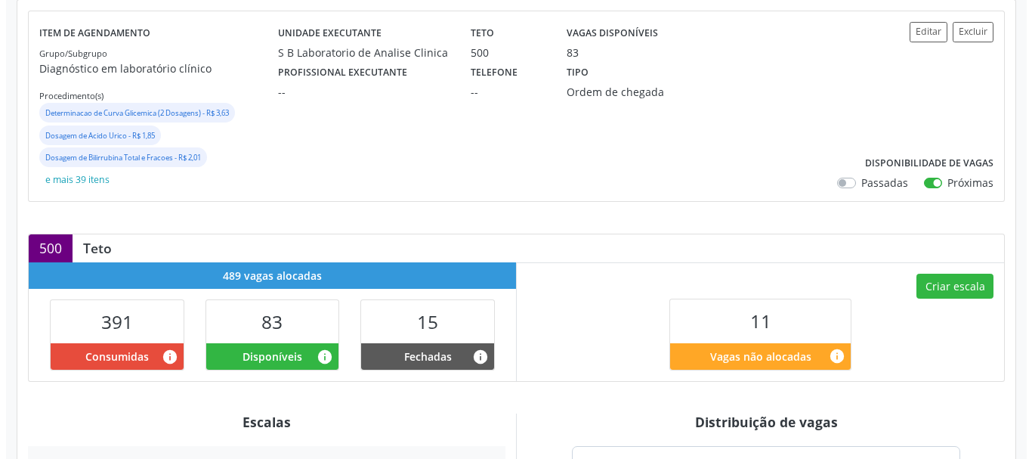
scroll to position [227, 0]
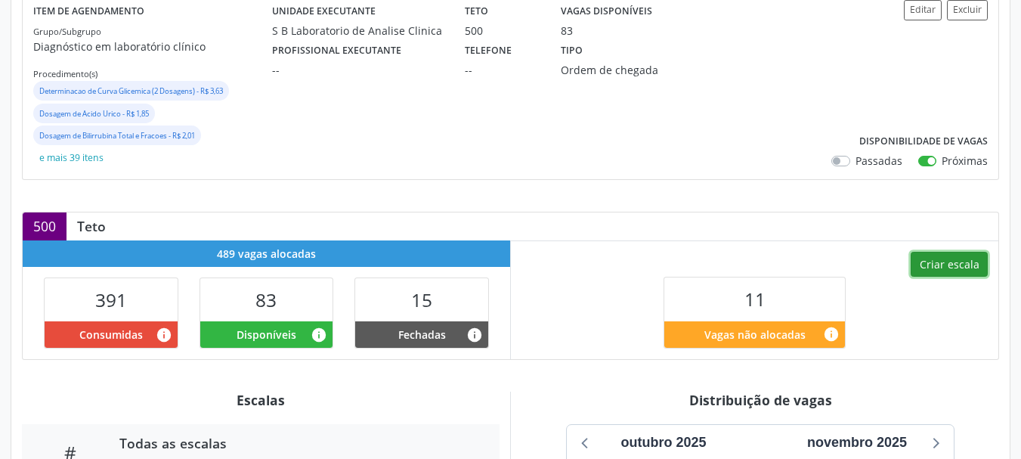
click at [960, 265] on button "Criar escala" at bounding box center [949, 265] width 77 height 26
select select "9"
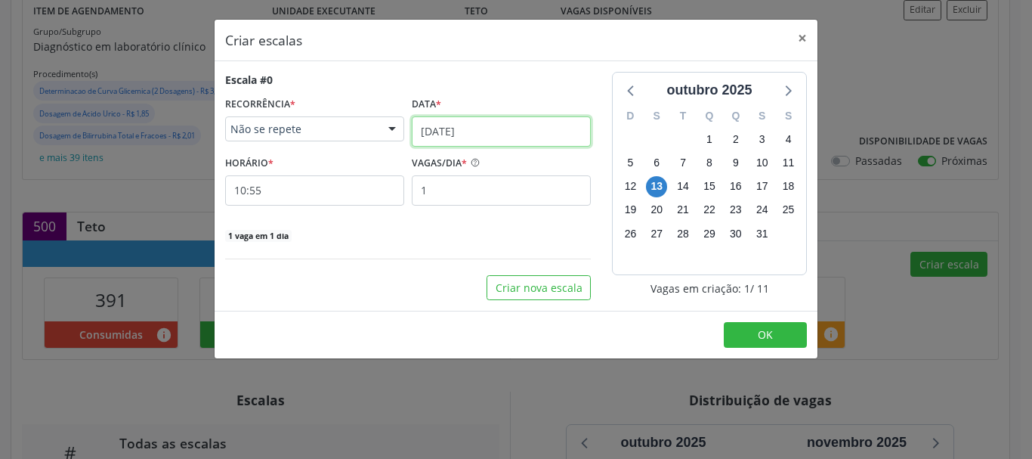
click at [479, 135] on input "[DATE]" at bounding box center [501, 131] width 179 height 30
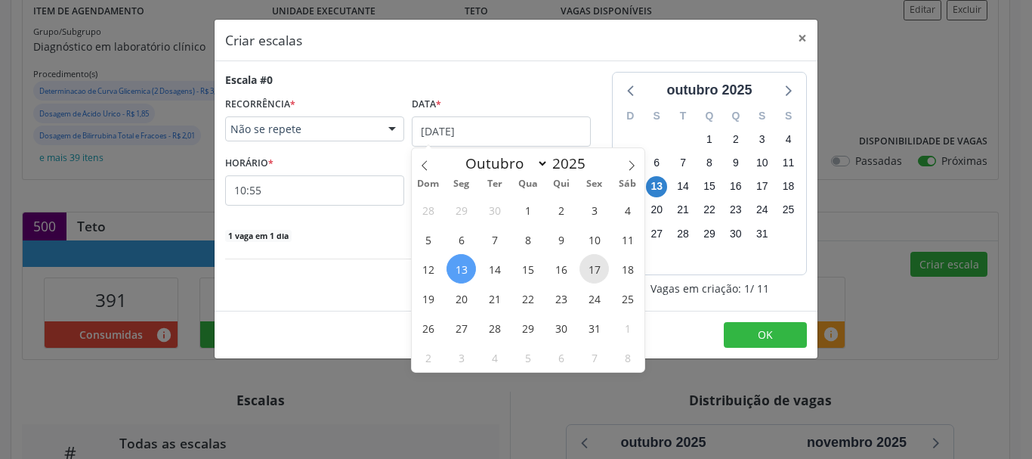
click at [595, 265] on span "17" at bounding box center [594, 268] width 29 height 29
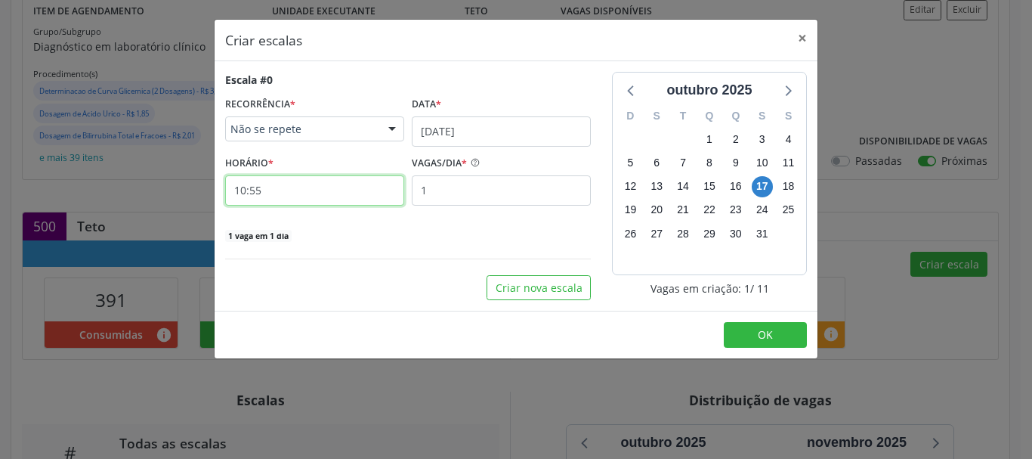
click at [292, 185] on input "10:55" at bounding box center [314, 190] width 179 height 30
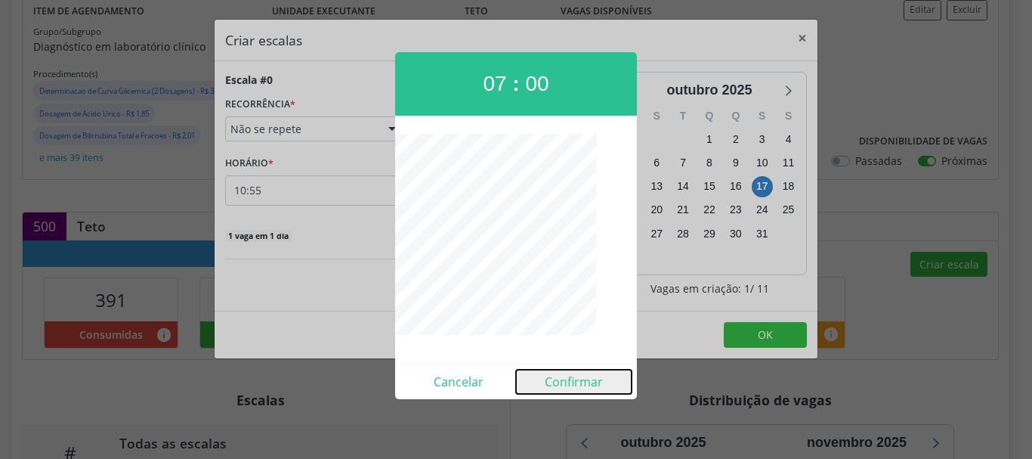
click at [556, 375] on button "Confirmar" at bounding box center [574, 382] width 116 height 24
type input "07:00"
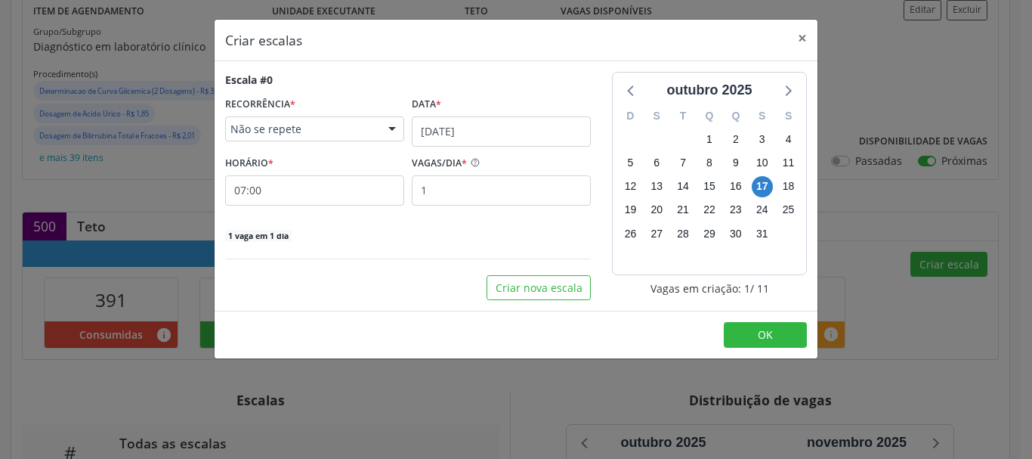
click at [467, 172] on label "VAGAS/DIA *" at bounding box center [439, 163] width 55 height 23
click at [467, 182] on input "1" at bounding box center [501, 190] width 179 height 30
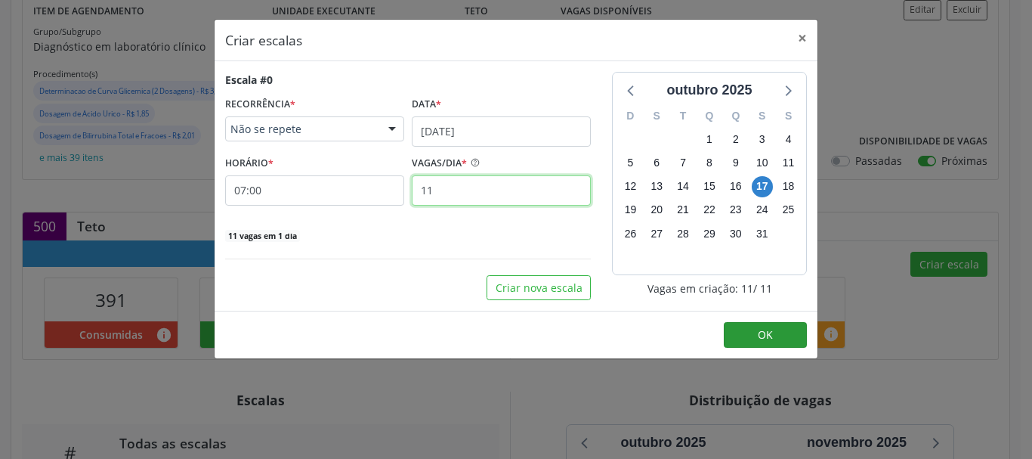
type input "11"
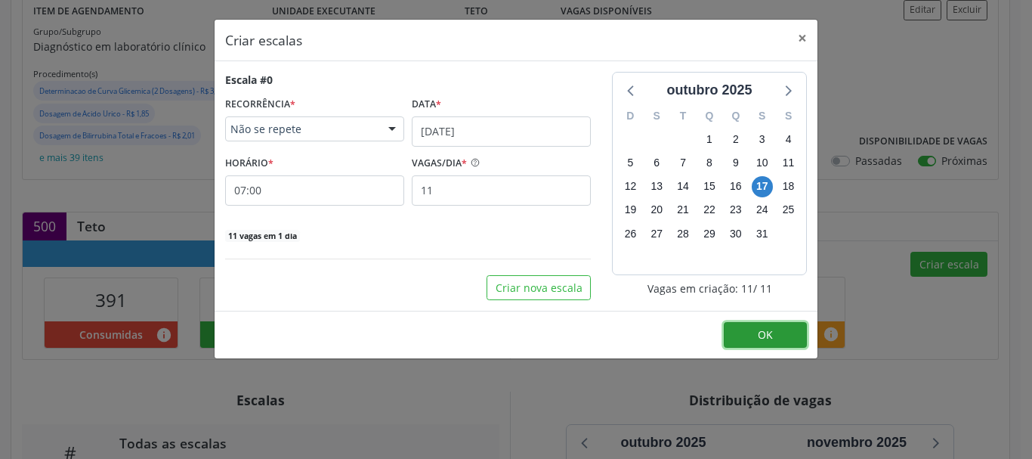
click at [797, 338] on button "OK" at bounding box center [765, 335] width 83 height 26
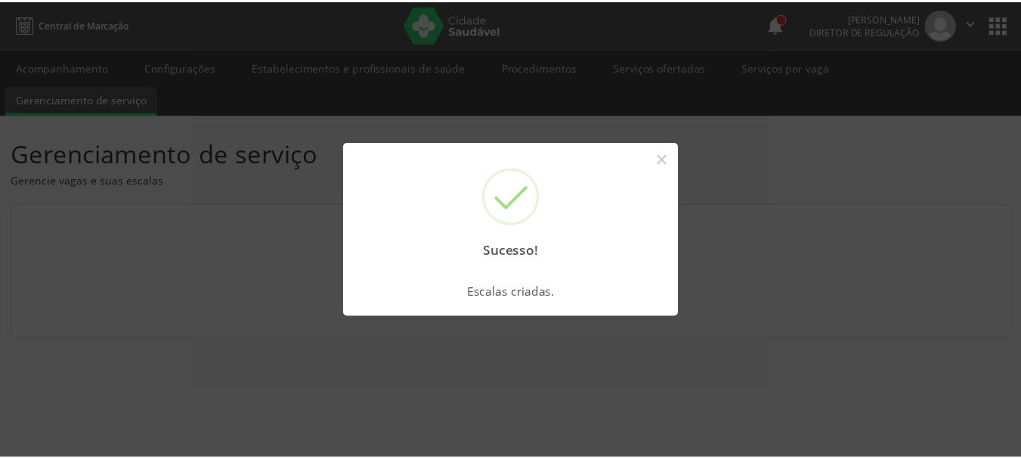
scroll to position [0, 0]
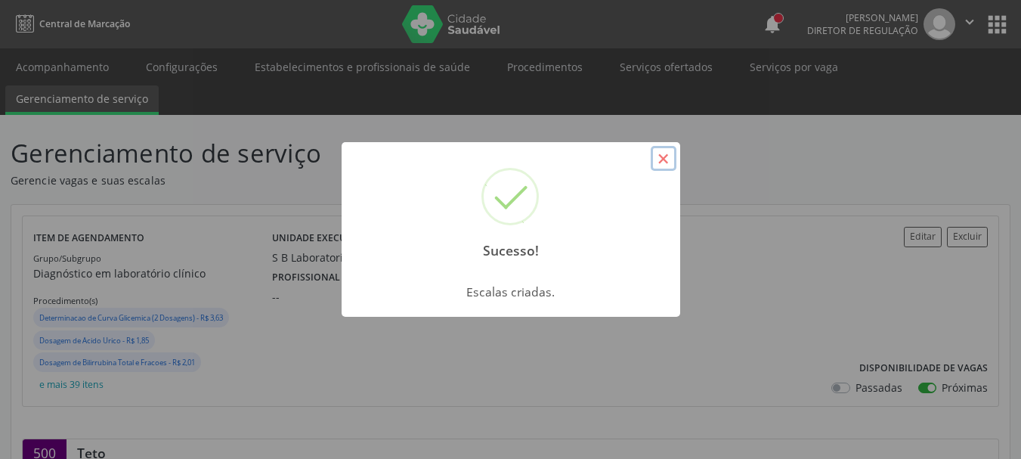
click at [665, 156] on button "×" at bounding box center [664, 159] width 26 height 26
